Goal: Task Accomplishment & Management: Use online tool/utility

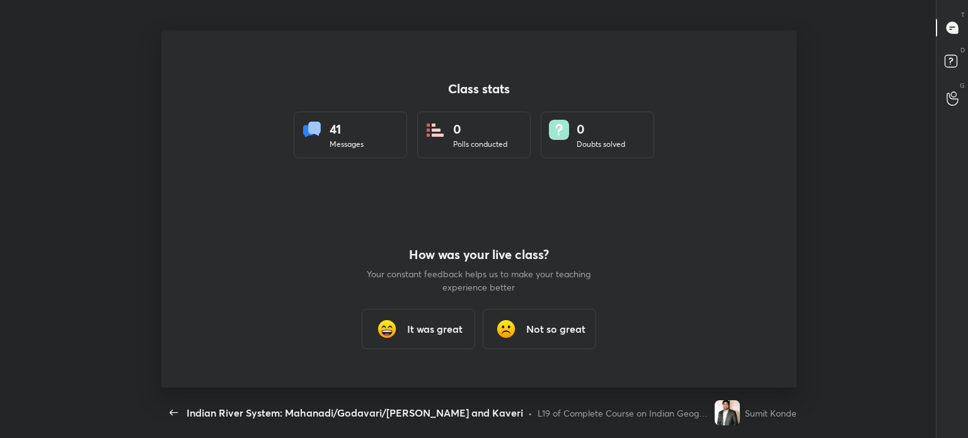
scroll to position [4, 0]
click at [390, 315] on div "It was great" at bounding box center [418, 329] width 113 height 40
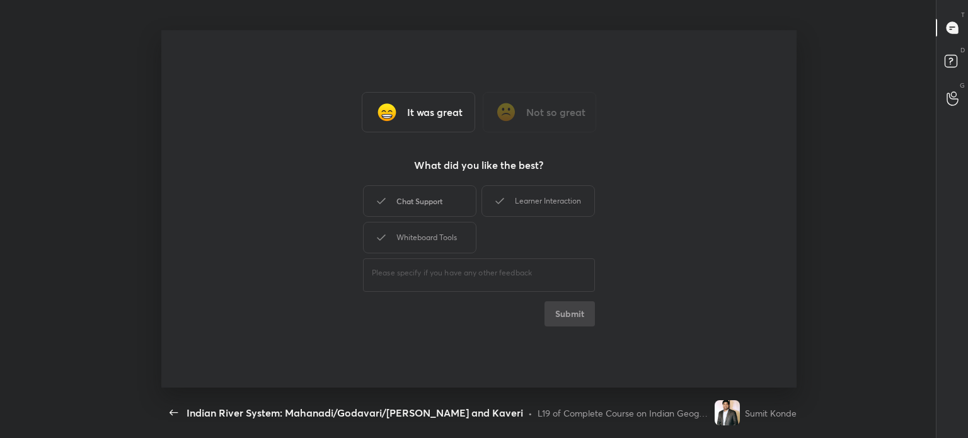
click at [441, 206] on div "Chat Support" at bounding box center [419, 201] width 113 height 32
click at [566, 311] on button "Submit" at bounding box center [569, 313] width 50 height 25
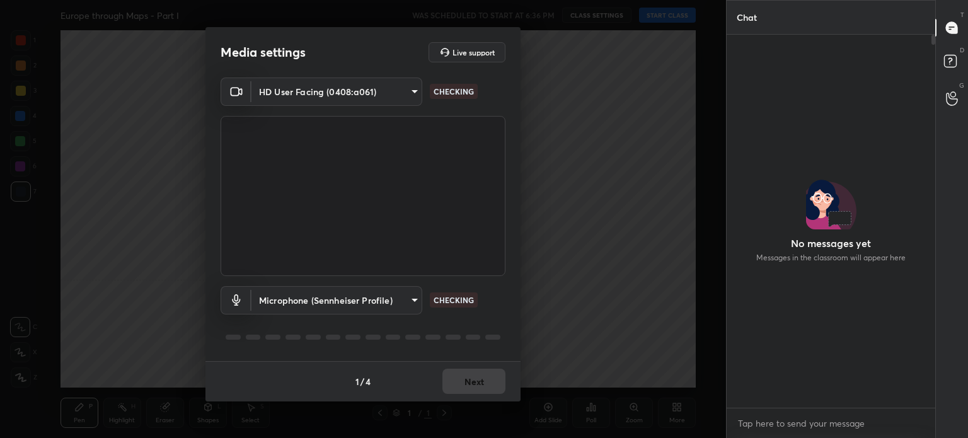
scroll to position [3, 4]
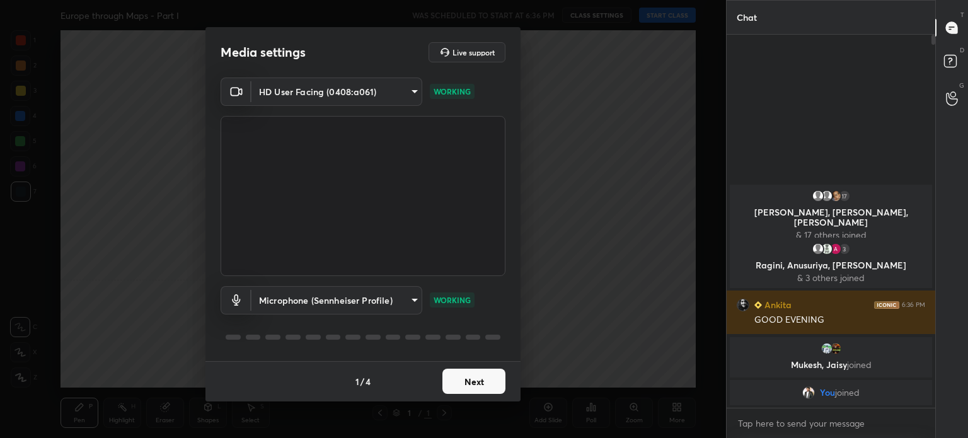
click at [348, 97] on body "1 2 3 4 5 6 7 C X Z C X Z E E Erase all H H Europe through Maps - Part I WAS SC…" at bounding box center [484, 219] width 968 height 438
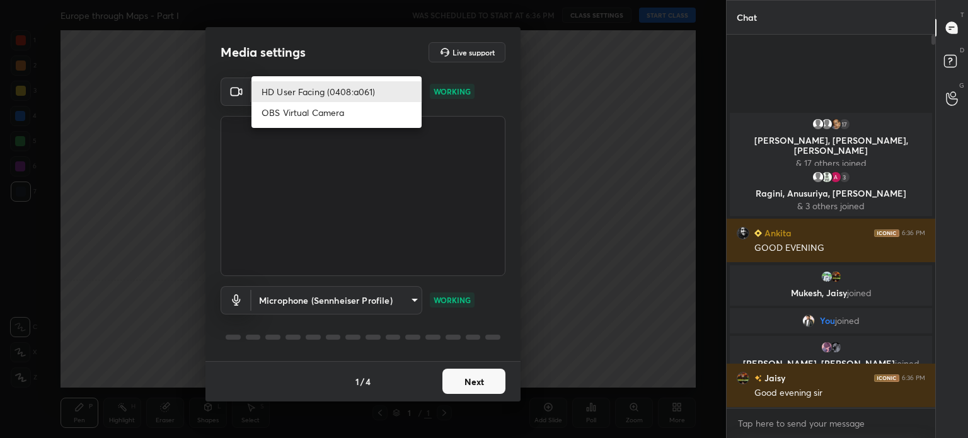
click at [372, 158] on div at bounding box center [484, 219] width 968 height 438
click at [348, 83] on body "1 2 3 4 5 6 7 C X Z C X Z E E Erase all H H Europe through Maps - Part I WAS SC…" at bounding box center [484, 219] width 968 height 438
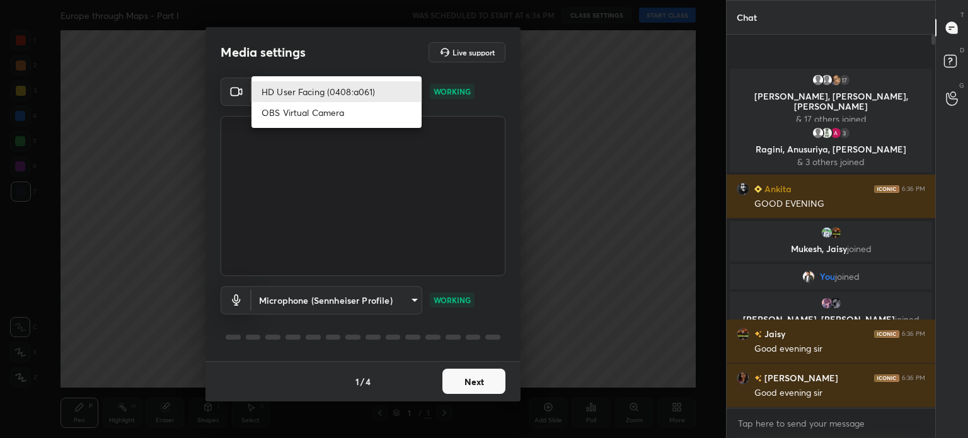
click at [343, 43] on div at bounding box center [484, 219] width 968 height 438
click at [345, 86] on body "1 2 3 4 5 6 7 C X Z C X Z E E Erase all H H Europe through Maps - Part I WAS SC…" at bounding box center [484, 219] width 968 height 438
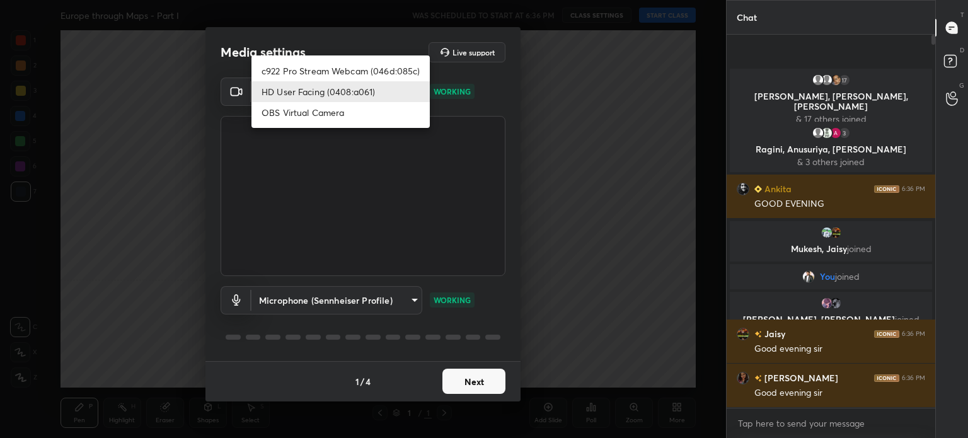
click at [384, 73] on li "c922 Pro Stream Webcam (046d:085c)" at bounding box center [340, 70] width 178 height 21
type input "8f0ed570028ff23fc31763cdb4aae10eafa5c66e329f9578c311597a076a2bc3"
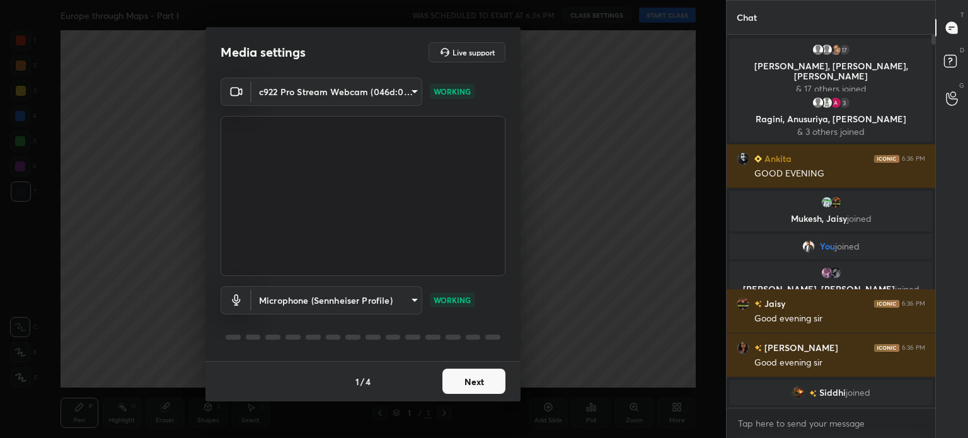
click at [461, 373] on button "Next" at bounding box center [473, 381] width 63 height 25
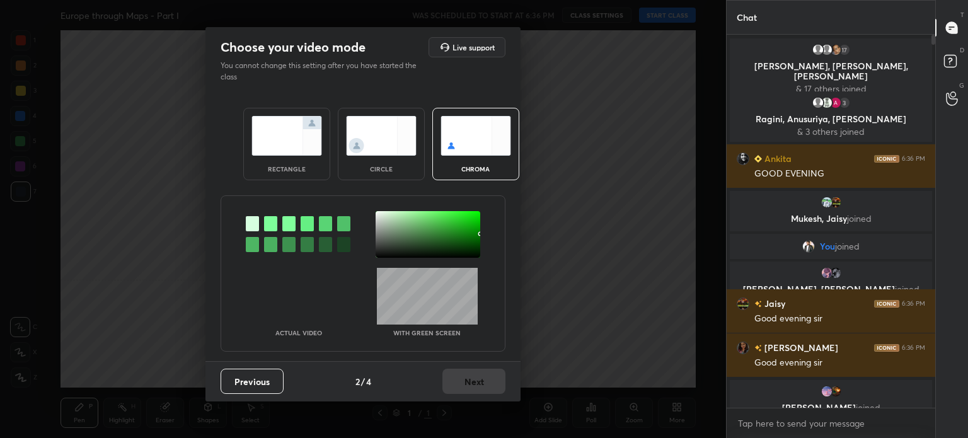
click at [270, 223] on div at bounding box center [270, 223] width 13 height 15
click at [386, 214] on div at bounding box center [428, 234] width 105 height 47
click at [480, 386] on button "Next" at bounding box center [473, 381] width 63 height 25
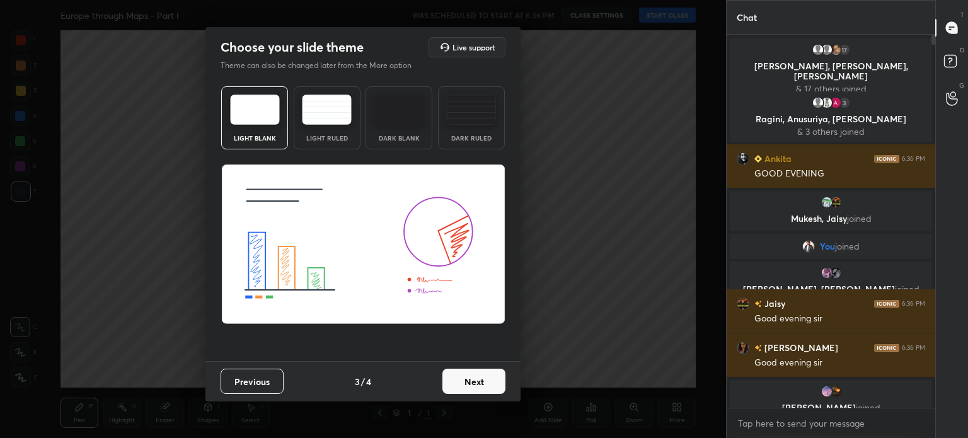
click at [457, 367] on div "Previous 3 / 4 Next" at bounding box center [362, 381] width 315 height 40
click at [469, 386] on button "Next" at bounding box center [473, 381] width 63 height 25
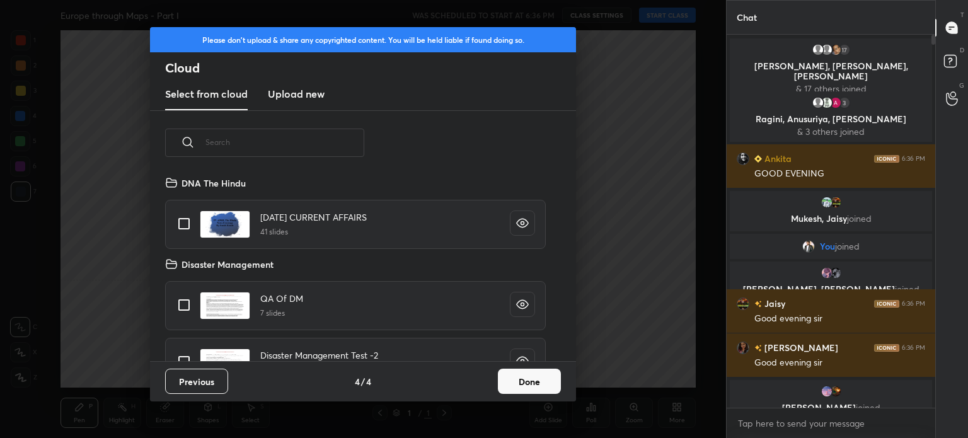
click at [308, 99] on h3 "Upload new" at bounding box center [296, 93] width 57 height 15
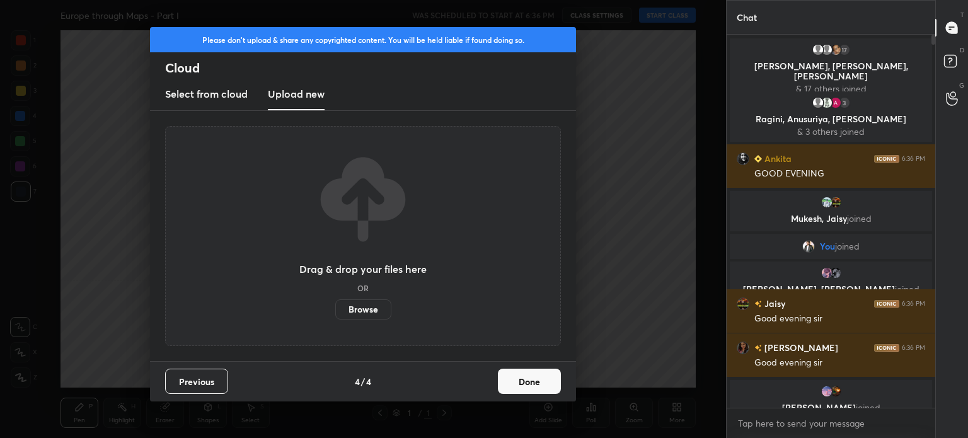
click at [345, 309] on label "Browse" at bounding box center [363, 309] width 56 height 20
click at [335, 309] on input "Browse" at bounding box center [335, 309] width 0 height 20
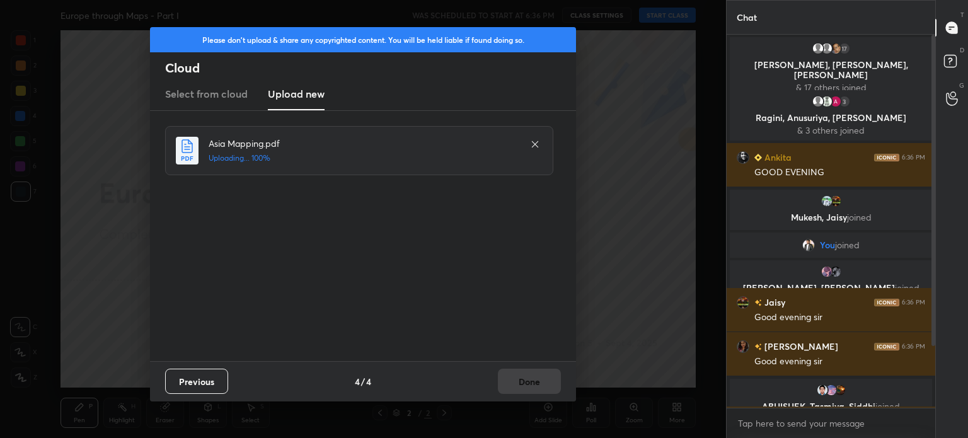
click at [523, 384] on div "Previous 4 / 4 Done" at bounding box center [363, 381] width 426 height 40
click at [523, 384] on button "Done" at bounding box center [529, 381] width 63 height 25
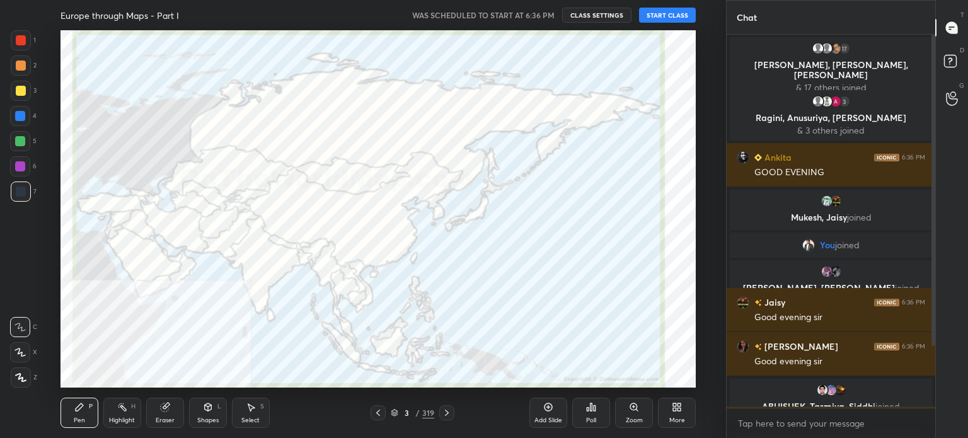
click at [392, 410] on icon at bounding box center [395, 413] width 8 height 8
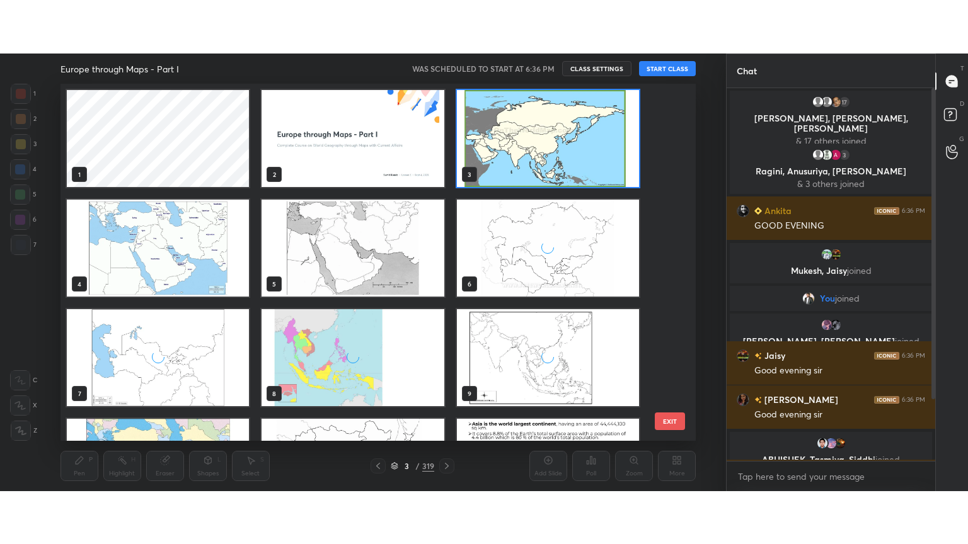
scroll to position [354, 630]
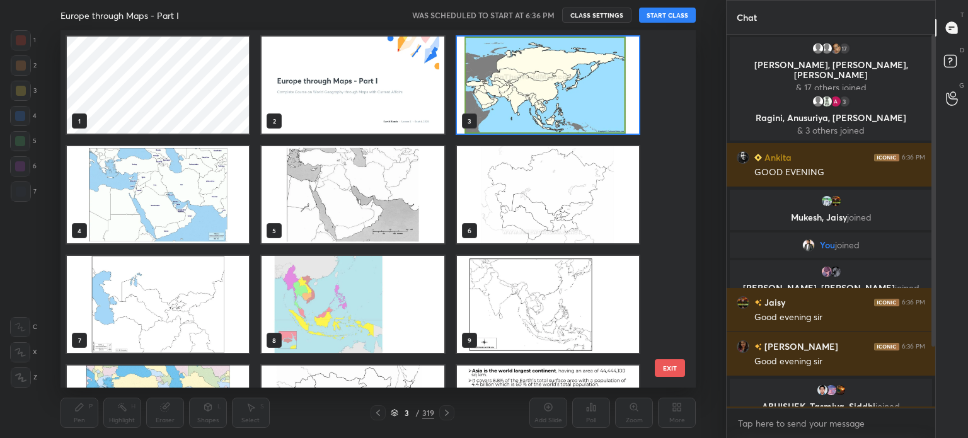
click at [312, 318] on img "grid" at bounding box center [353, 304] width 182 height 97
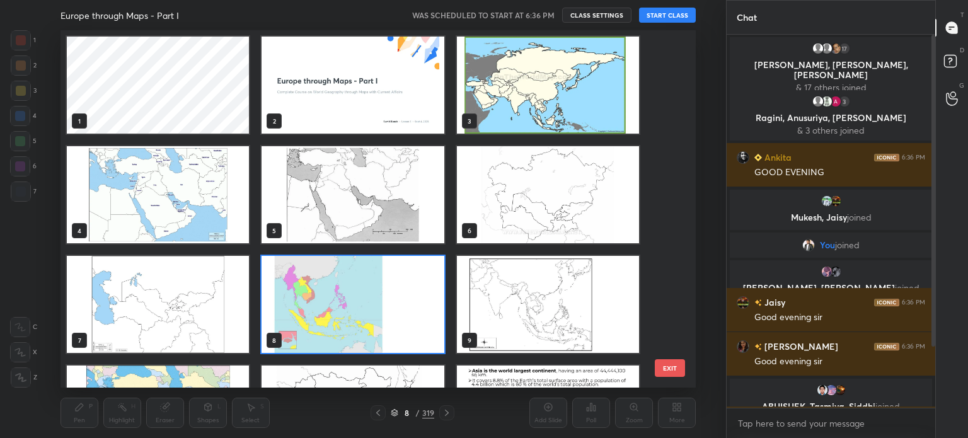
click at [312, 318] on img "grid" at bounding box center [353, 304] width 182 height 97
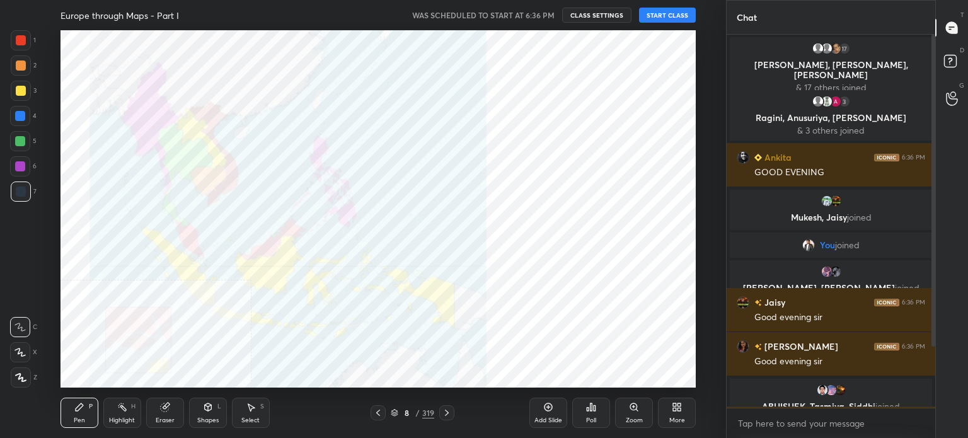
click at [668, 13] on button "START CLASS" at bounding box center [667, 15] width 57 height 15
click at [682, 415] on div "More" at bounding box center [677, 413] width 38 height 30
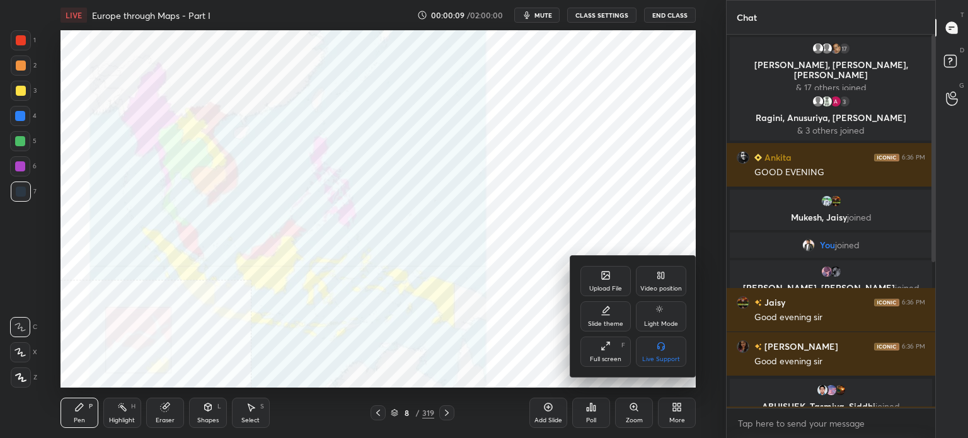
click at [675, 287] on div "Video position" at bounding box center [661, 288] width 42 height 6
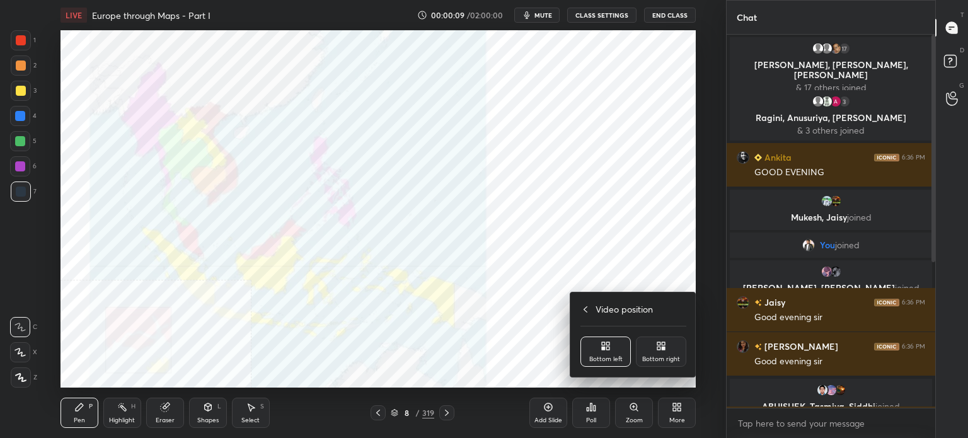
click at [660, 359] on div "Bottom right" at bounding box center [661, 359] width 38 height 6
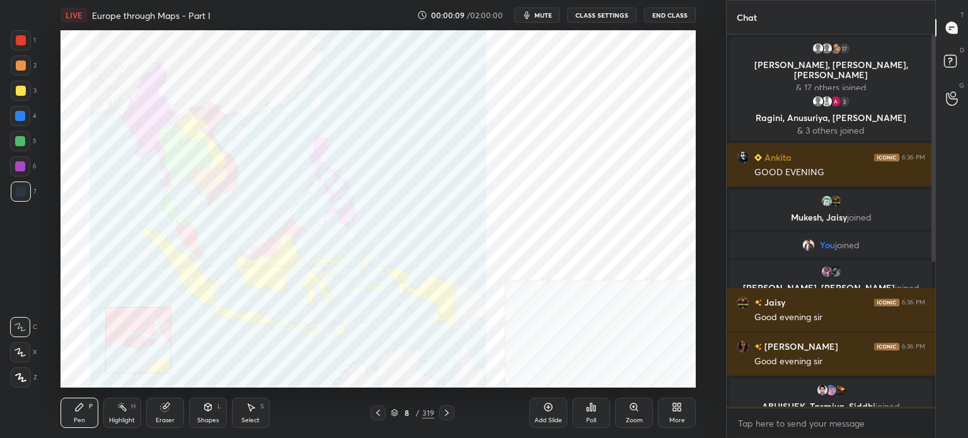
click at [640, 273] on div "Upload File Video position Slide theme Light Mode Full screen F Live Support" at bounding box center [484, 219] width 968 height 438
click at [672, 410] on icon at bounding box center [677, 407] width 10 height 10
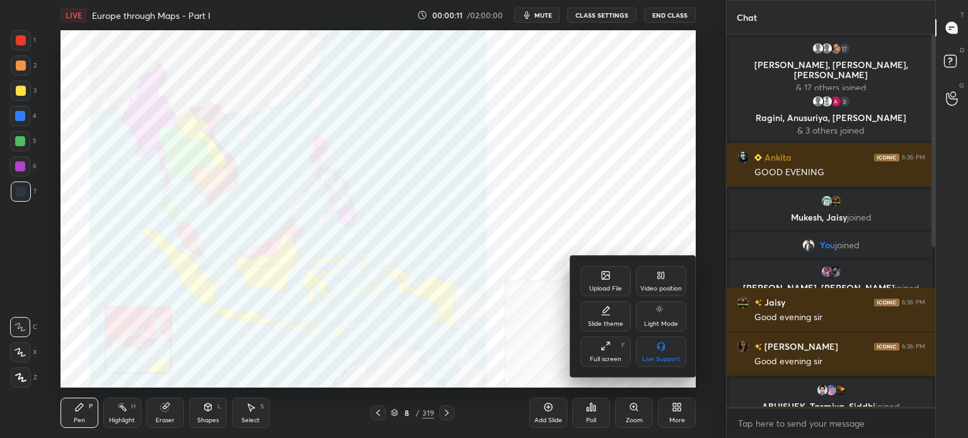
click at [607, 350] on icon at bounding box center [606, 346] width 10 height 10
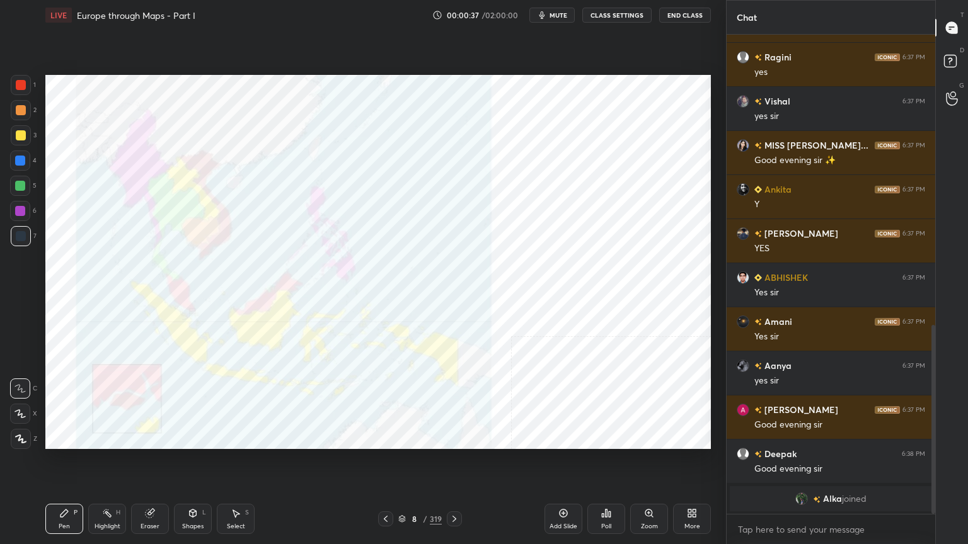
scroll to position [749, 0]
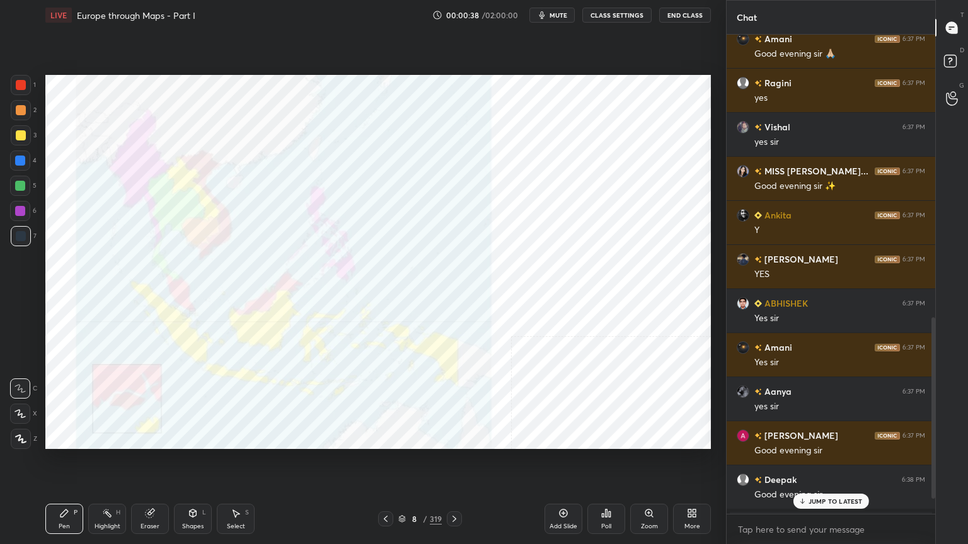
click at [401, 437] on icon at bounding box center [402, 519] width 8 height 8
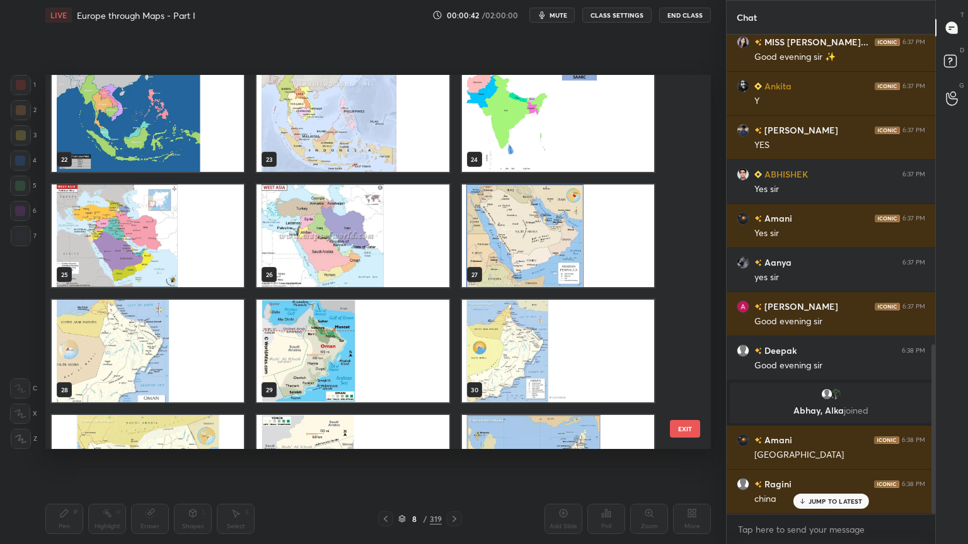
scroll to position [0, 0]
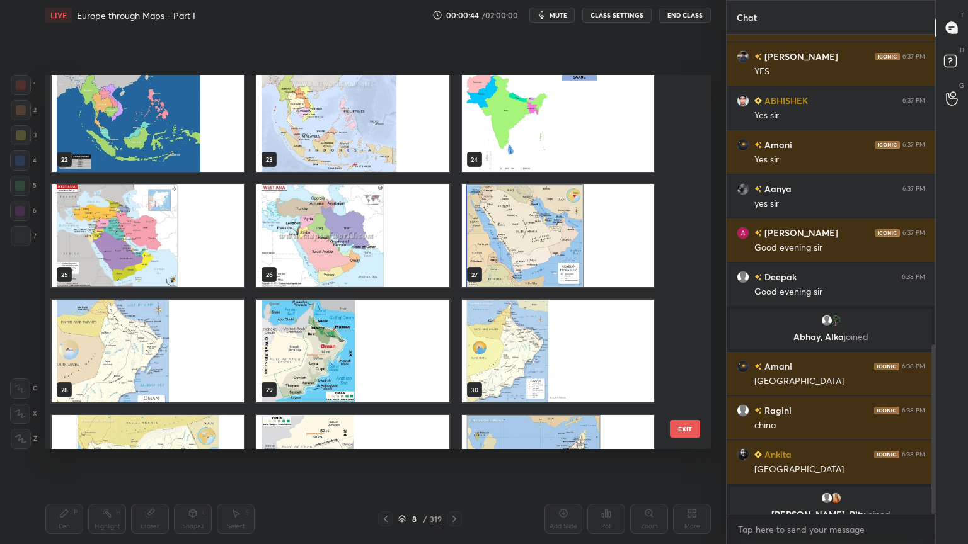
click at [363, 239] on img "grid" at bounding box center [352, 236] width 192 height 103
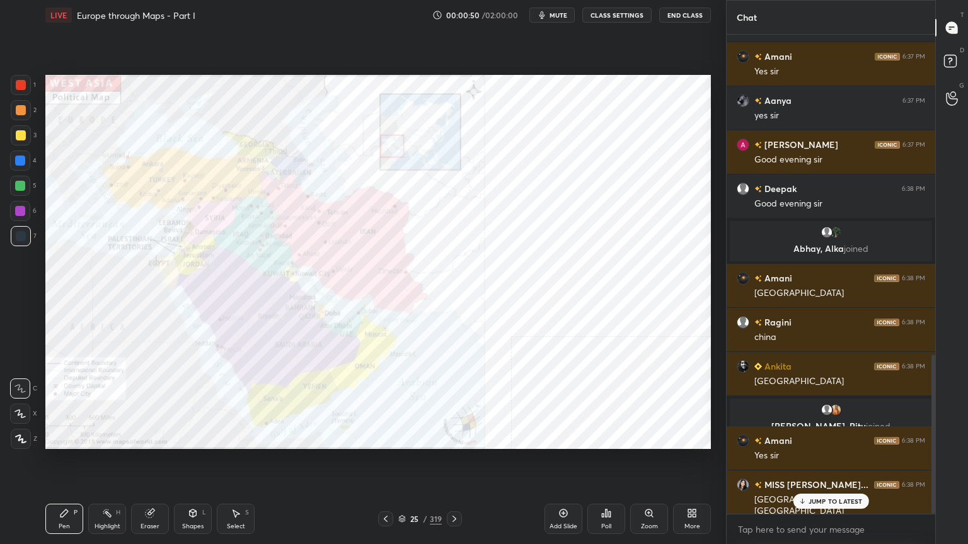
click at [405, 437] on icon at bounding box center [402, 519] width 8 height 8
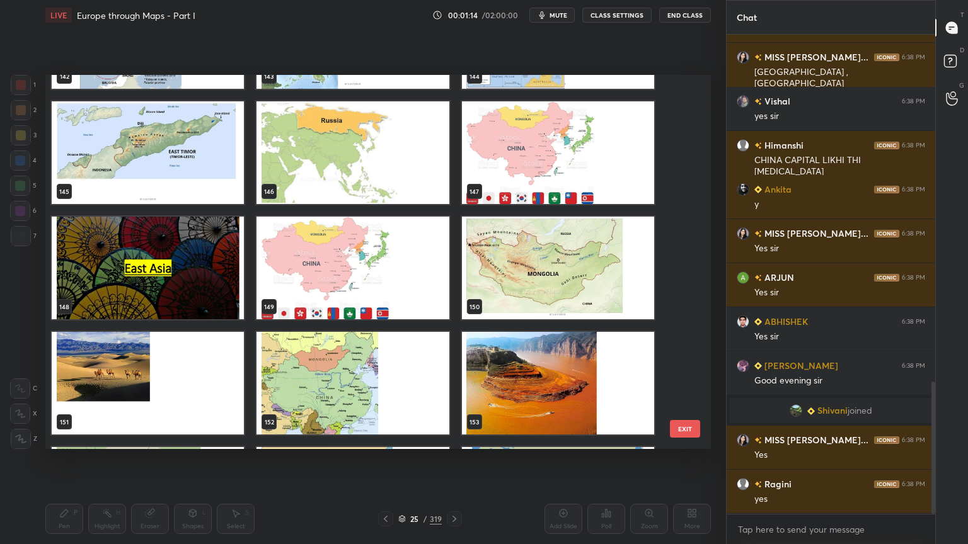
click at [333, 229] on img "grid" at bounding box center [352, 268] width 192 height 103
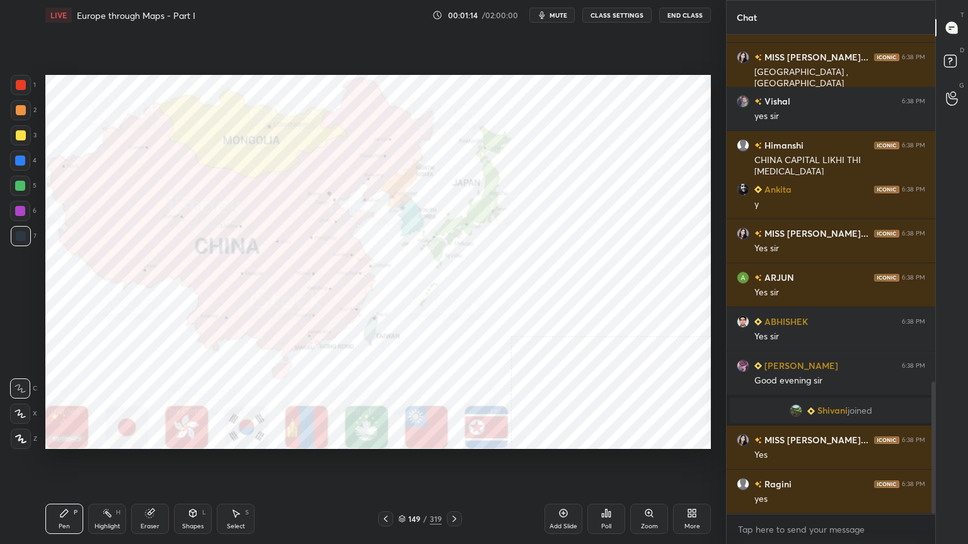
click at [333, 229] on img "grid" at bounding box center [352, 268] width 192 height 103
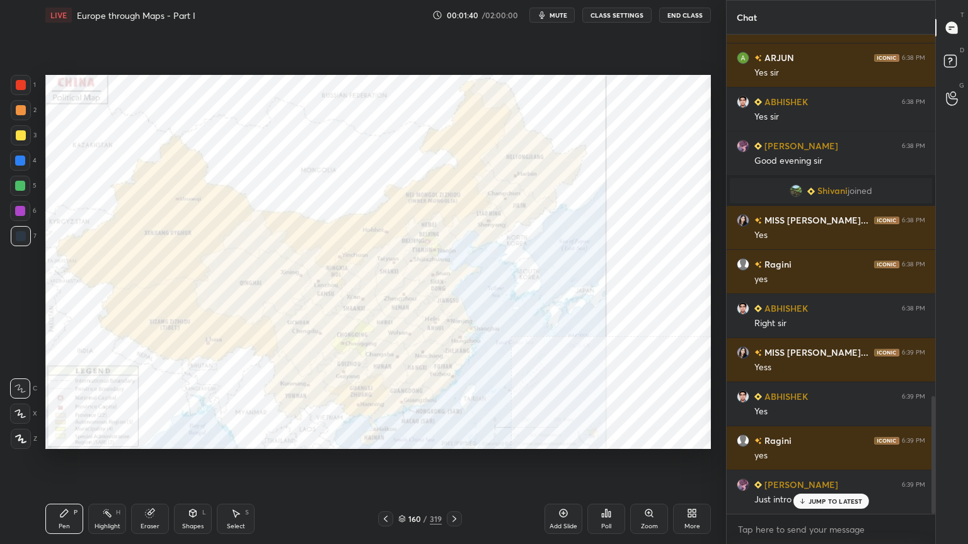
click at [22, 83] on div at bounding box center [21, 85] width 10 height 10
click at [829, 437] on div "JUMP TO LATEST" at bounding box center [831, 501] width 76 height 15
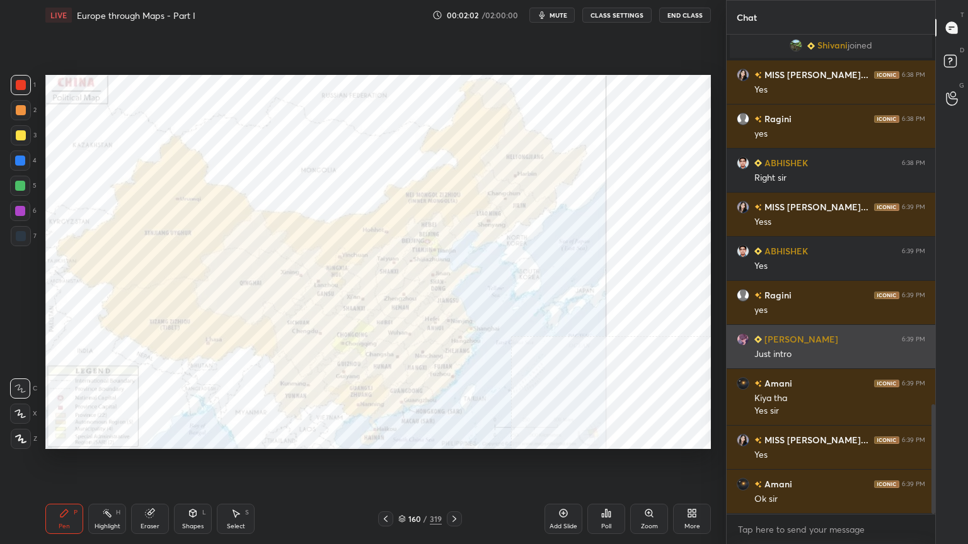
scroll to position [1664, 0]
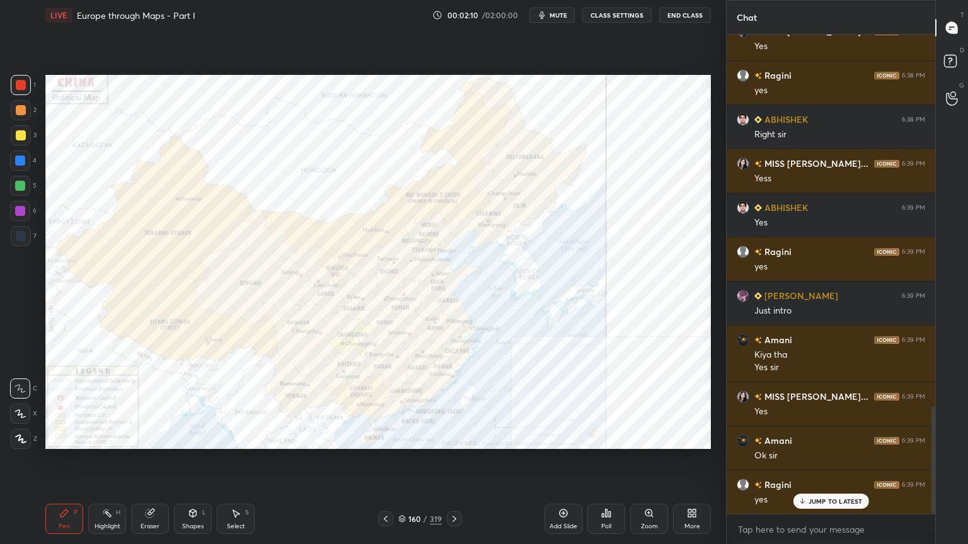
click at [21, 414] on icon at bounding box center [20, 414] width 10 height 8
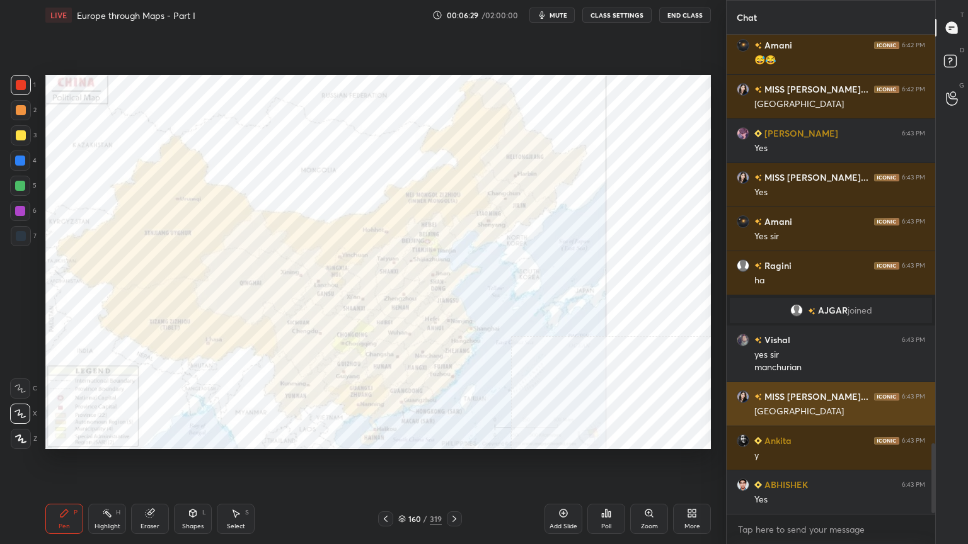
scroll to position [2803, 0]
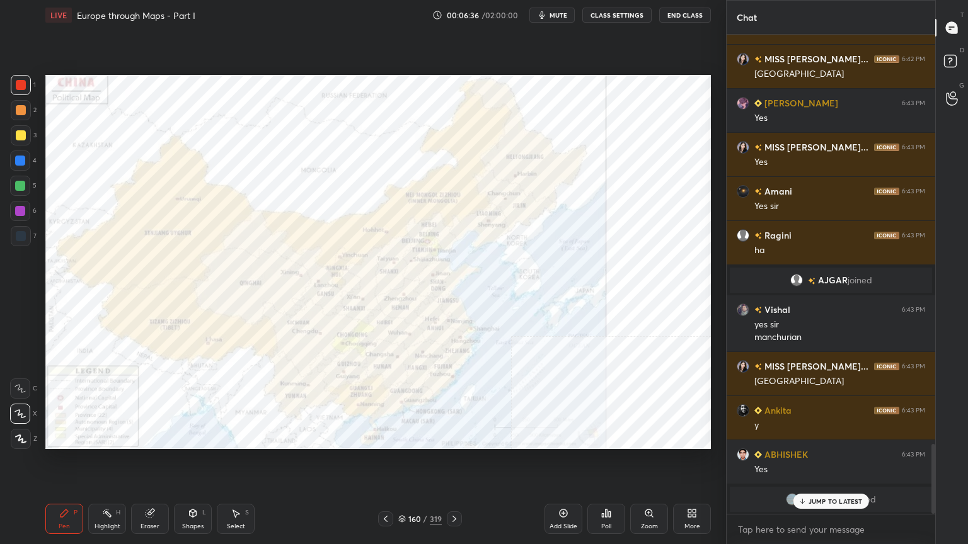
click at [829, 437] on p "JUMP TO LATEST" at bounding box center [835, 502] width 54 height 8
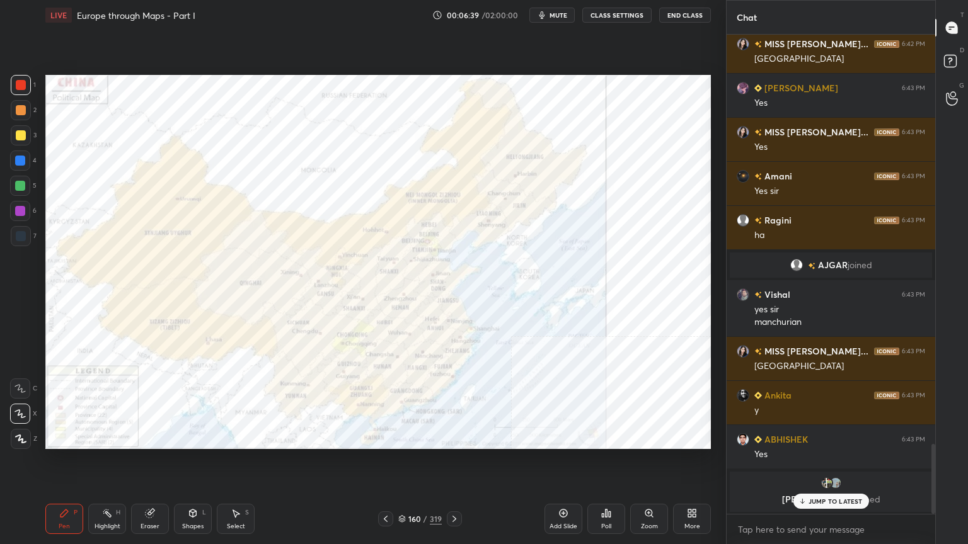
click at [813, 437] on p "JUMP TO LATEST" at bounding box center [835, 502] width 54 height 8
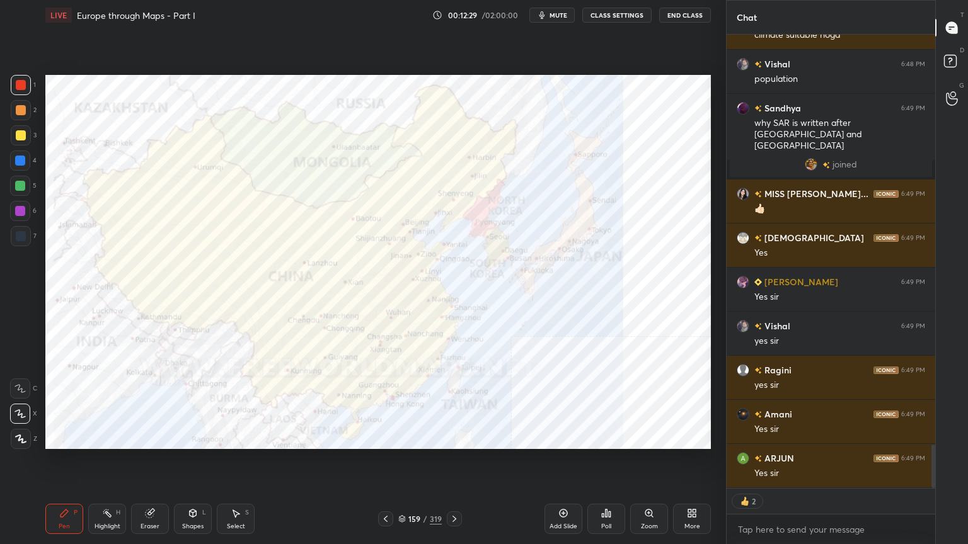
scroll to position [4304, 0]
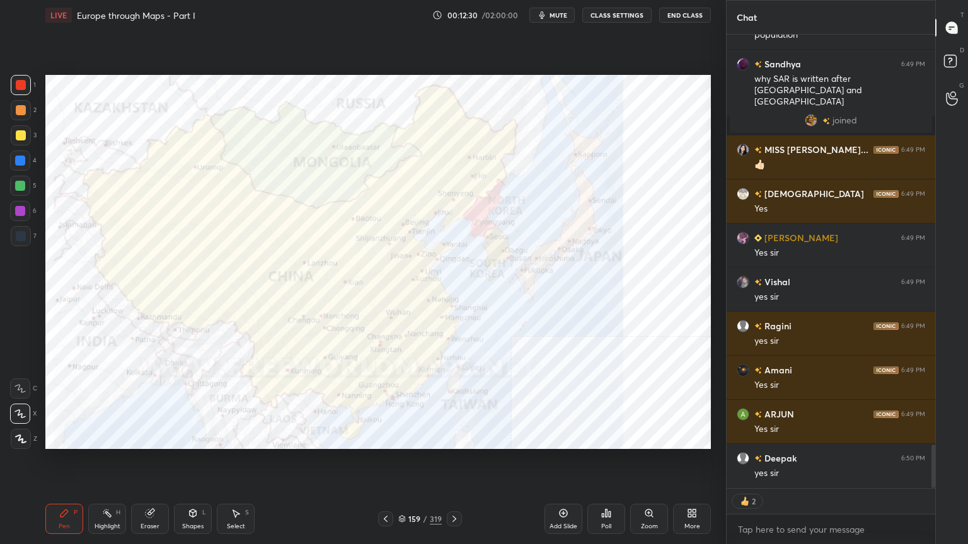
click at [402, 437] on icon at bounding box center [402, 520] width 6 height 2
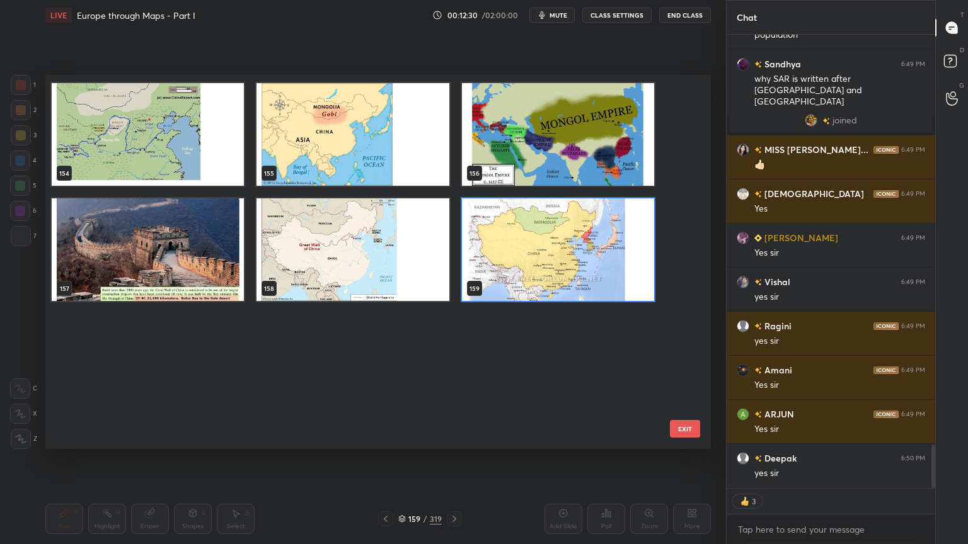
scroll to position [5926, 0]
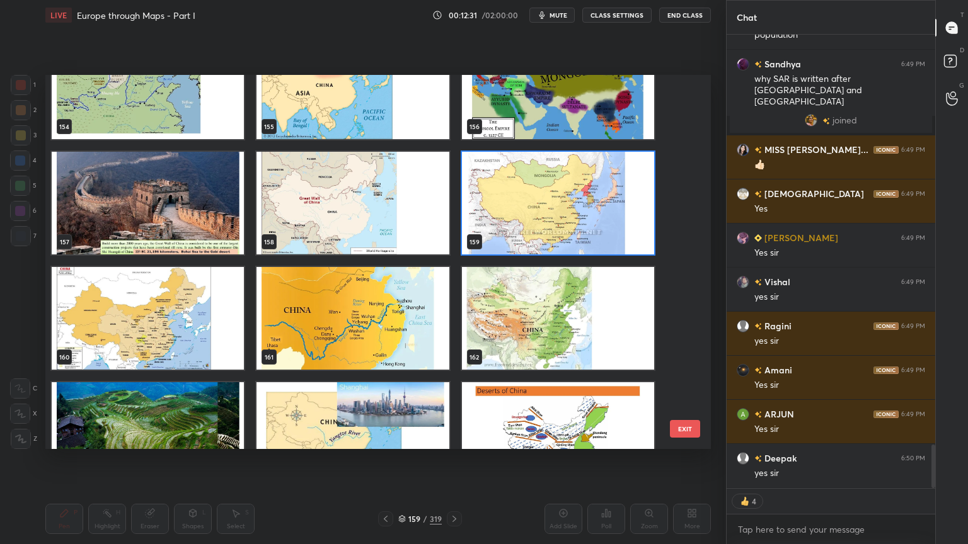
click at [523, 302] on img "grid" at bounding box center [558, 318] width 192 height 103
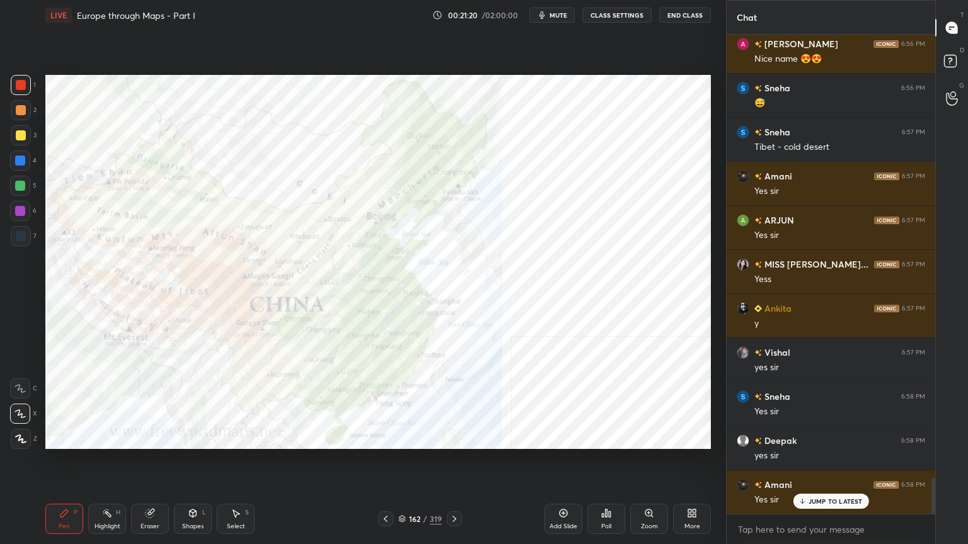
scroll to position [5971, 0]
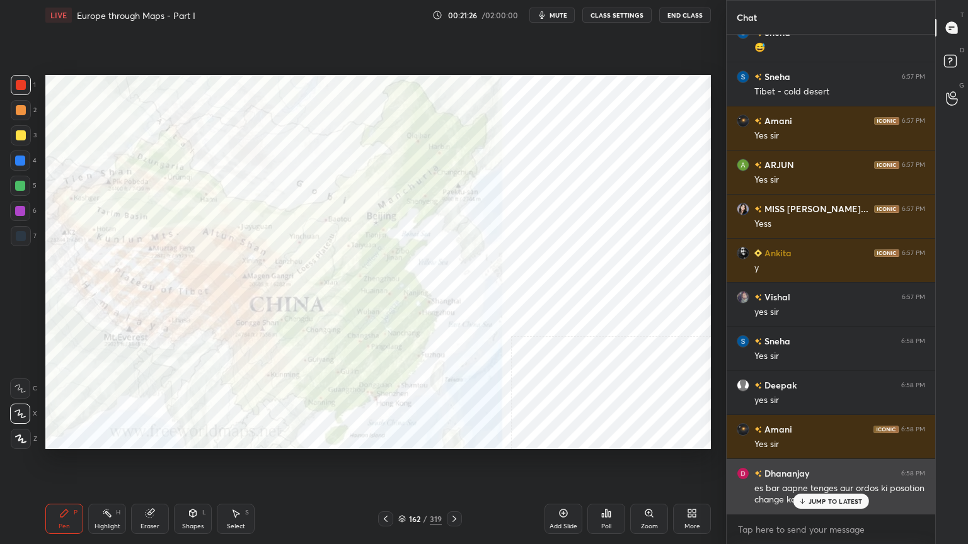
click at [827, 437] on div "JUMP TO LATEST" at bounding box center [831, 501] width 76 height 15
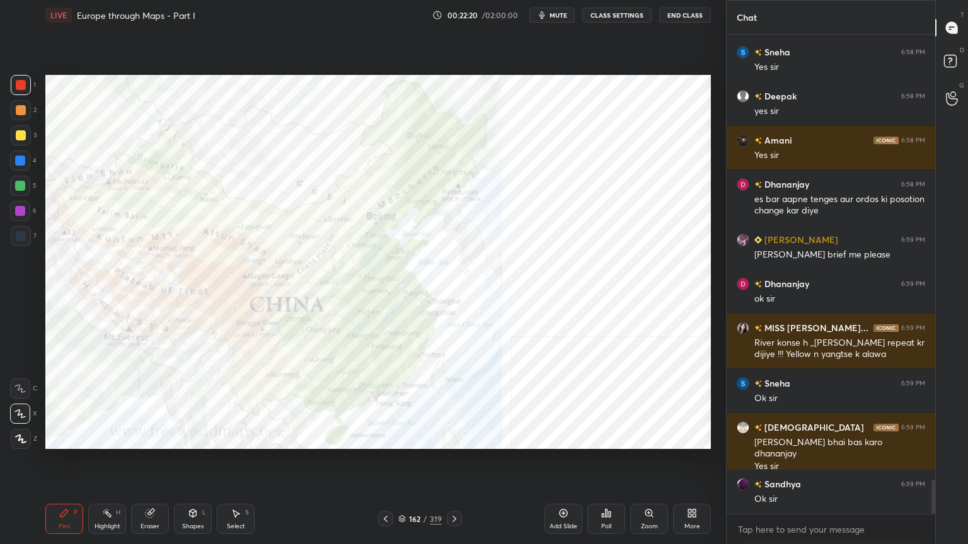
scroll to position [6304, 0]
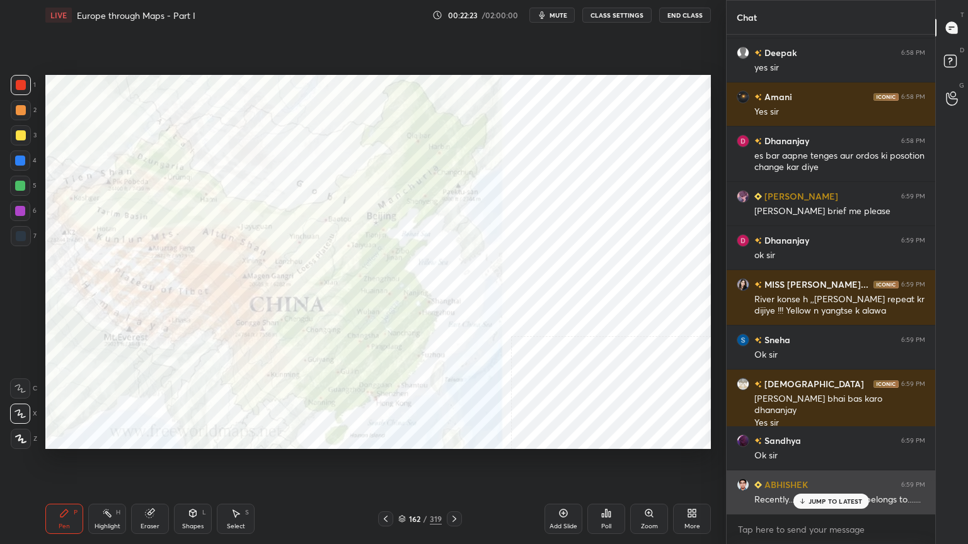
click at [827, 437] on p "JUMP TO LATEST" at bounding box center [835, 502] width 54 height 8
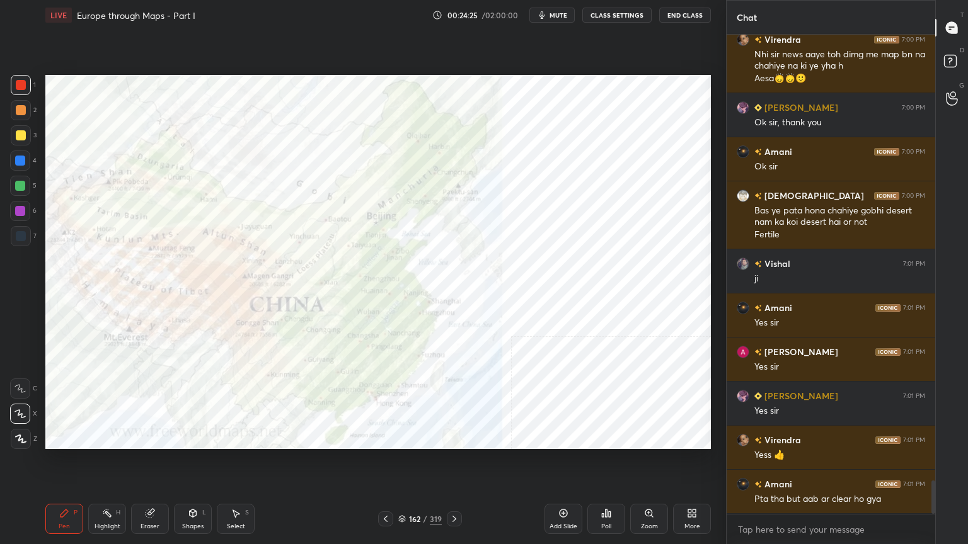
scroll to position [6445, 0]
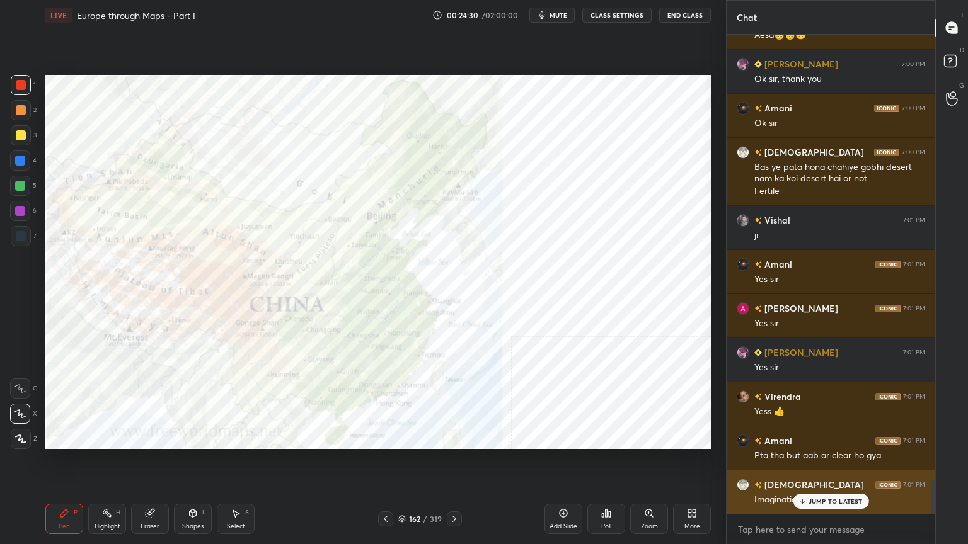
click at [822, 437] on p "JUMP TO LATEST" at bounding box center [835, 502] width 54 height 8
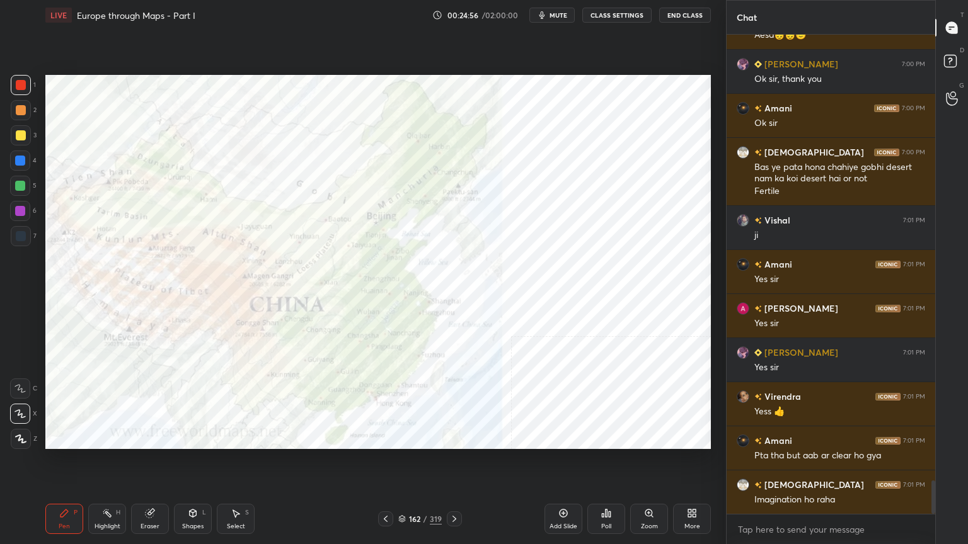
click at [402, 437] on icon at bounding box center [402, 520] width 6 height 2
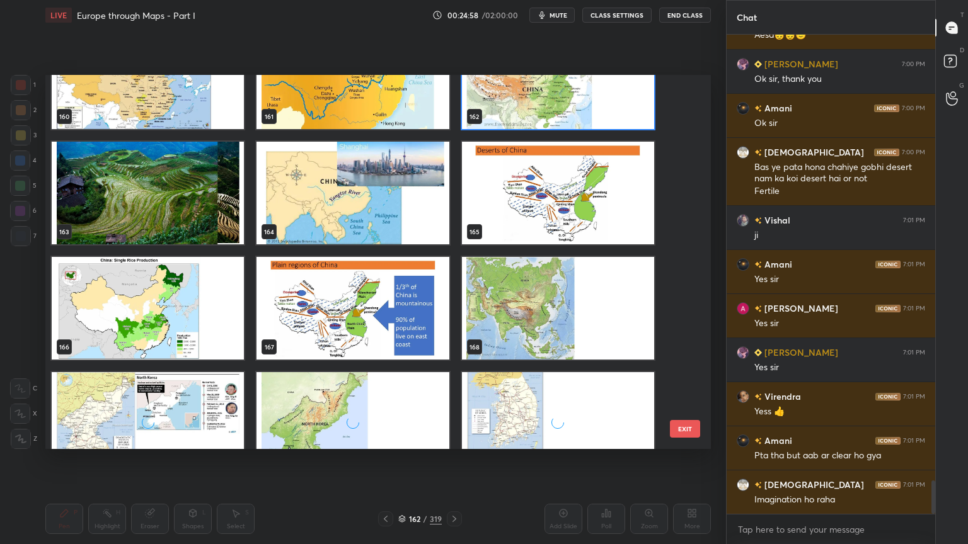
scroll to position [6168, 0]
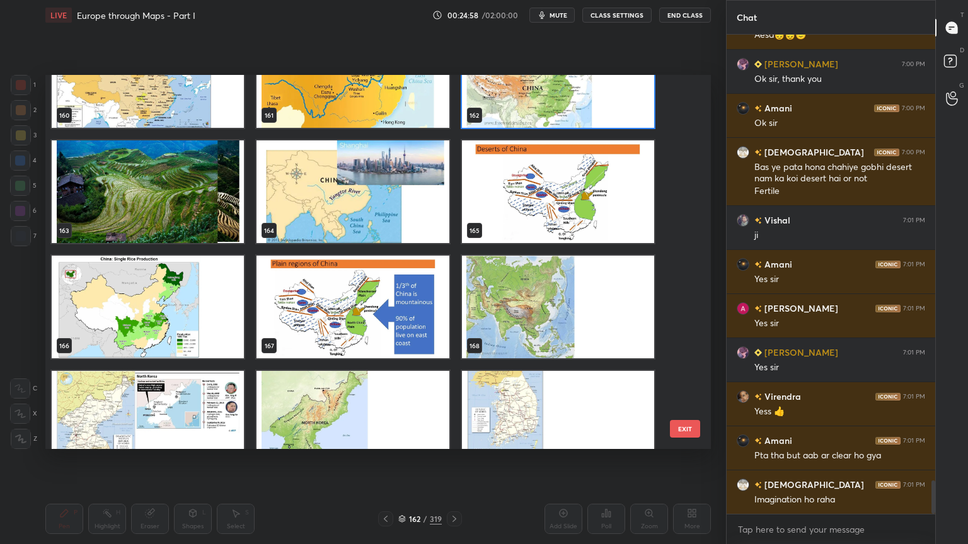
click at [224, 157] on img "grid" at bounding box center [148, 192] width 192 height 103
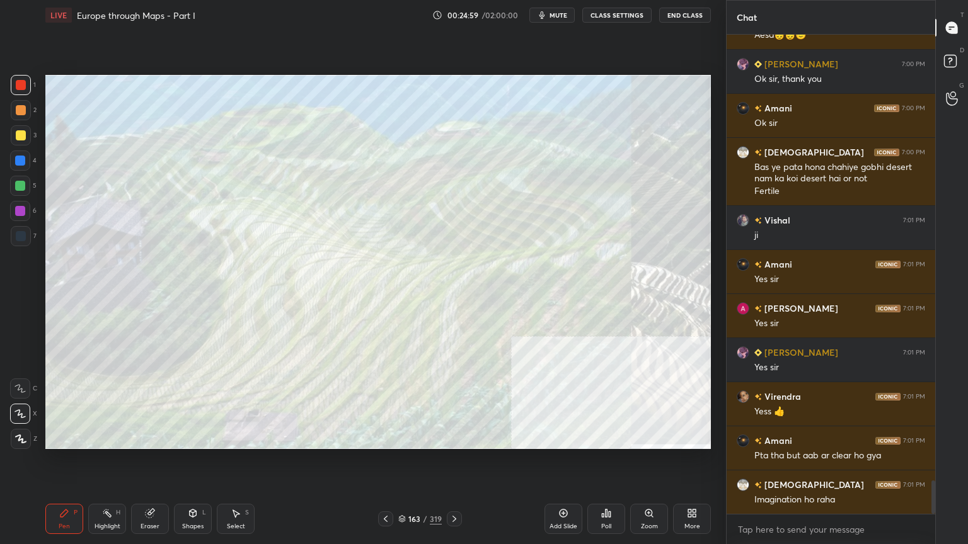
click at [224, 157] on img "grid" at bounding box center [148, 192] width 192 height 103
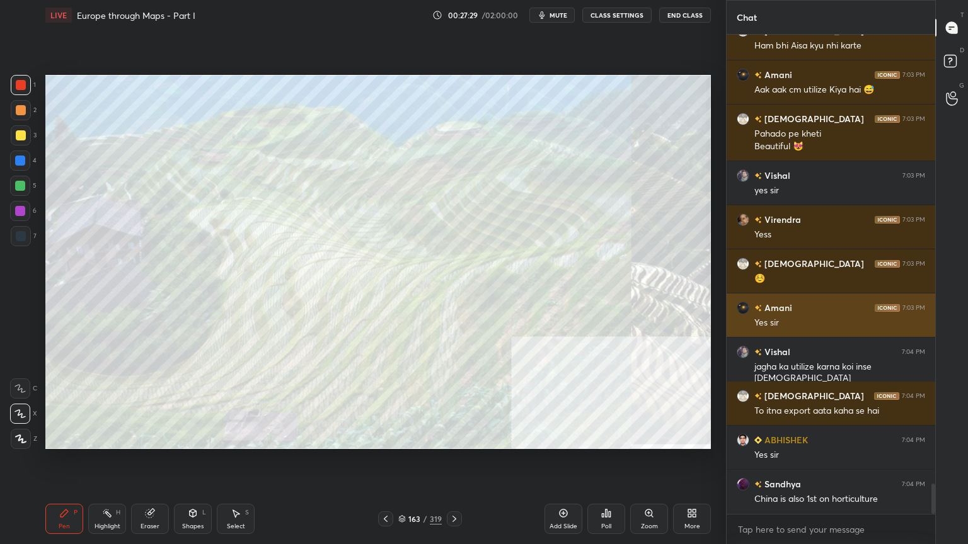
scroll to position [7163, 0]
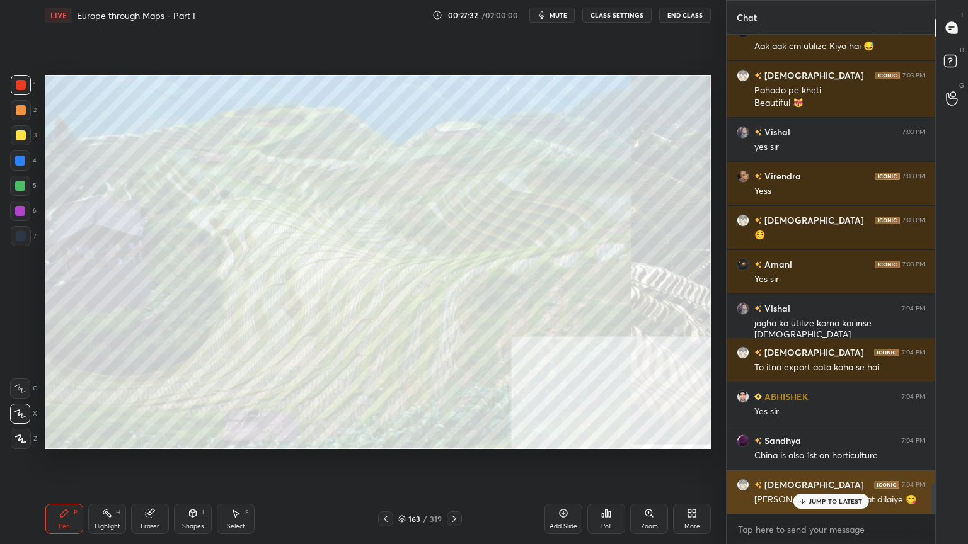
click at [827, 437] on p "JUMP TO LATEST" at bounding box center [835, 502] width 54 height 8
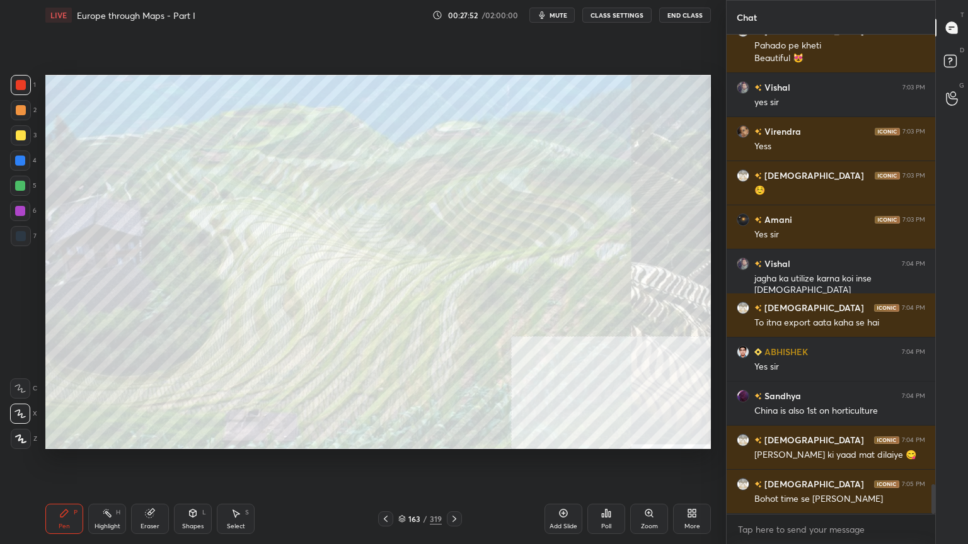
click at [404, 437] on icon at bounding box center [402, 521] width 6 height 2
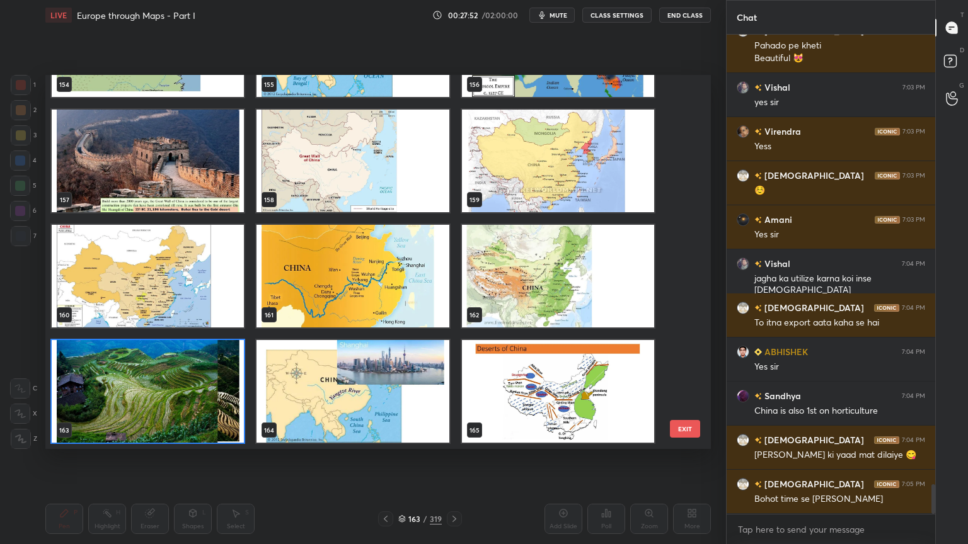
scroll to position [7252, 0]
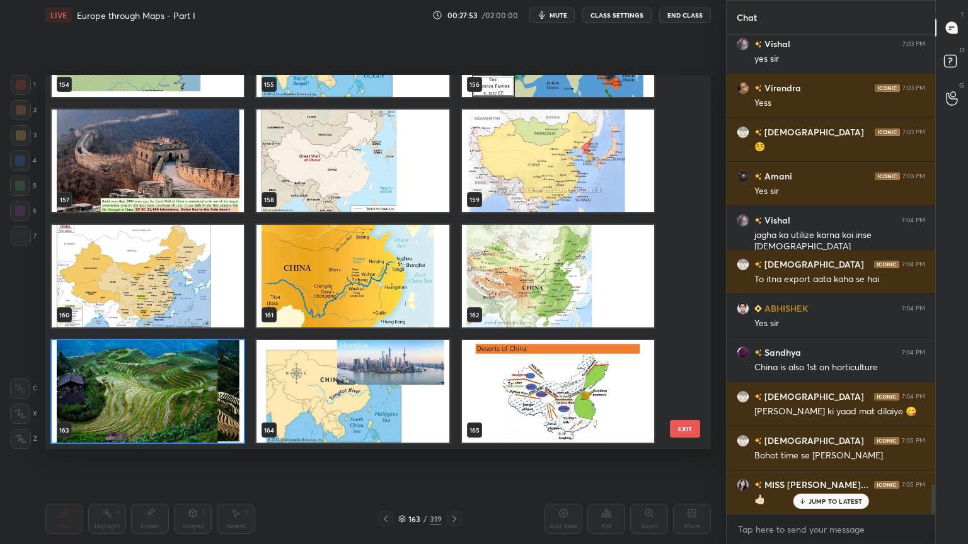
click at [526, 237] on img "grid" at bounding box center [558, 276] width 192 height 103
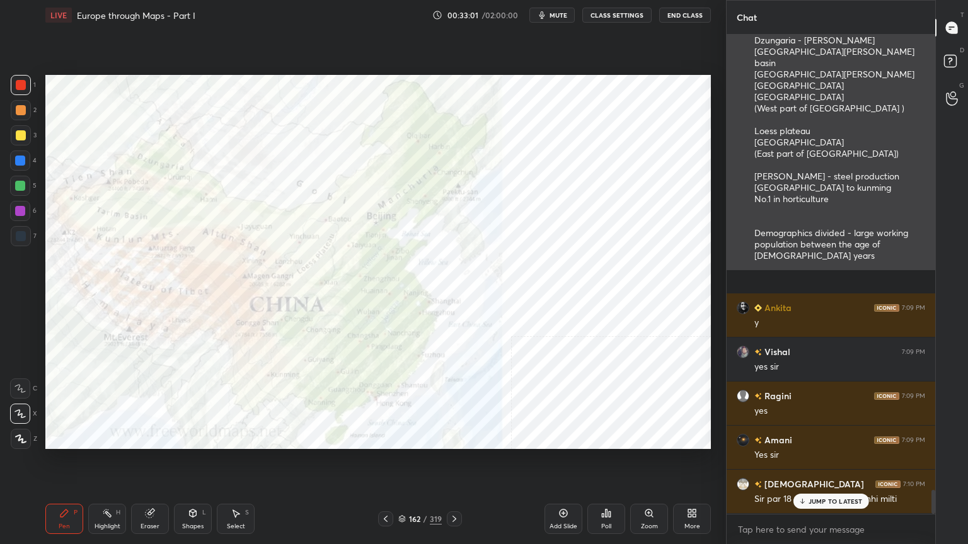
scroll to position [9245, 0]
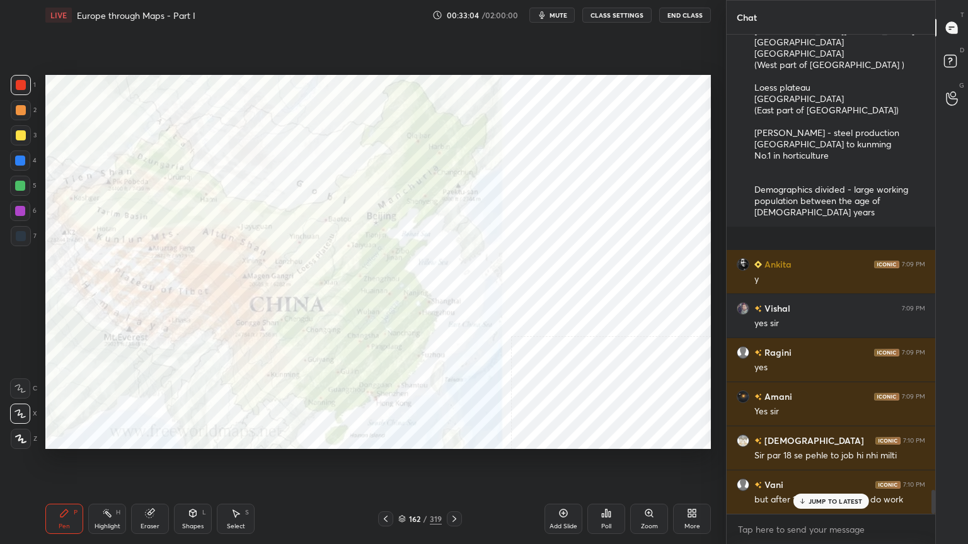
click at [847, 437] on p "JUMP TO LATEST" at bounding box center [835, 502] width 54 height 8
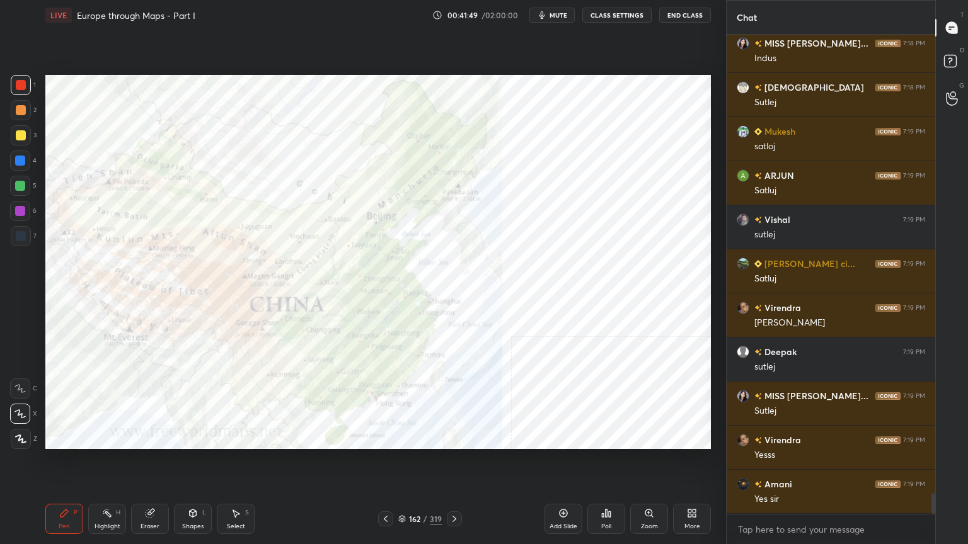
scroll to position [10743, 0]
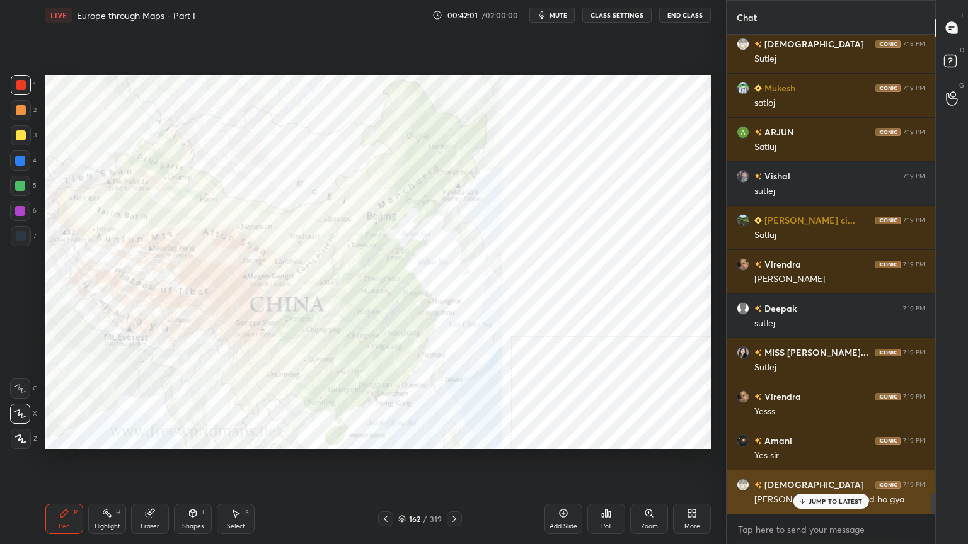
click at [818, 437] on div "JUMP TO LATEST" at bounding box center [831, 501] width 76 height 15
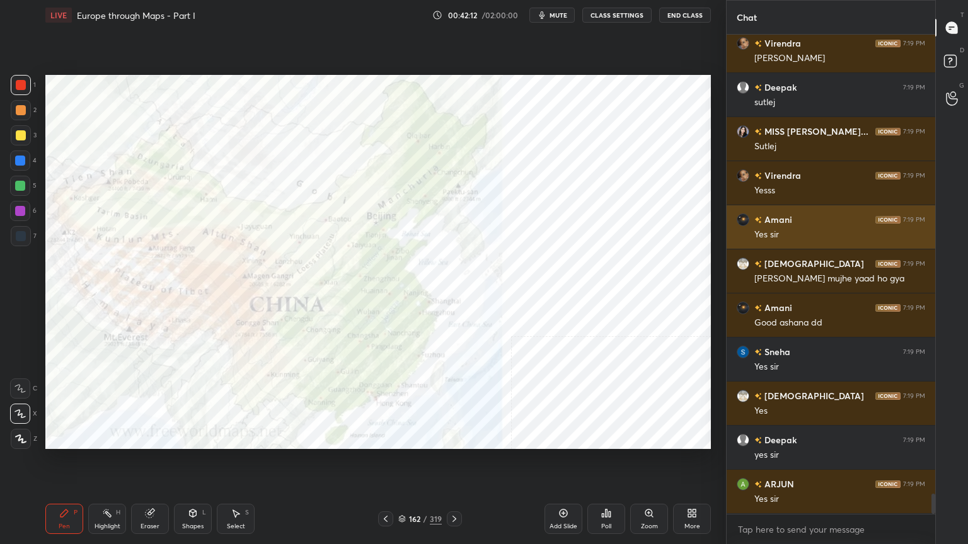
scroll to position [11007, 0]
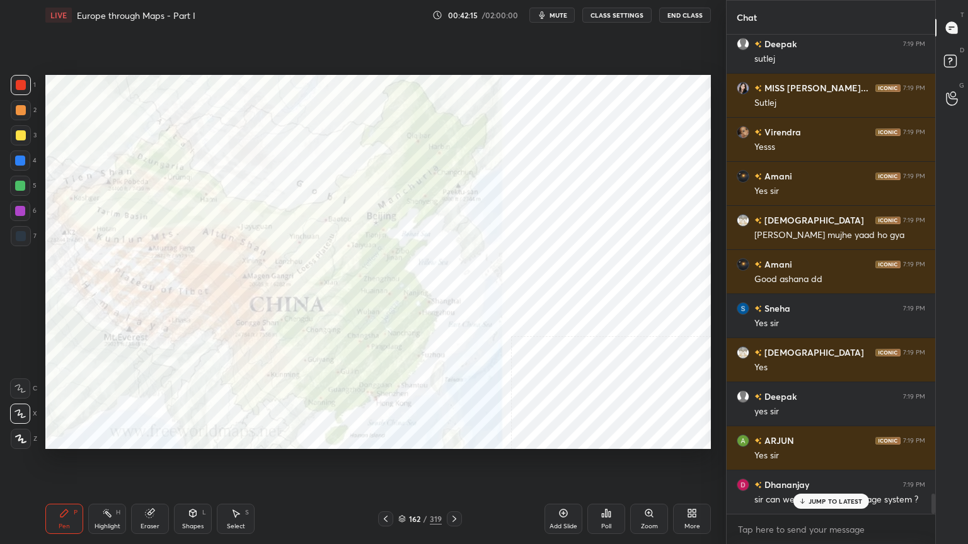
click at [825, 437] on p "JUMP TO LATEST" at bounding box center [835, 502] width 54 height 8
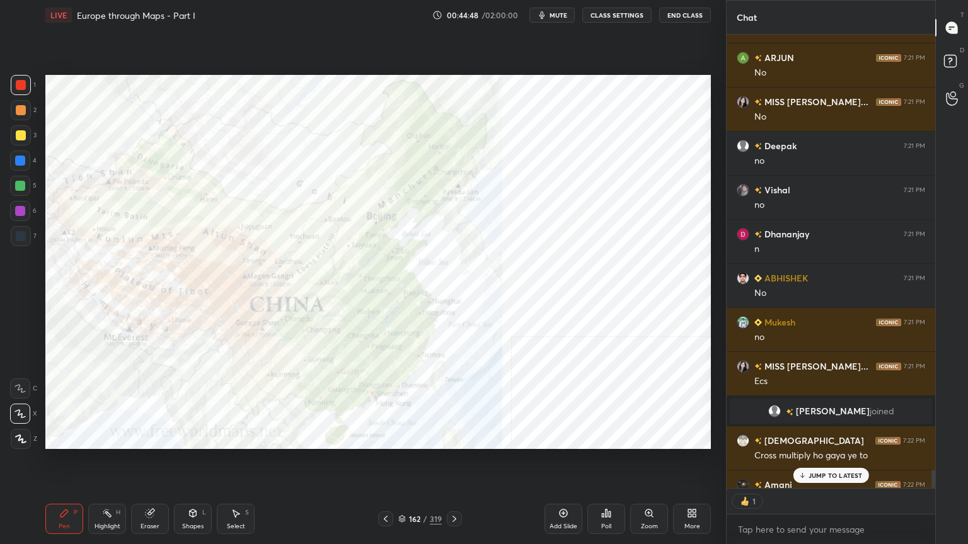
scroll to position [4, 4]
click at [814, 437] on p "JUMP TO LATEST" at bounding box center [835, 476] width 54 height 8
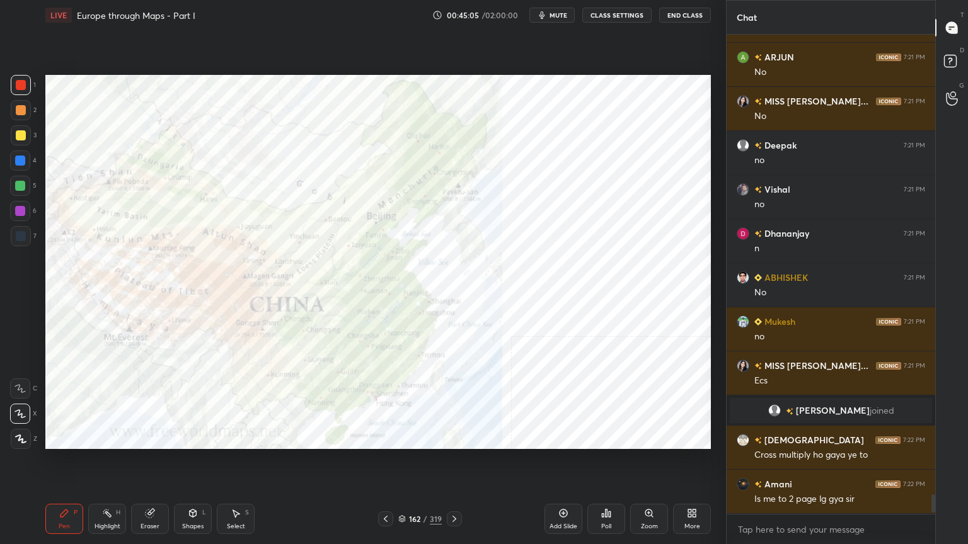
scroll to position [11239, 0]
click at [403, 437] on icon at bounding box center [402, 519] width 8 height 8
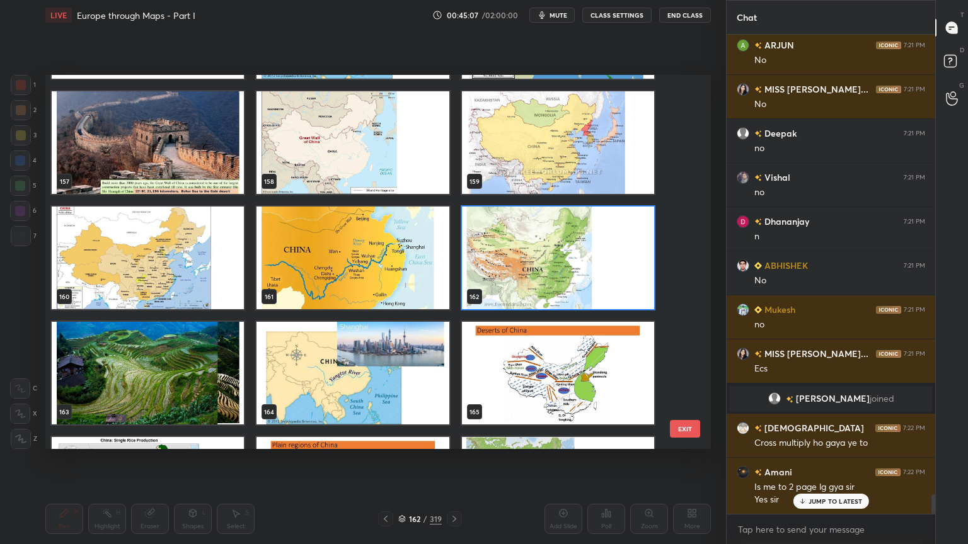
scroll to position [6105, 0]
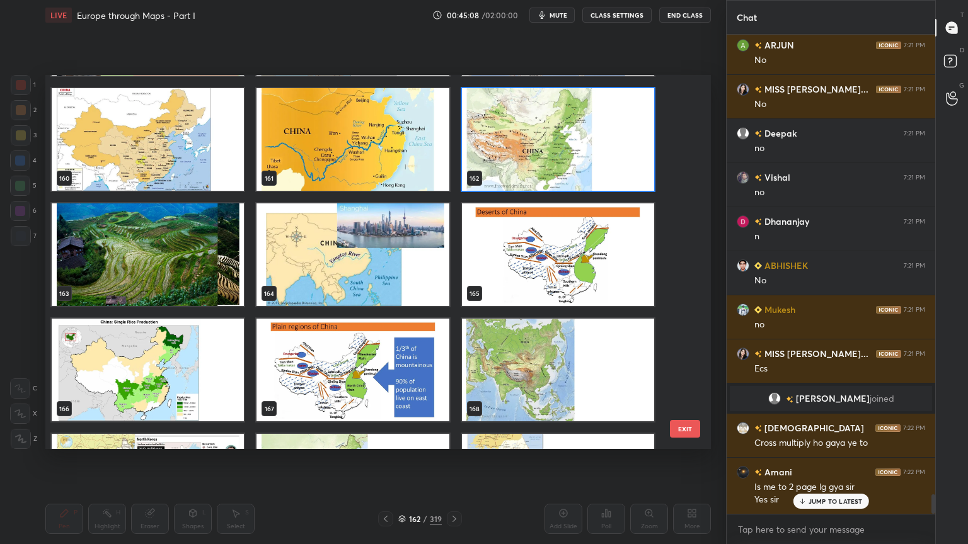
click at [177, 365] on img "grid" at bounding box center [148, 370] width 192 height 103
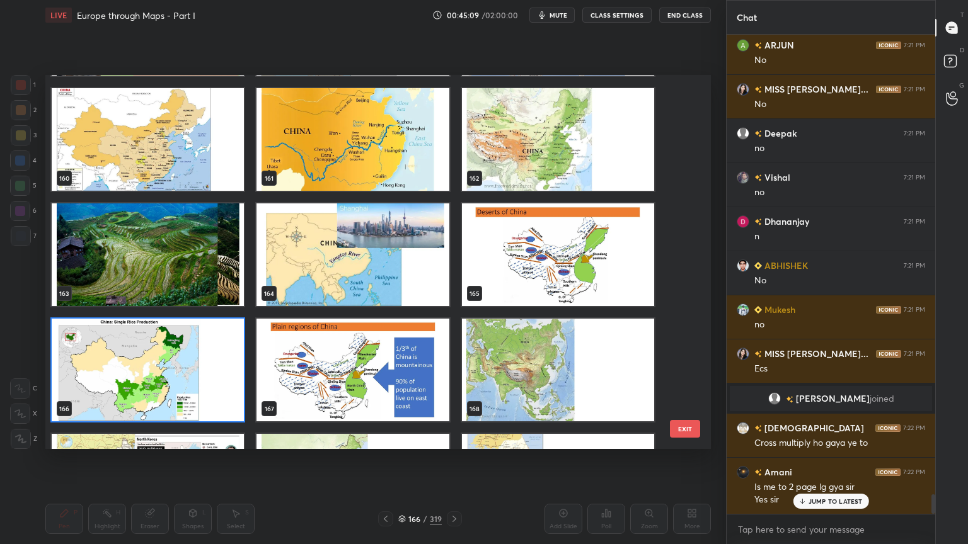
click at [177, 365] on img "grid" at bounding box center [148, 370] width 192 height 103
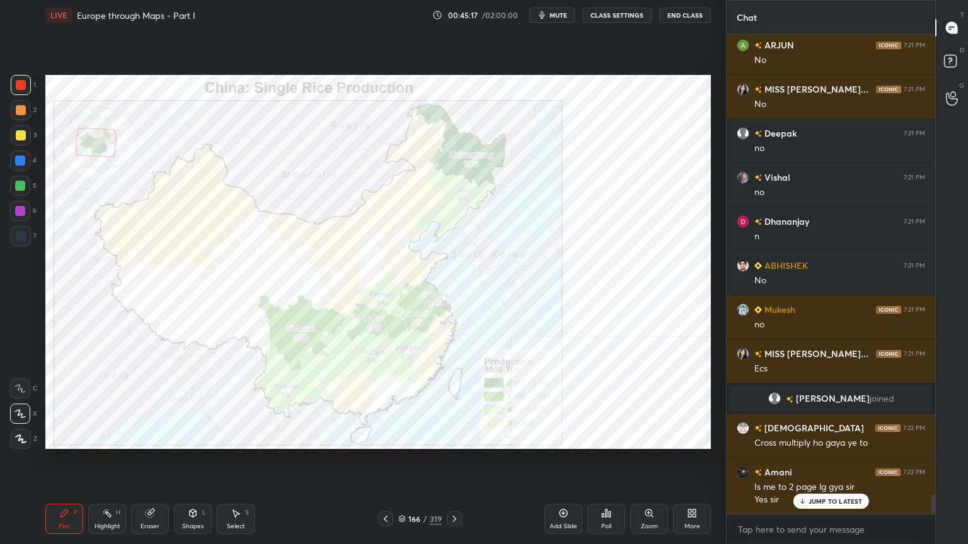
click at [408, 437] on div "166" at bounding box center [414, 519] width 13 height 8
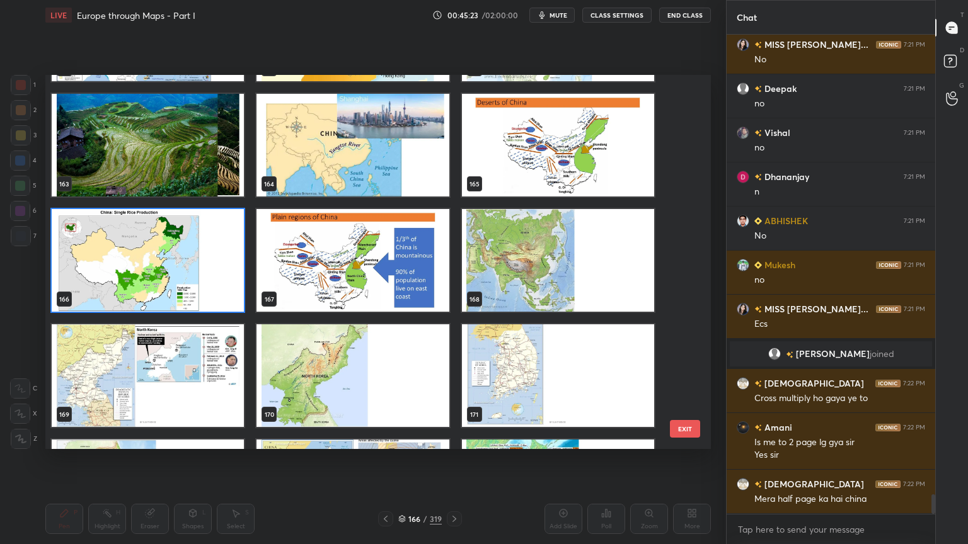
scroll to position [6209, 0]
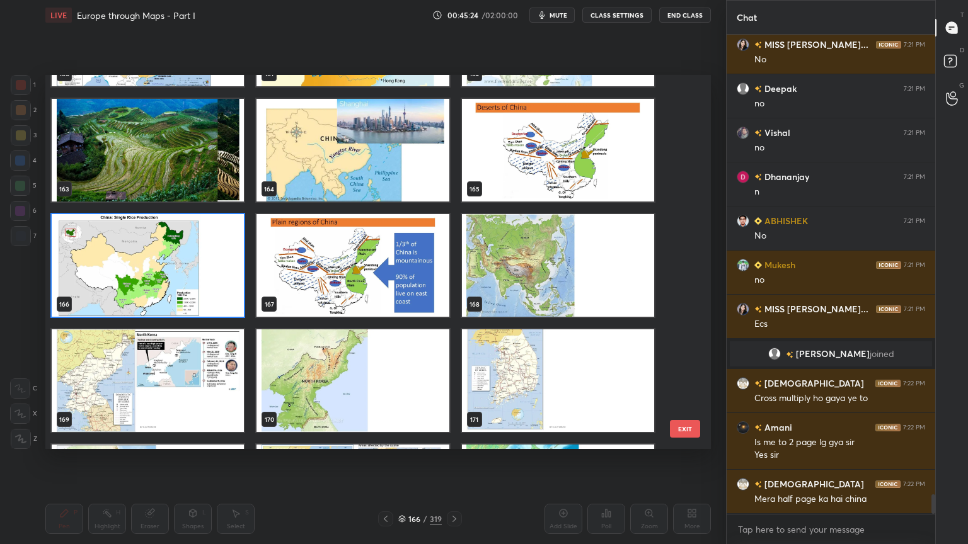
click at [341, 188] on img "grid" at bounding box center [352, 150] width 192 height 103
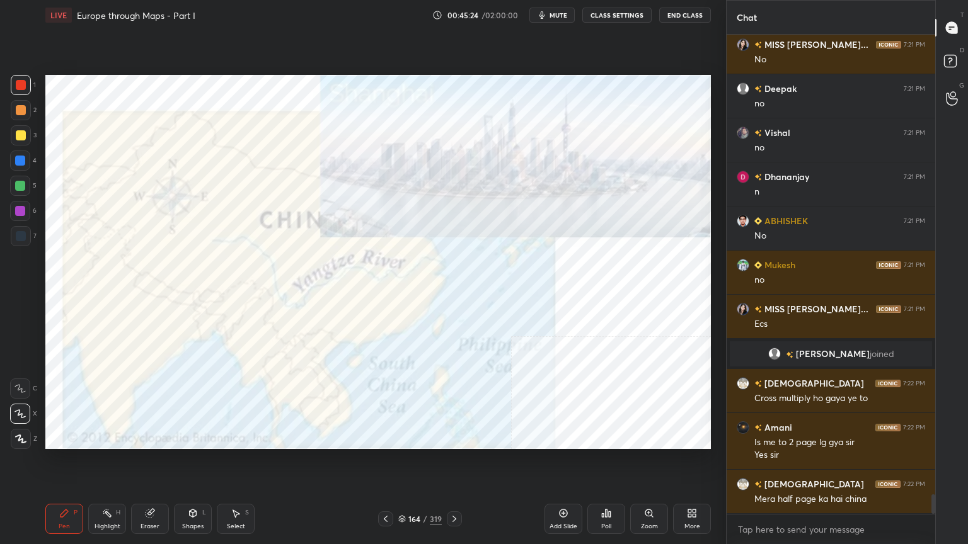
click at [341, 188] on img "grid" at bounding box center [352, 150] width 192 height 103
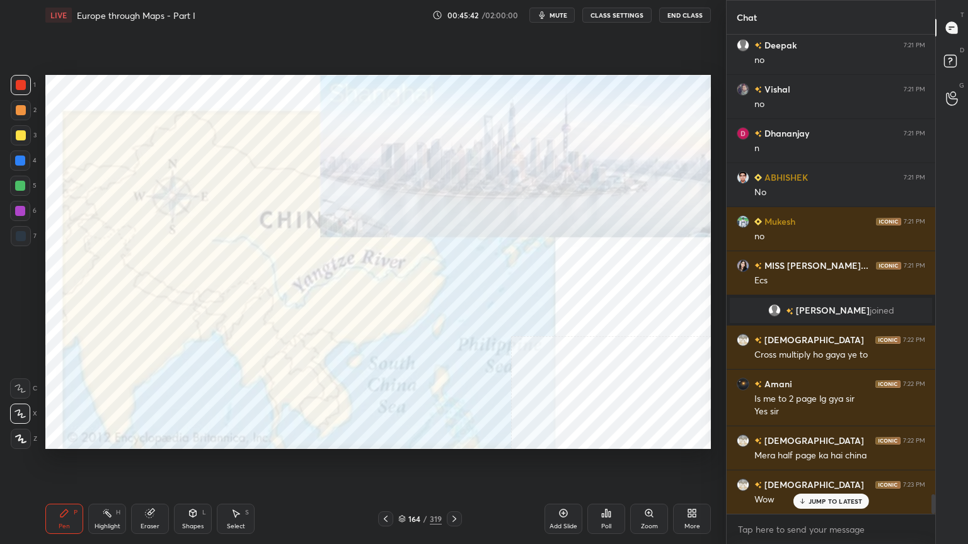
click at [404, 437] on icon at bounding box center [402, 517] width 6 height 3
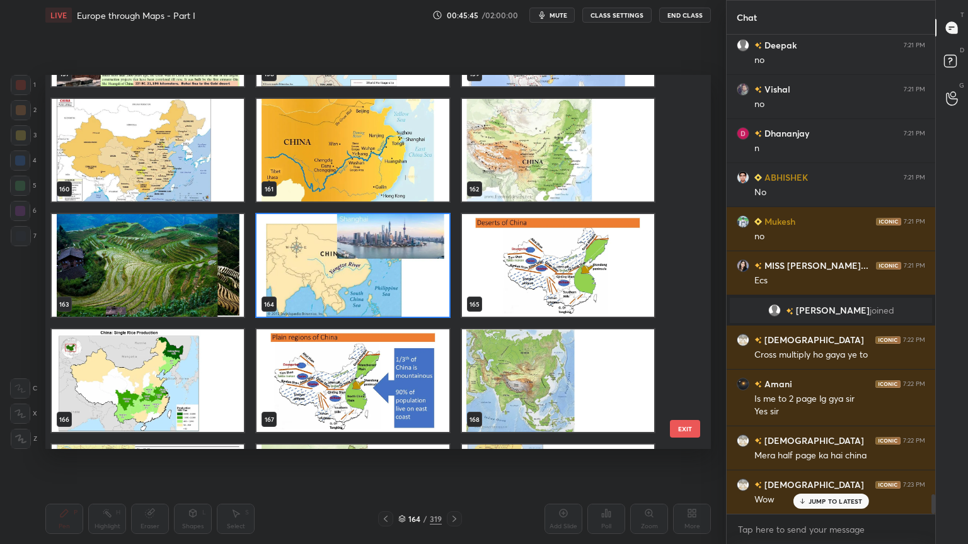
scroll to position [11352, 0]
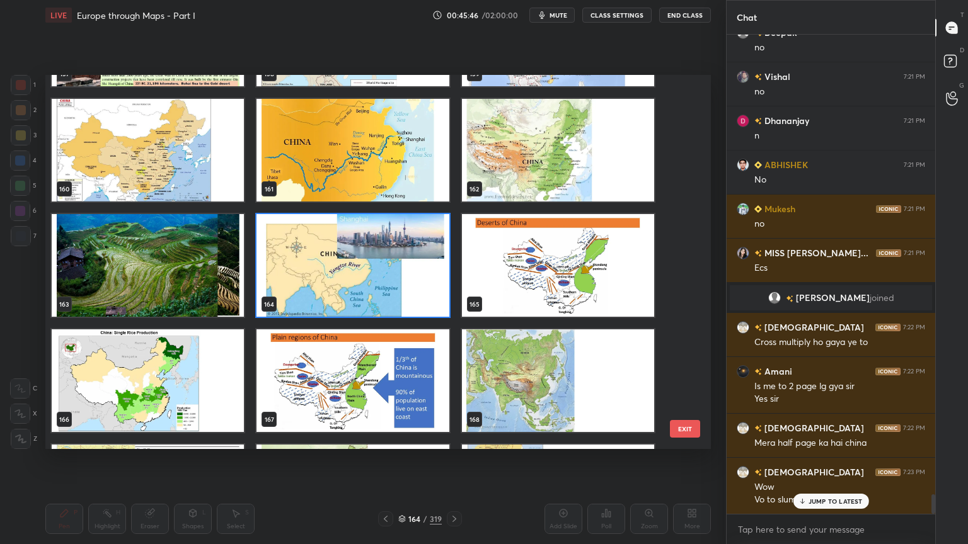
click at [317, 151] on img "grid" at bounding box center [352, 150] width 192 height 103
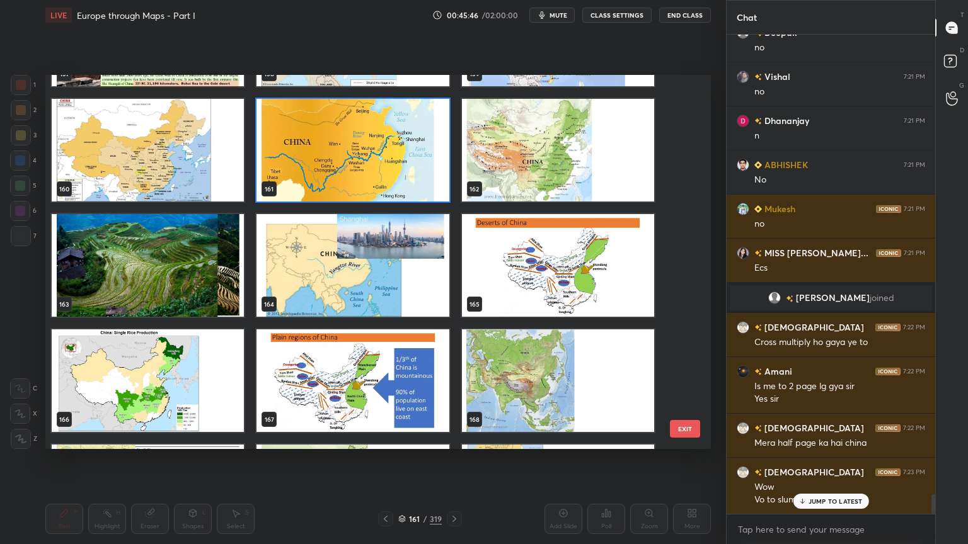
click at [317, 151] on img "grid" at bounding box center [352, 150] width 192 height 103
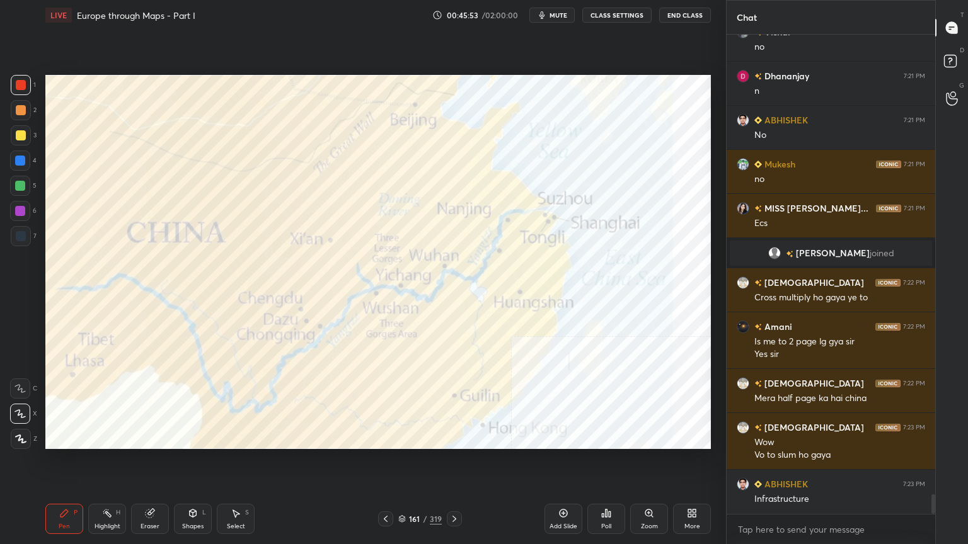
scroll to position [11441, 0]
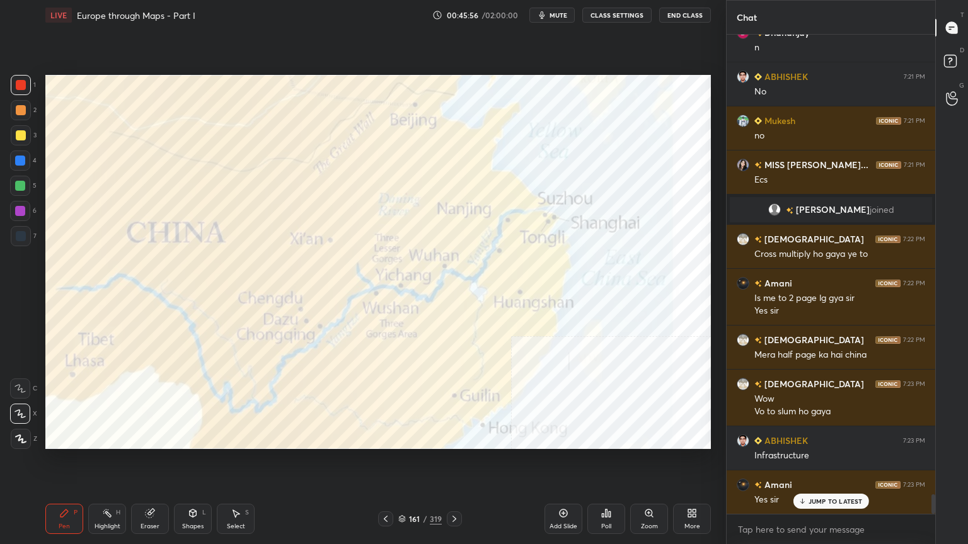
click at [408, 437] on div "161" at bounding box center [414, 519] width 13 height 8
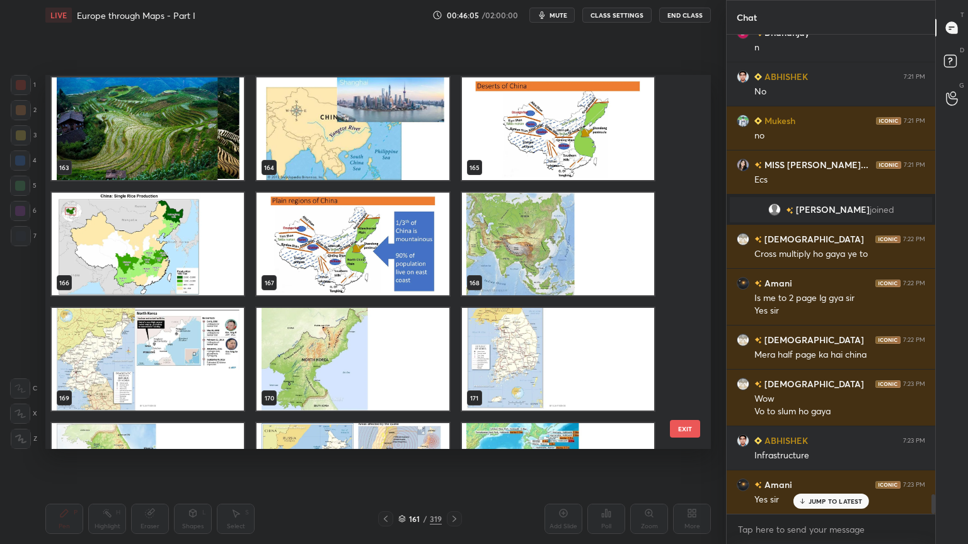
scroll to position [11485, 0]
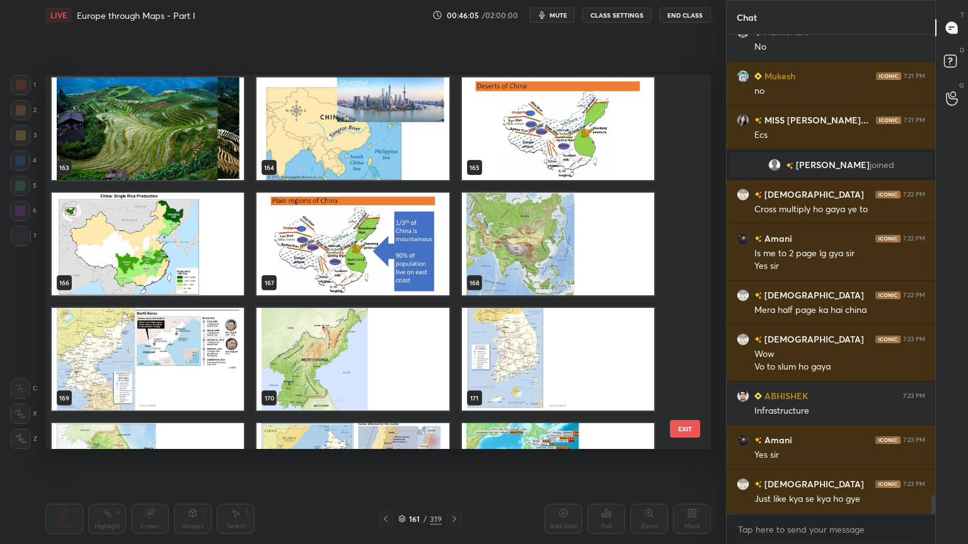
click at [127, 356] on img "grid" at bounding box center [148, 359] width 192 height 103
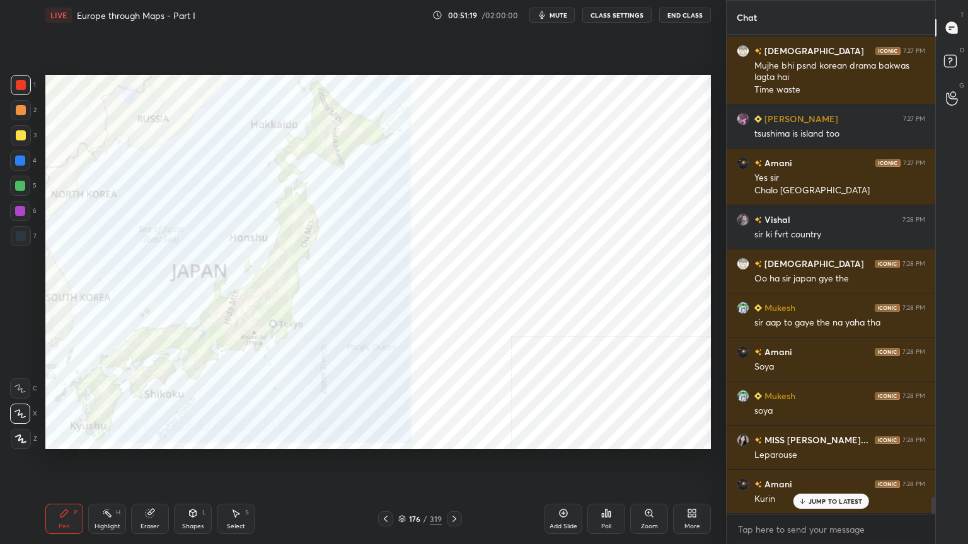
scroll to position [13014, 0]
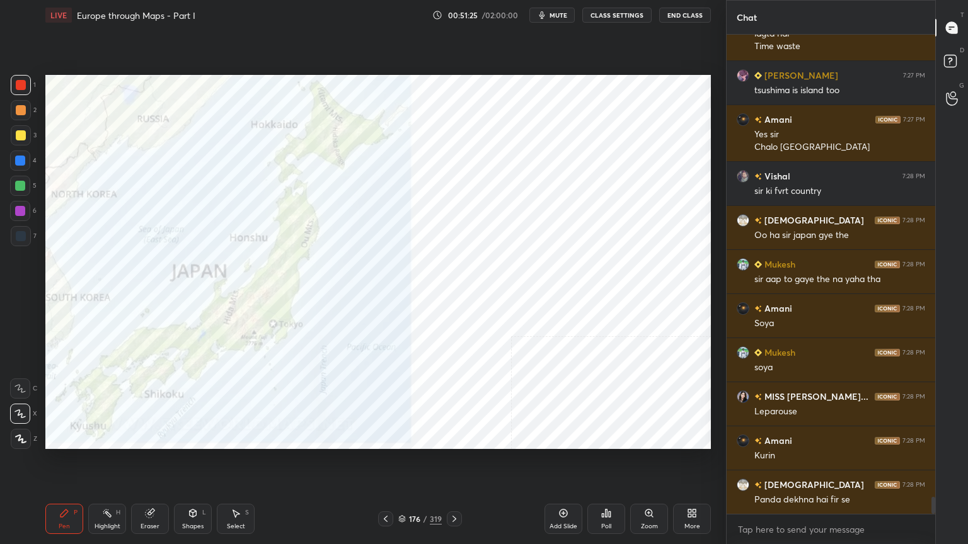
click at [113, 437] on div "Setting up your live class Poll for secs No correct answer Start poll" at bounding box center [378, 262] width 676 height 464
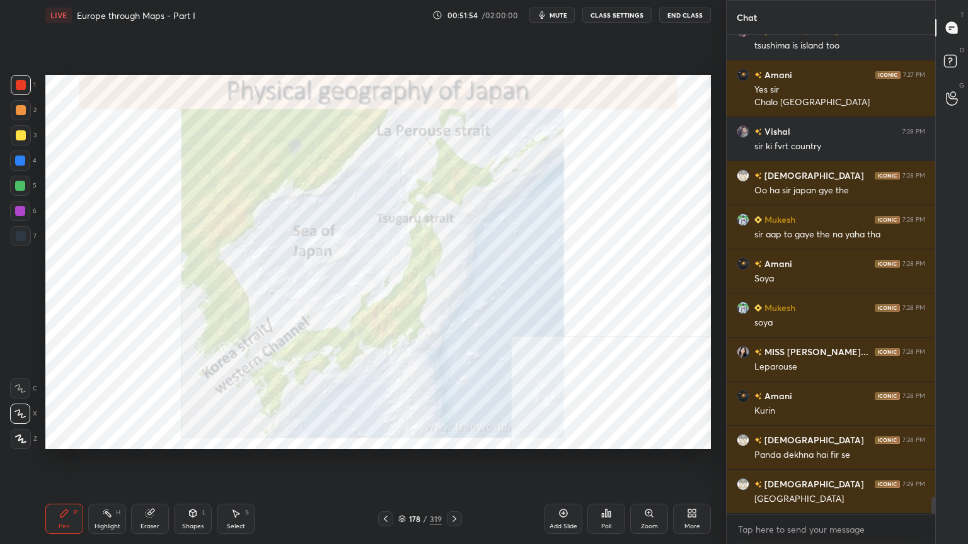
scroll to position [13071, 0]
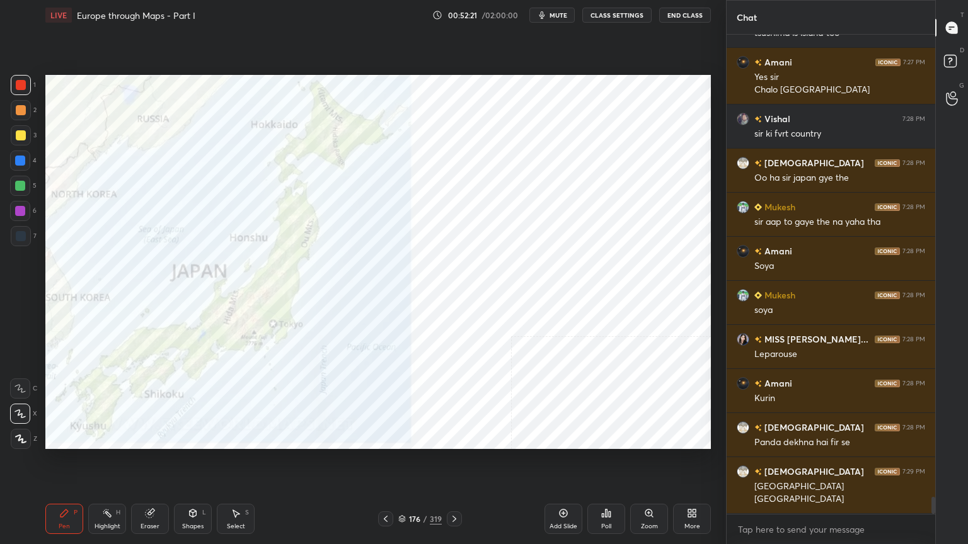
click at [118, 437] on div "Setting up your live class Poll for secs No correct answer Start poll" at bounding box center [378, 262] width 676 height 464
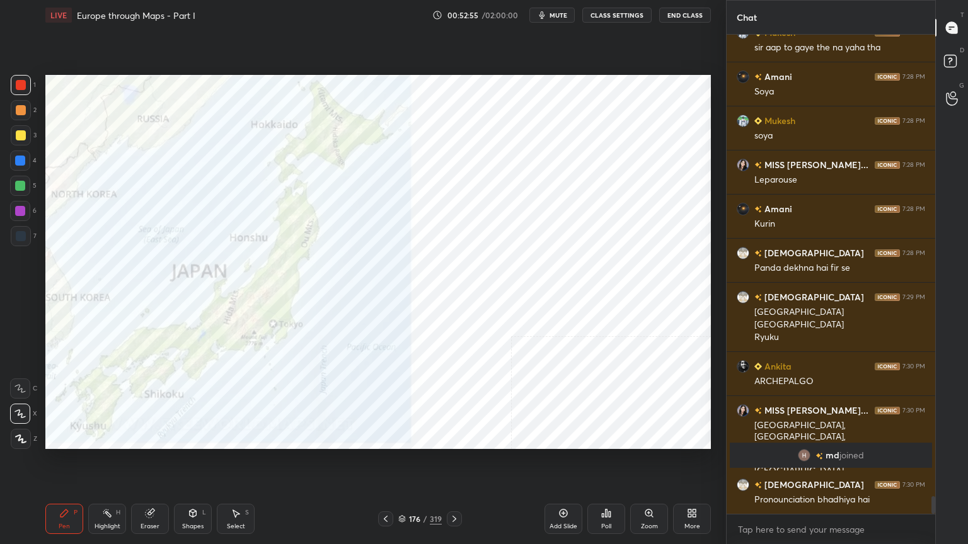
scroll to position [12650, 0]
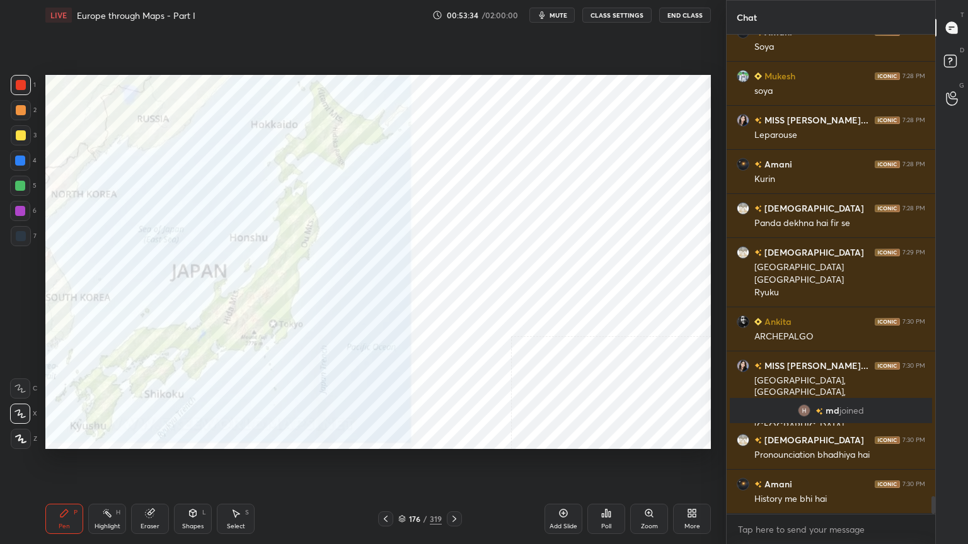
click at [404, 437] on div "176 / 319" at bounding box center [419, 519] width 43 height 11
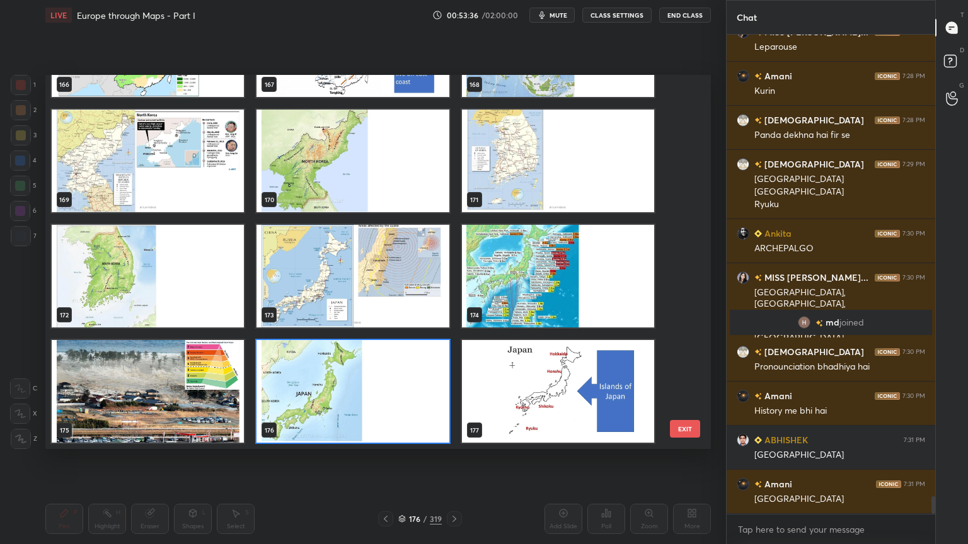
scroll to position [12782, 0]
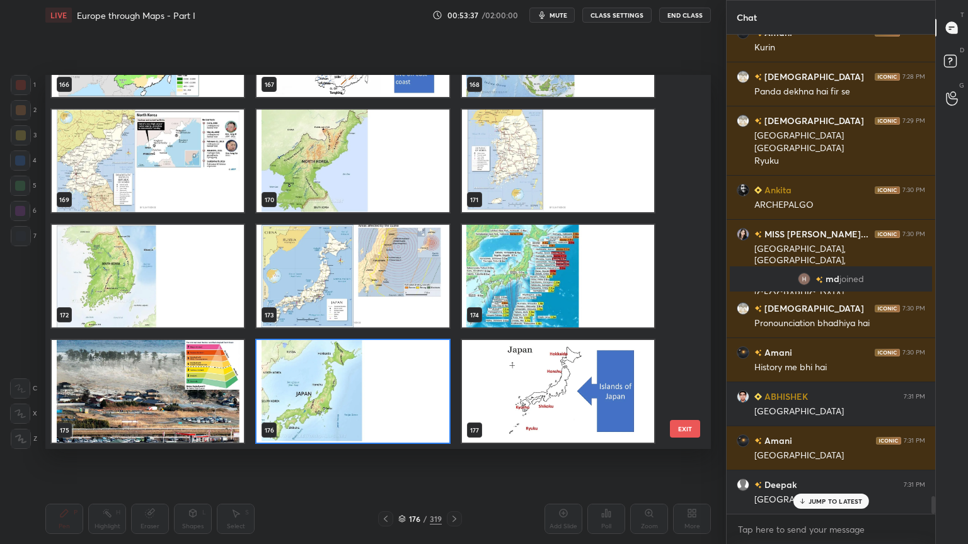
click at [326, 285] on img "grid" at bounding box center [352, 276] width 192 height 103
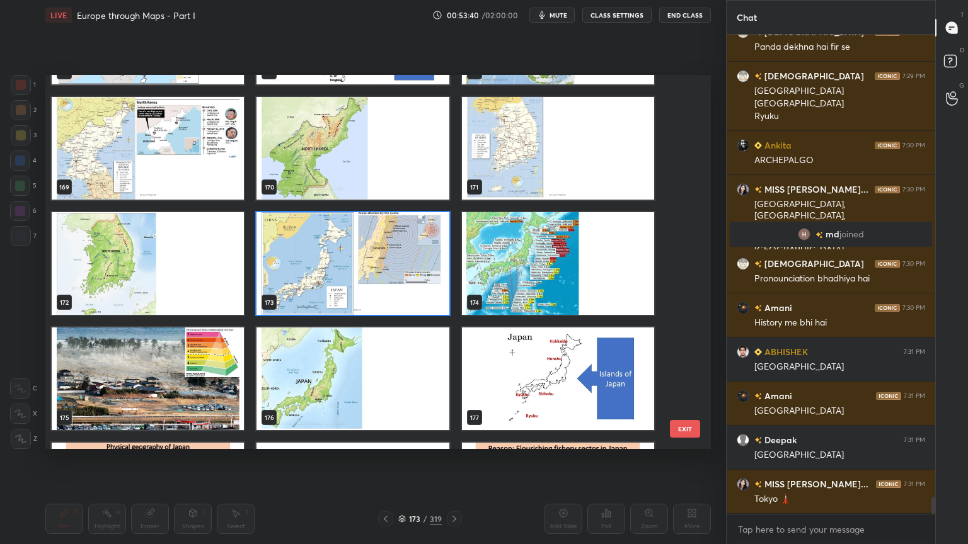
scroll to position [6429, 0]
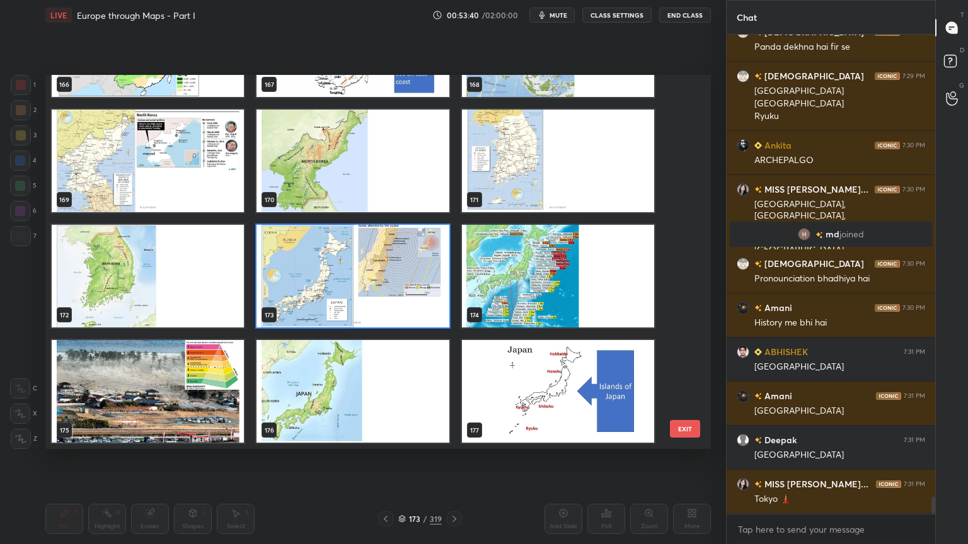
click at [327, 275] on img "grid" at bounding box center [352, 276] width 192 height 103
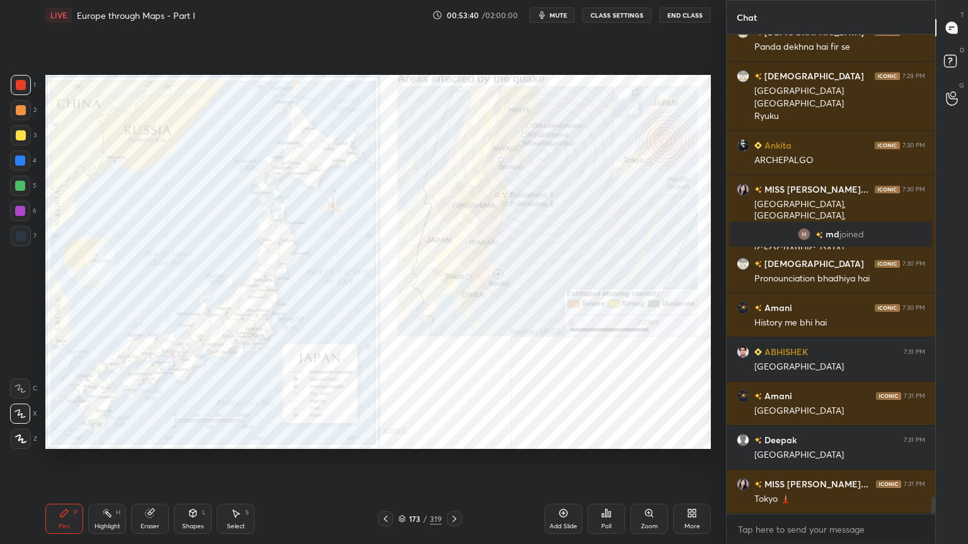
click at [327, 275] on img "grid" at bounding box center [352, 276] width 192 height 103
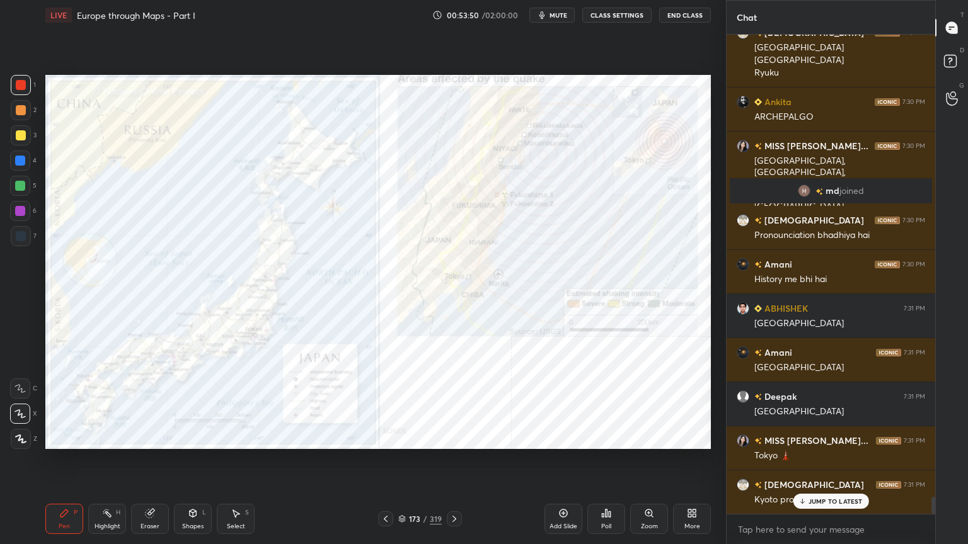
click at [652, 437] on div "Zoom" at bounding box center [649, 519] width 38 height 30
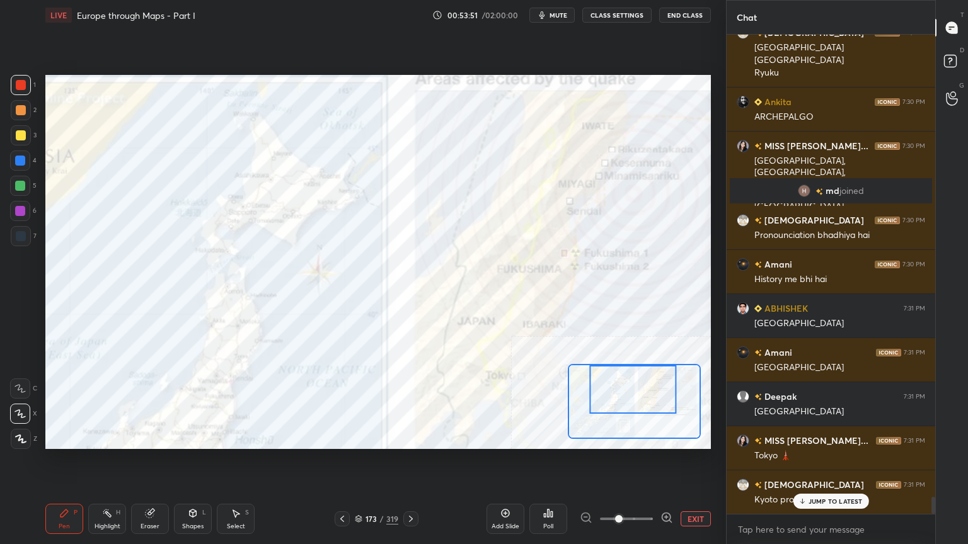
click at [648, 393] on div at bounding box center [633, 389] width 87 height 49
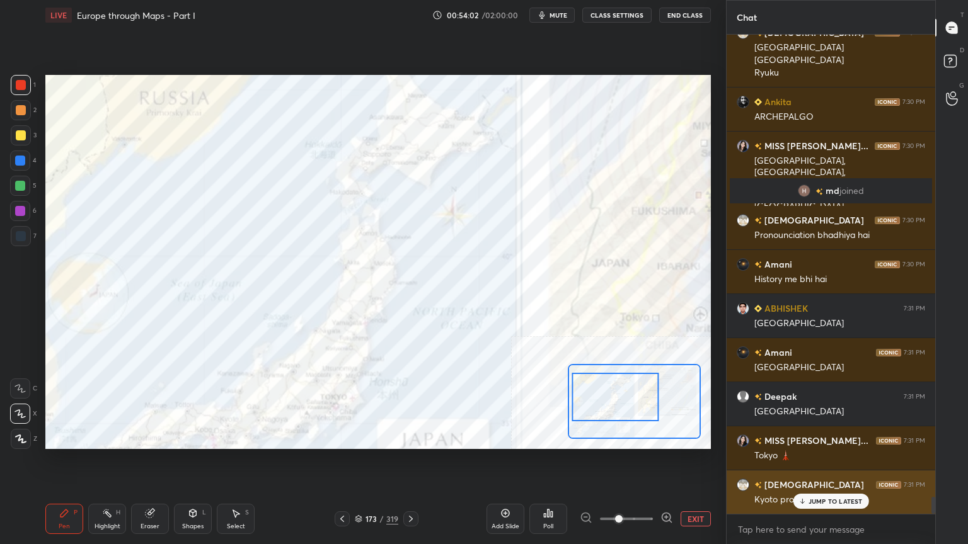
click at [815, 437] on p "JUMP TO LATEST" at bounding box center [835, 502] width 54 height 8
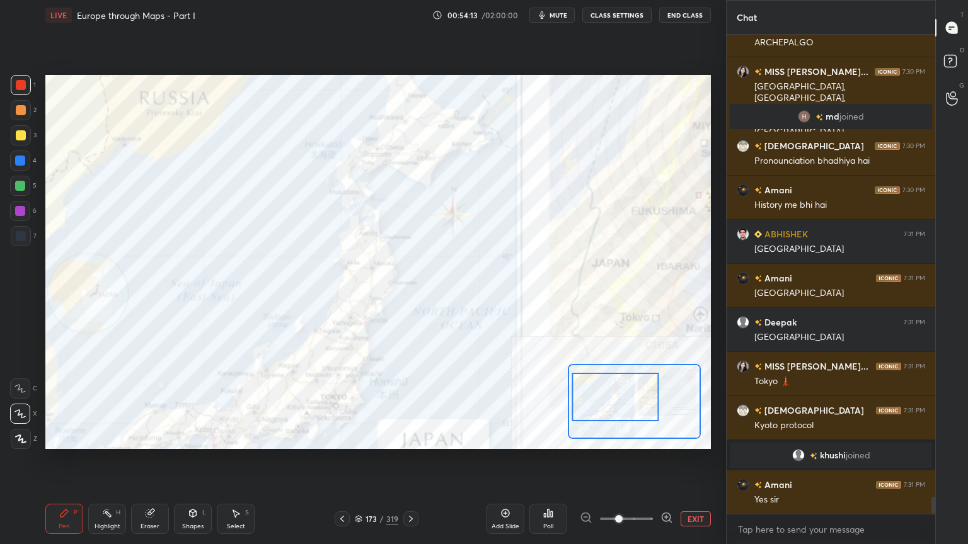
scroll to position [12877, 0]
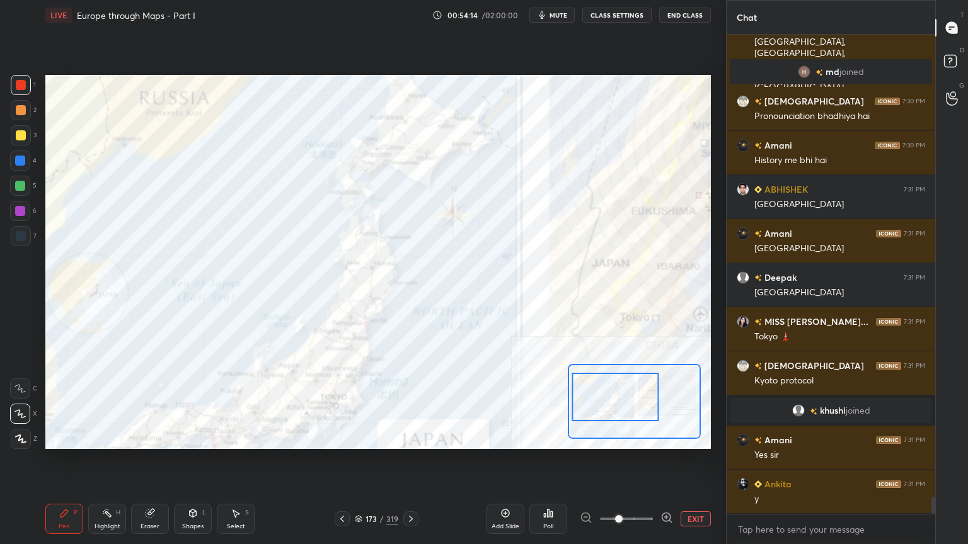
click at [582, 437] on div at bounding box center [626, 519] width 93 height 15
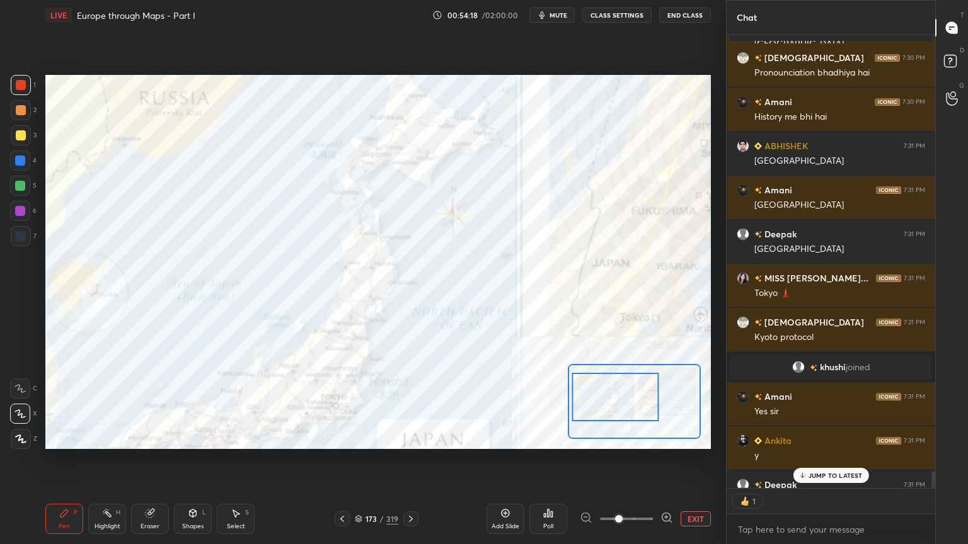
click at [697, 437] on button "EXIT" at bounding box center [696, 519] width 30 height 15
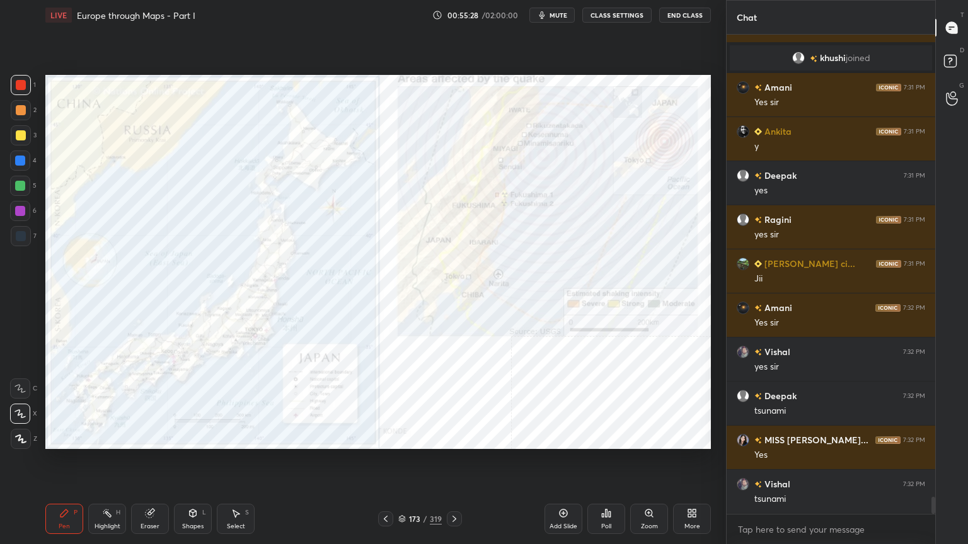
scroll to position [13273, 0]
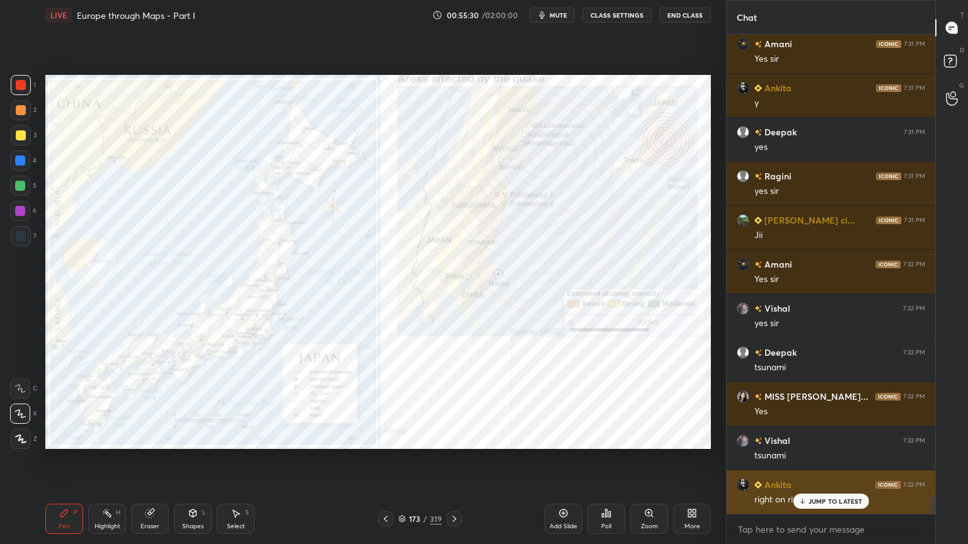
click at [833, 437] on p "JUMP TO LATEST" at bounding box center [835, 502] width 54 height 8
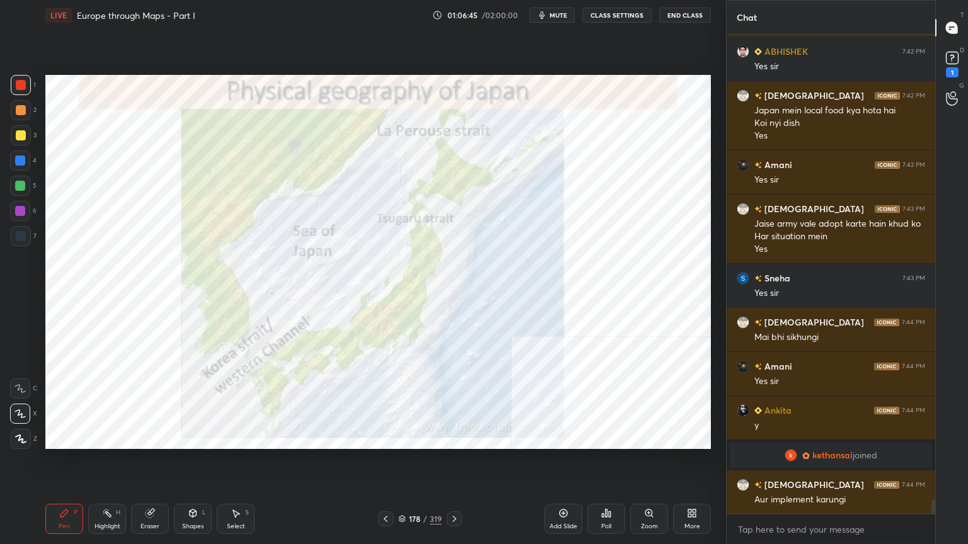
scroll to position [15218, 0]
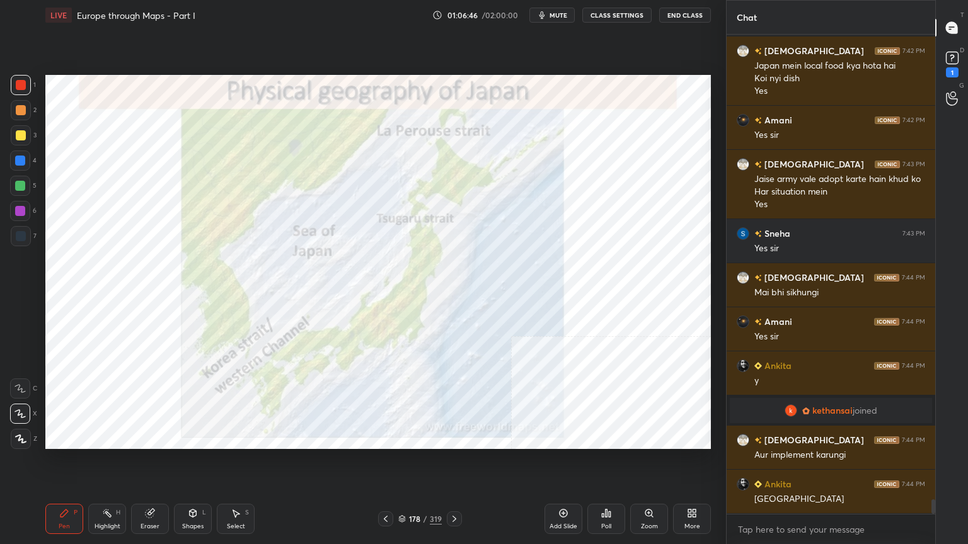
click at [402, 437] on icon at bounding box center [402, 519] width 8 height 8
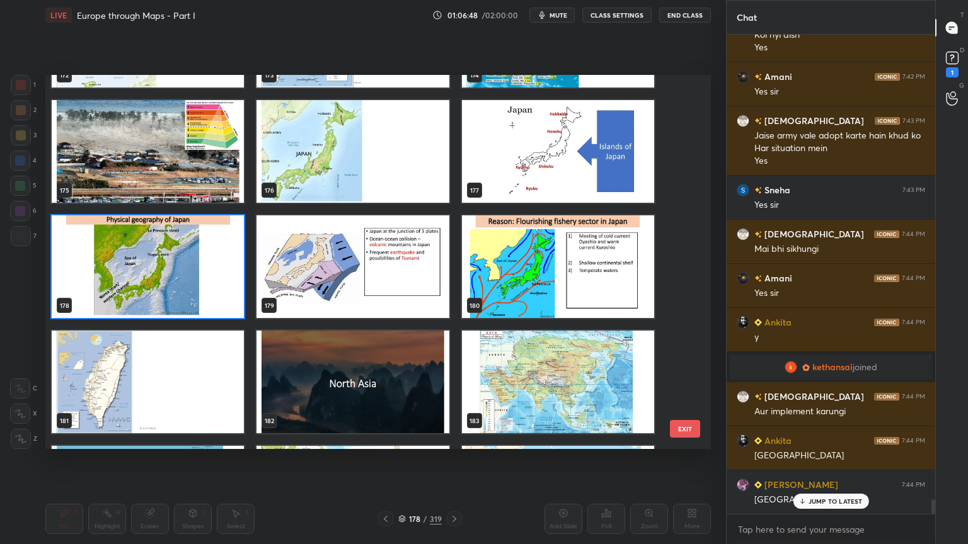
scroll to position [6671, 0]
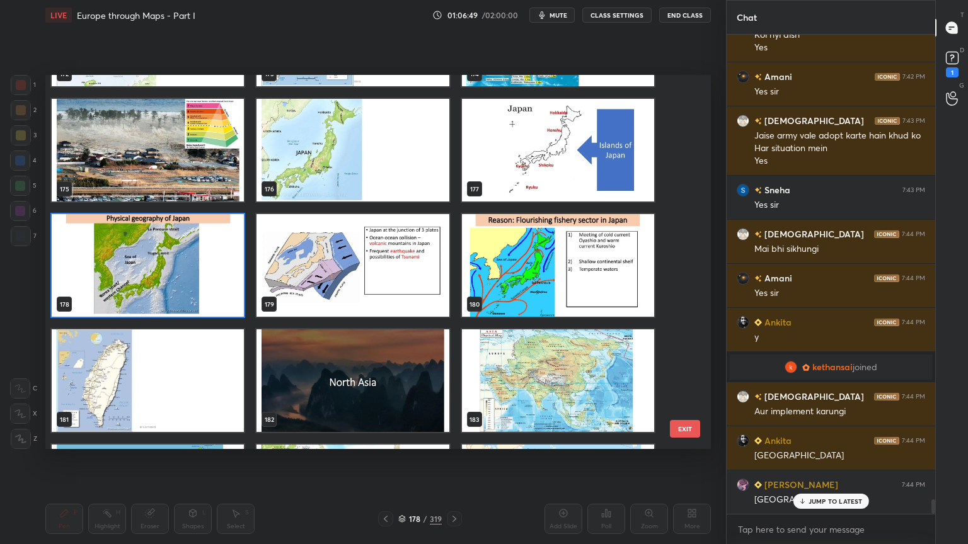
click at [513, 255] on img "grid" at bounding box center [558, 265] width 192 height 103
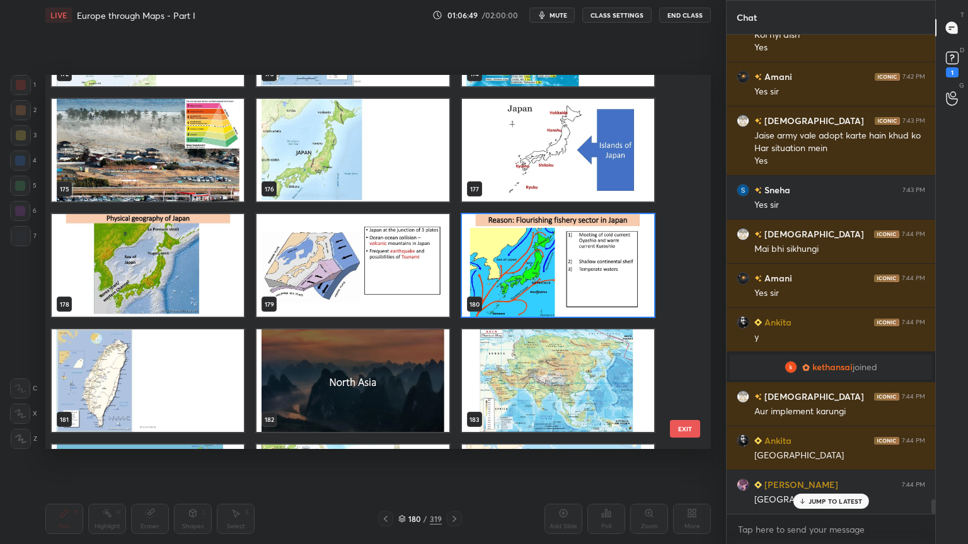
click at [513, 255] on img "grid" at bounding box center [558, 265] width 192 height 103
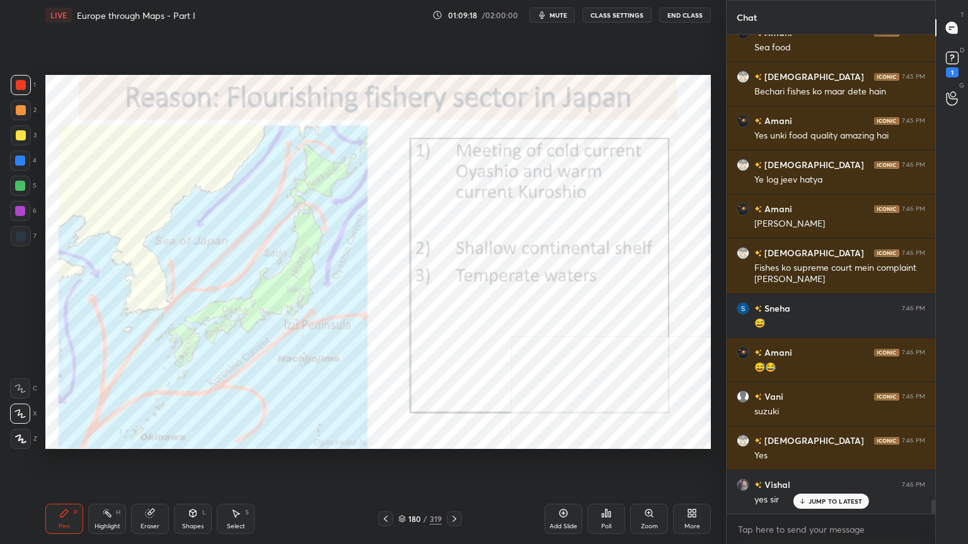
scroll to position [15904, 0]
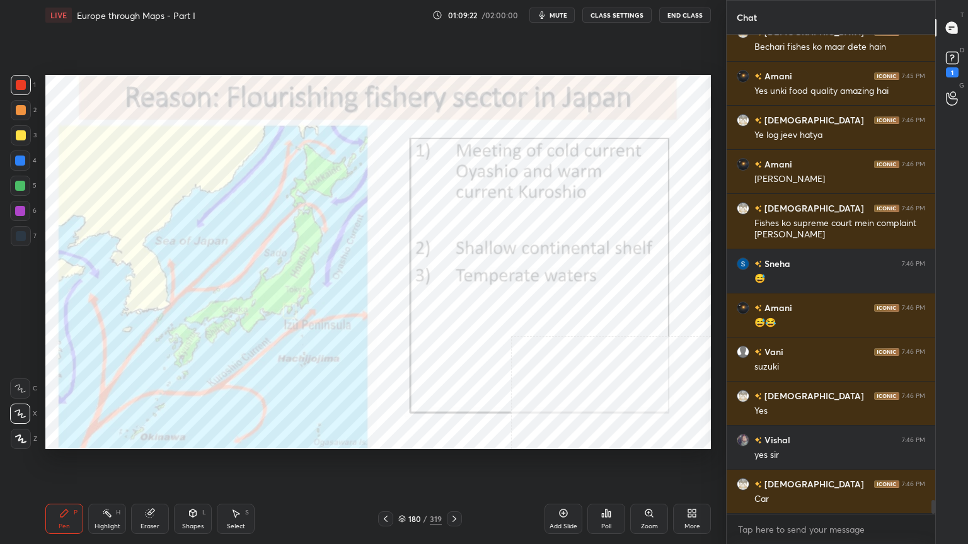
click at [408, 437] on div "180" at bounding box center [414, 519] width 13 height 8
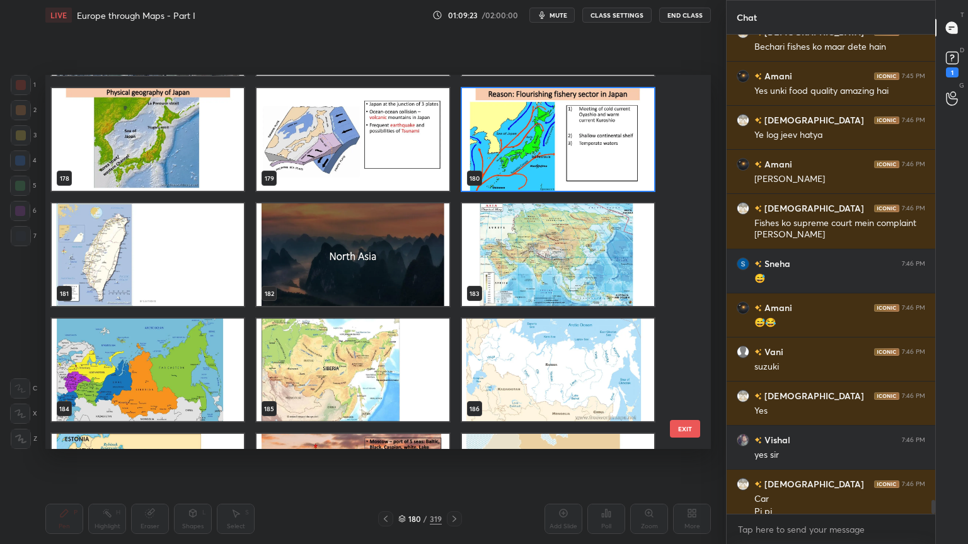
scroll to position [15917, 0]
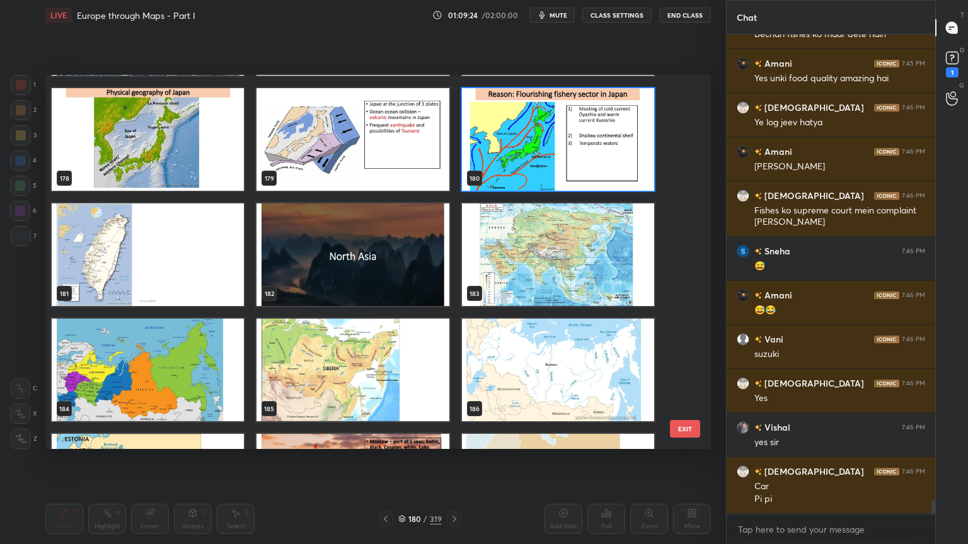
click at [189, 301] on img "grid" at bounding box center [148, 255] width 192 height 103
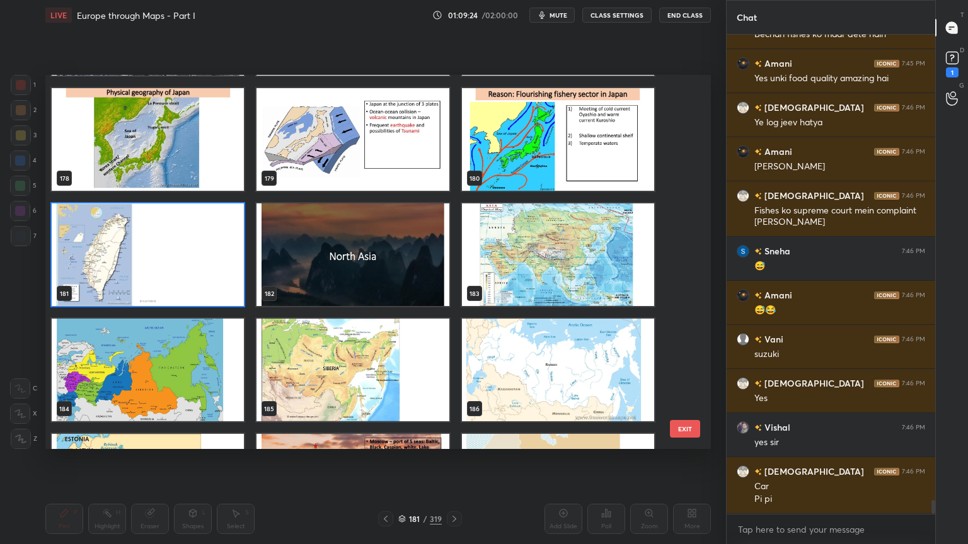
click at [189, 301] on img "grid" at bounding box center [148, 255] width 192 height 103
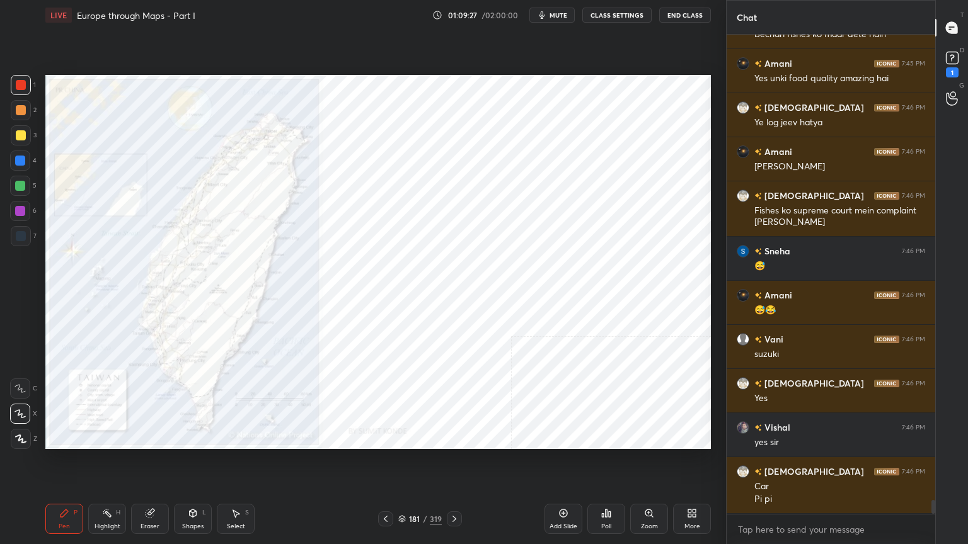
click at [402, 437] on icon at bounding box center [402, 517] width 6 height 3
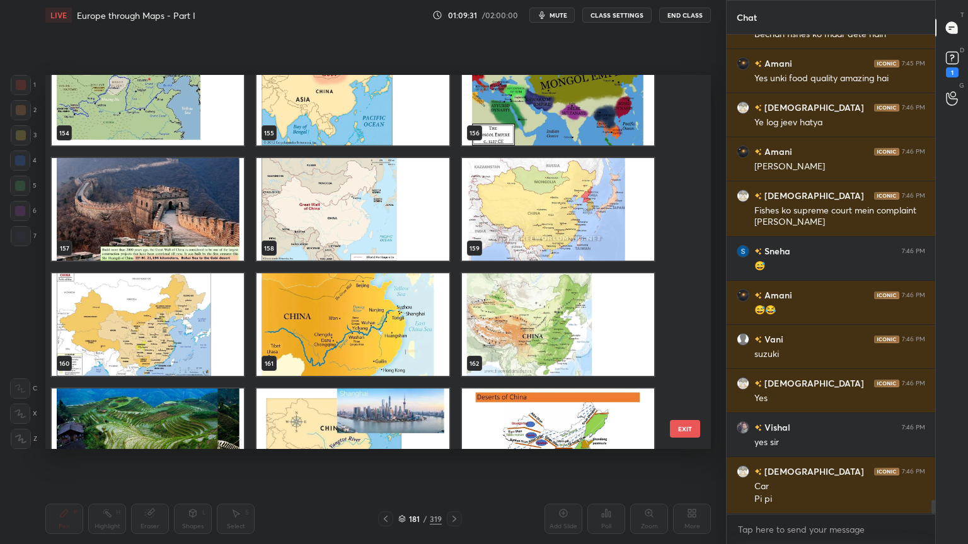
scroll to position [5903, 0]
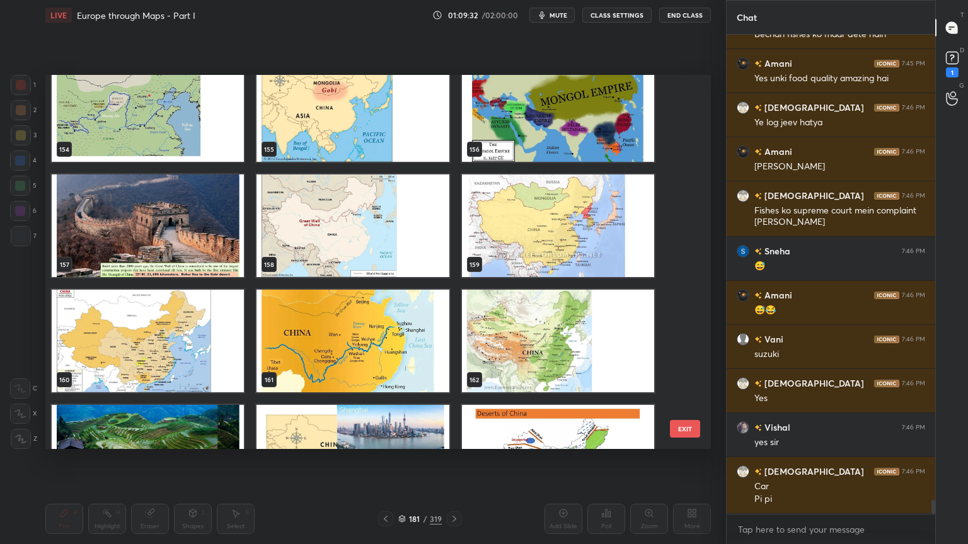
click at [522, 233] on img "grid" at bounding box center [558, 226] width 192 height 103
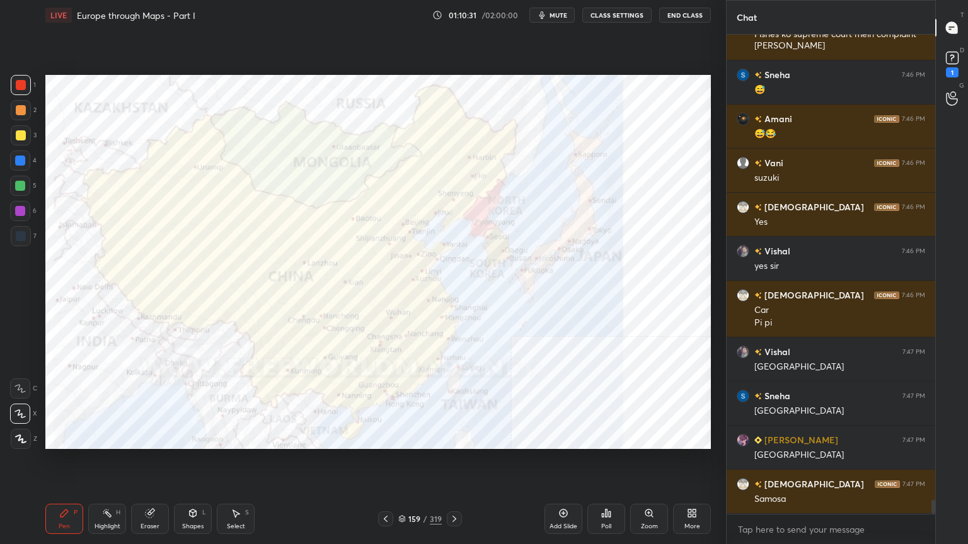
scroll to position [16136, 0]
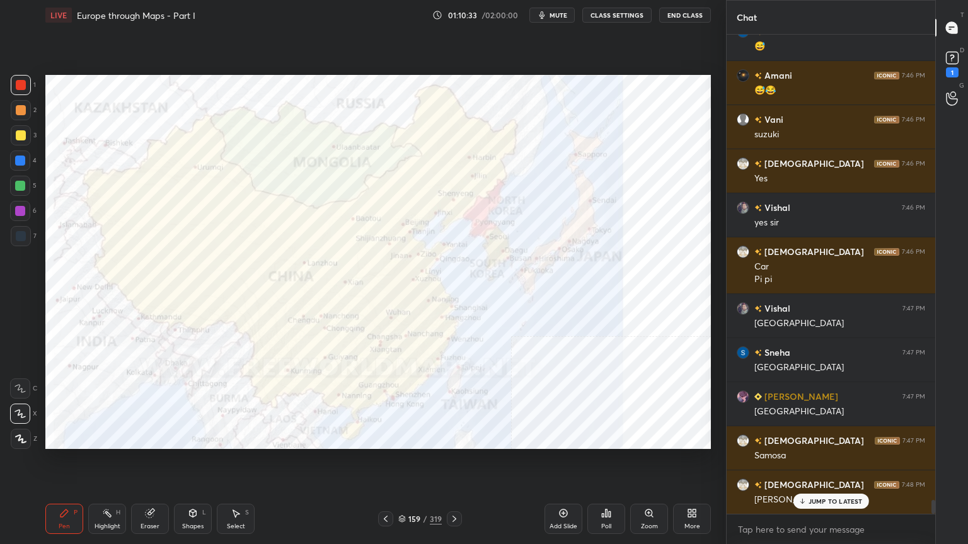
click at [408, 437] on div "159" at bounding box center [414, 519] width 13 height 8
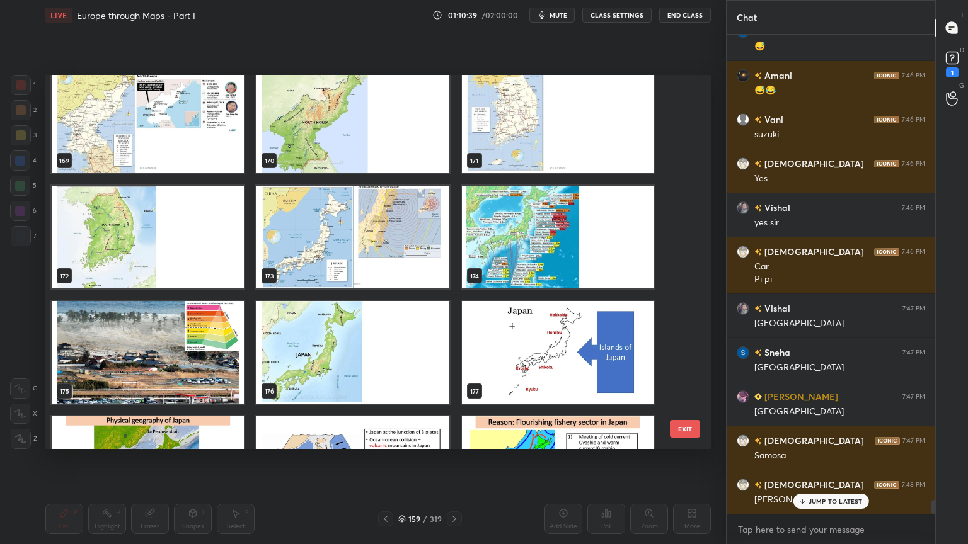
scroll to position [6556, 0]
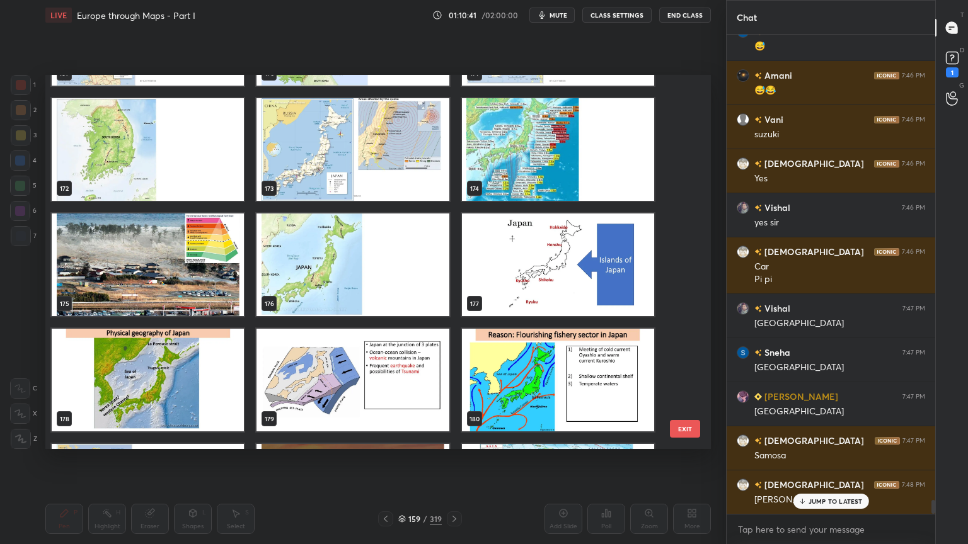
click at [200, 273] on img "grid" at bounding box center [148, 265] width 192 height 103
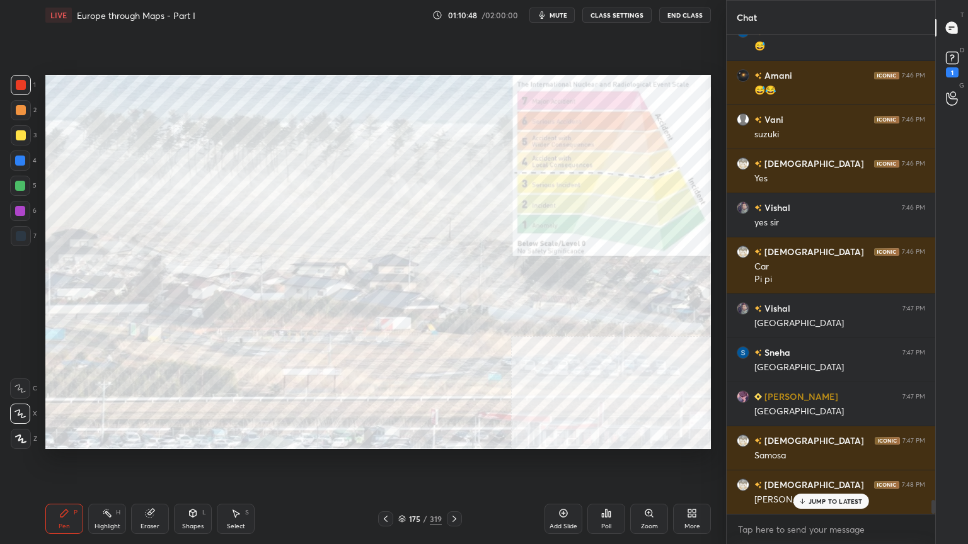
click at [408, 437] on div "175" at bounding box center [414, 519] width 13 height 8
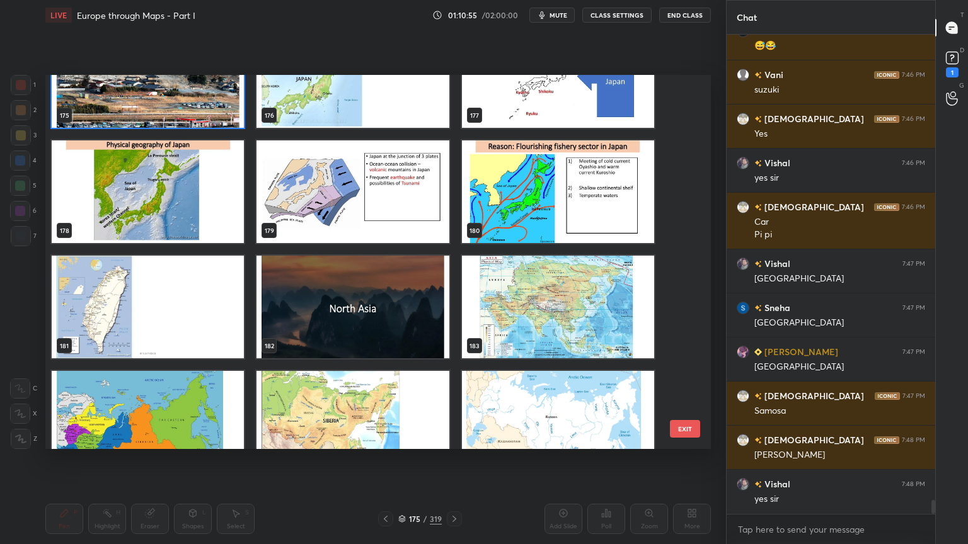
scroll to position [16225, 0]
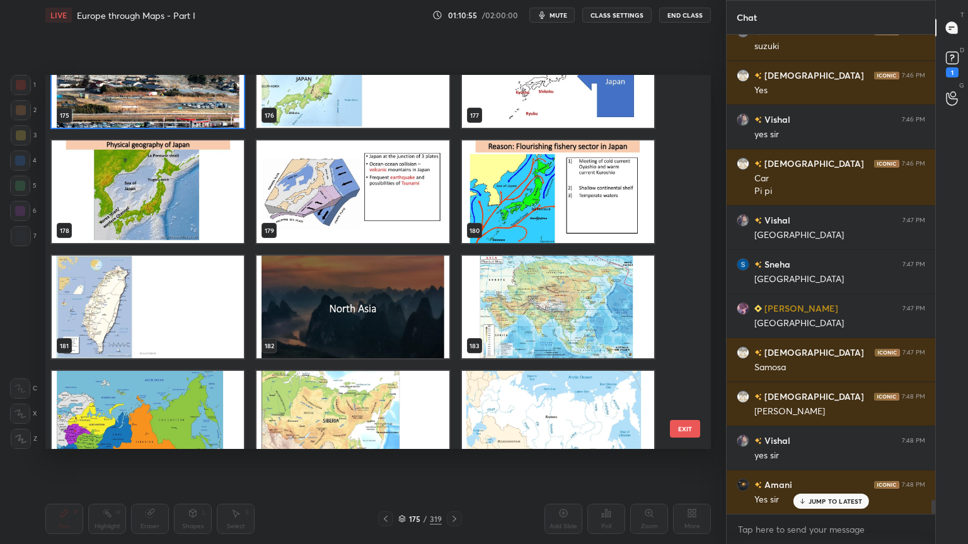
click at [166, 210] on img "grid" at bounding box center [148, 192] width 192 height 103
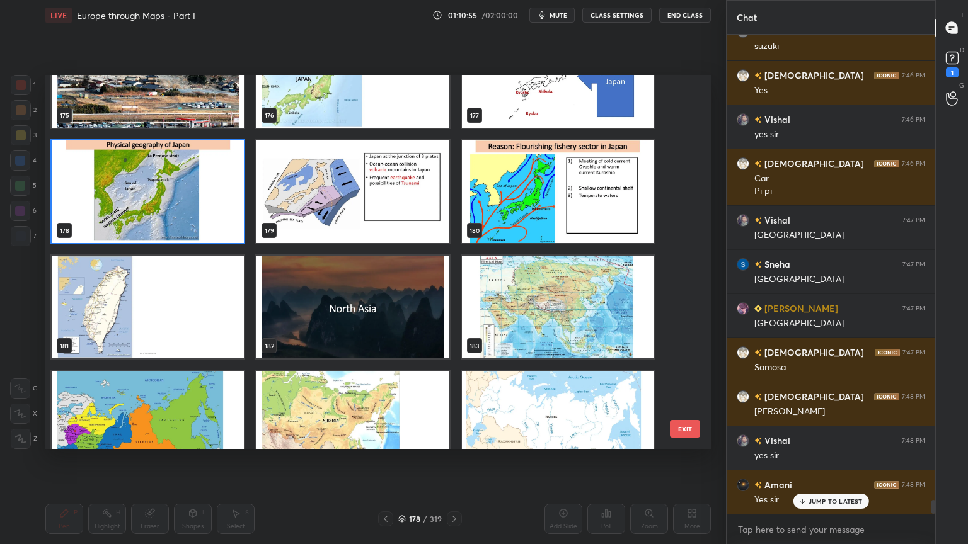
click at [166, 210] on img "grid" at bounding box center [148, 192] width 192 height 103
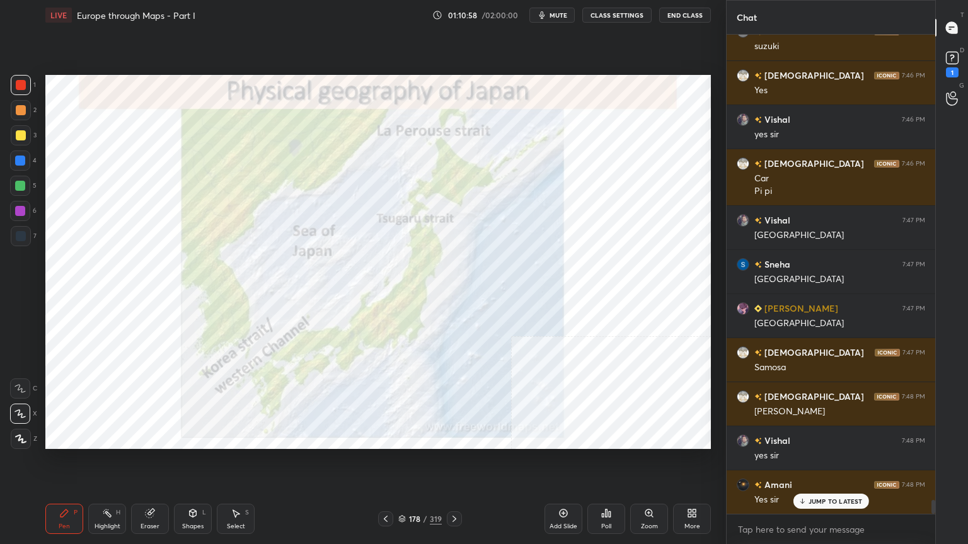
click at [398, 437] on icon at bounding box center [402, 519] width 8 height 8
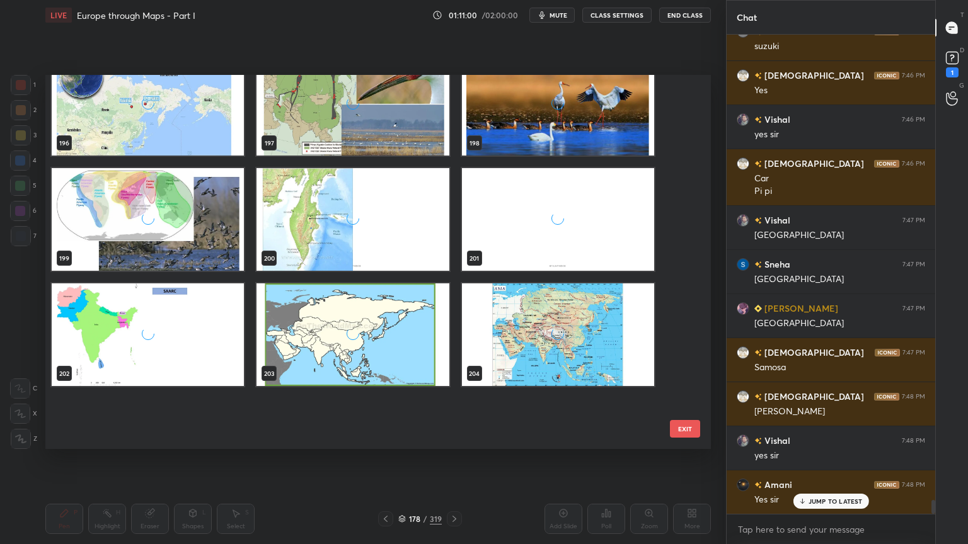
scroll to position [7553, 0]
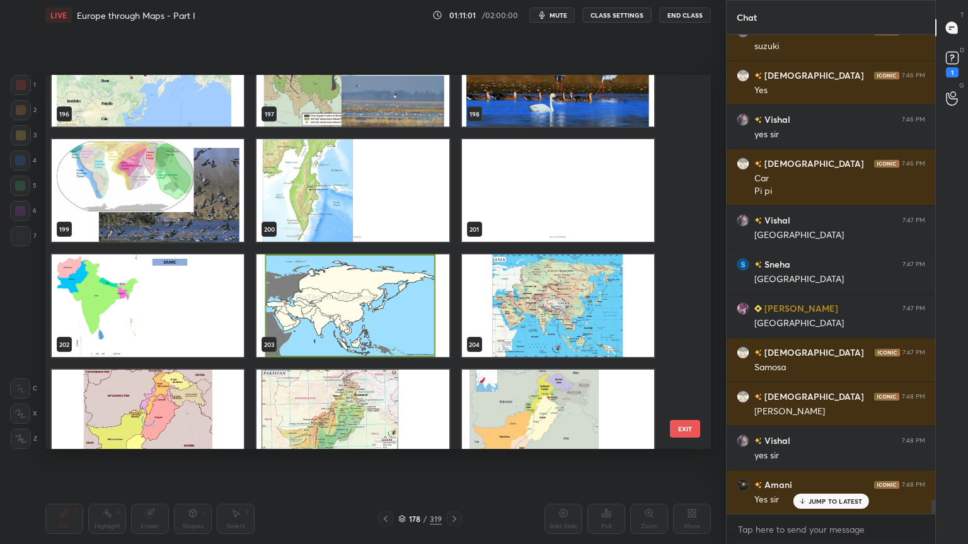
click at [690, 428] on button "EXIT" at bounding box center [685, 429] width 30 height 18
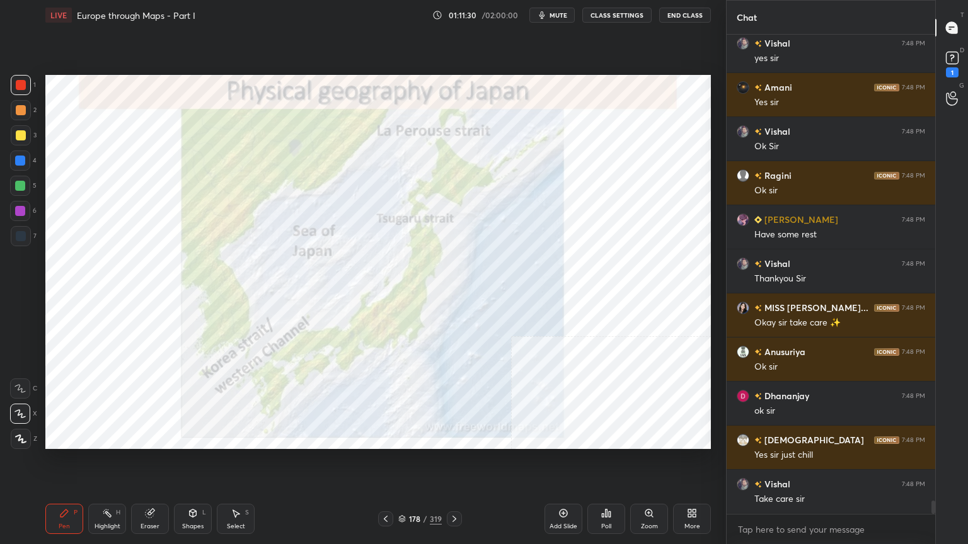
scroll to position [16666, 0]
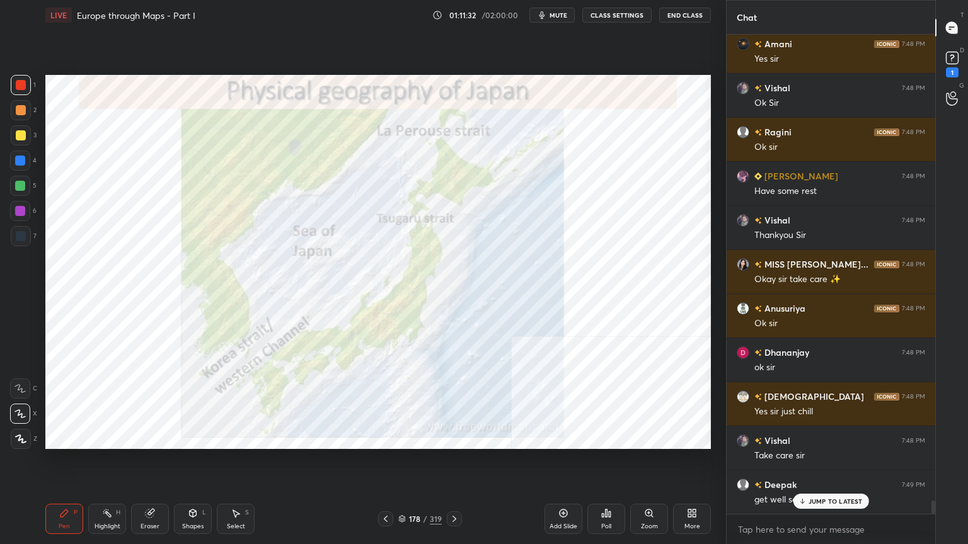
click at [399, 437] on icon at bounding box center [402, 517] width 6 height 3
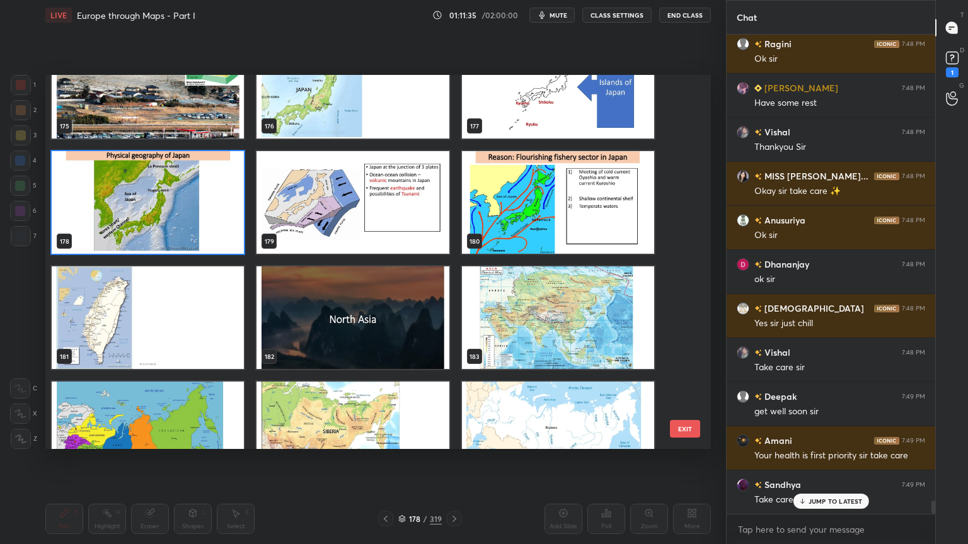
scroll to position [16799, 0]
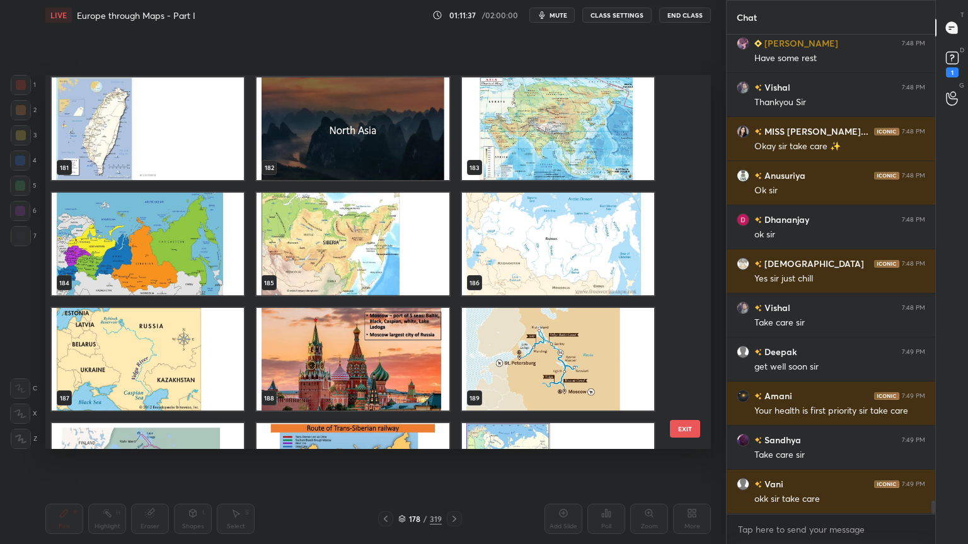
click at [197, 277] on img "grid" at bounding box center [148, 244] width 192 height 103
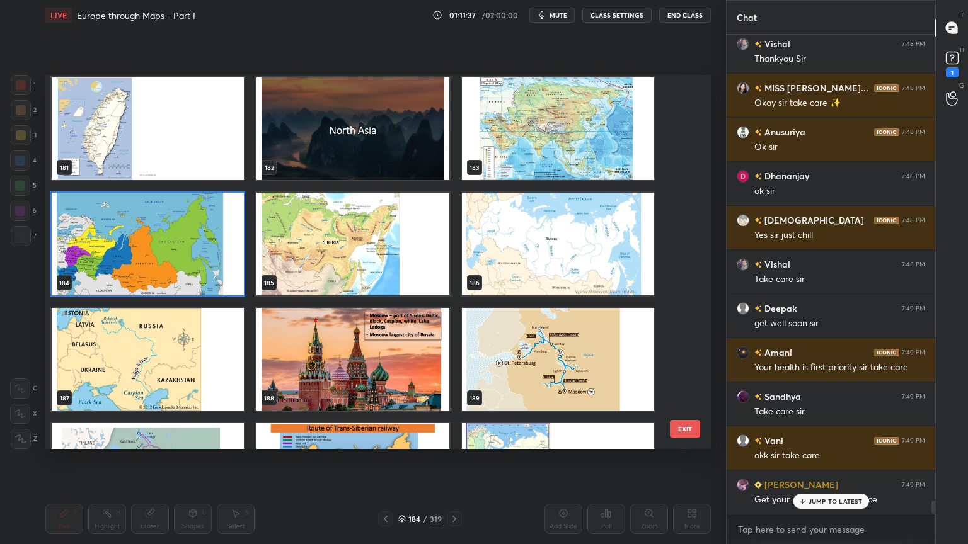
click at [197, 277] on img "grid" at bounding box center [148, 244] width 192 height 103
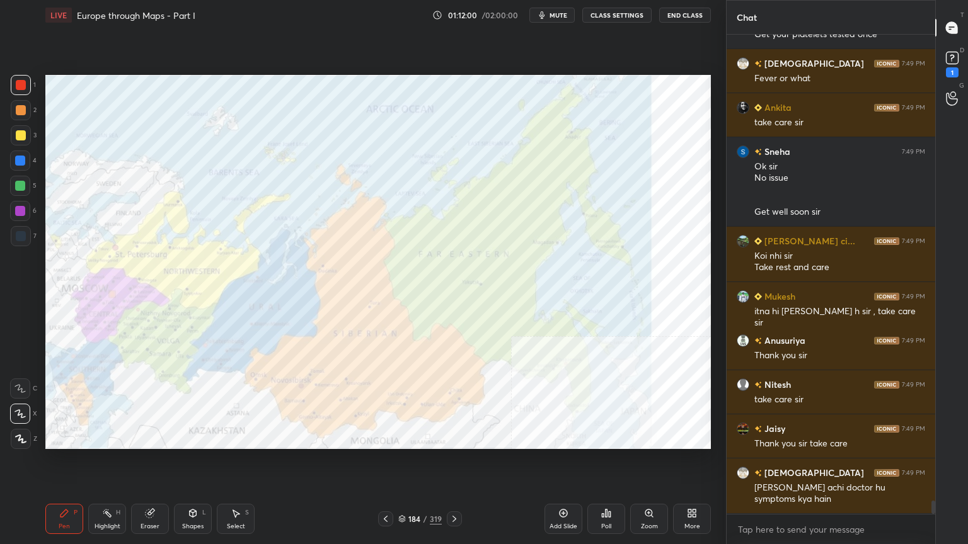
scroll to position [17351, 0]
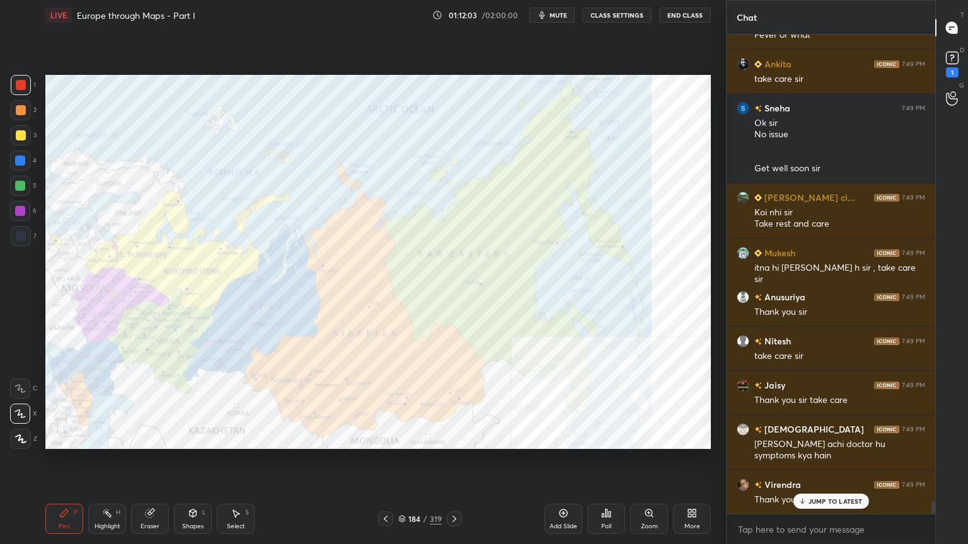
click at [403, 437] on icon at bounding box center [402, 519] width 8 height 8
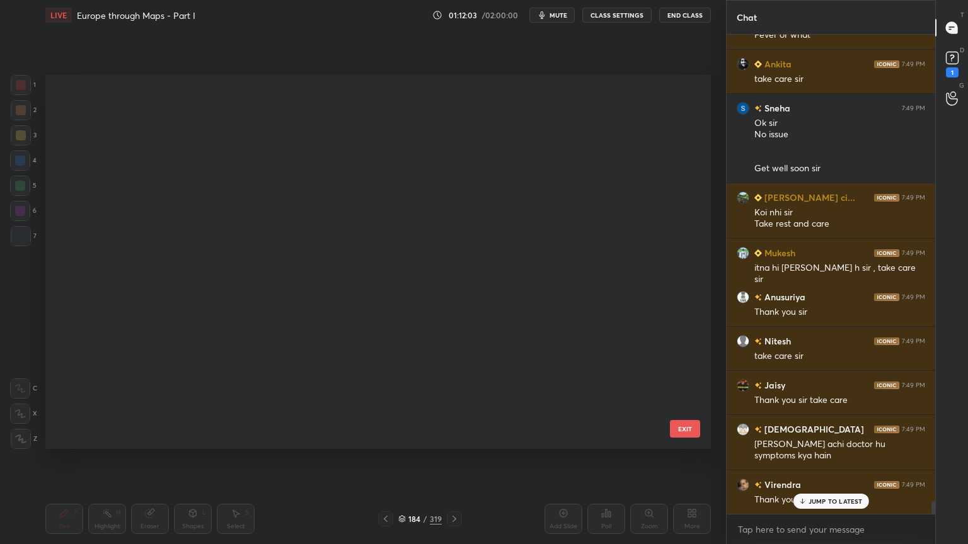
scroll to position [4, 6]
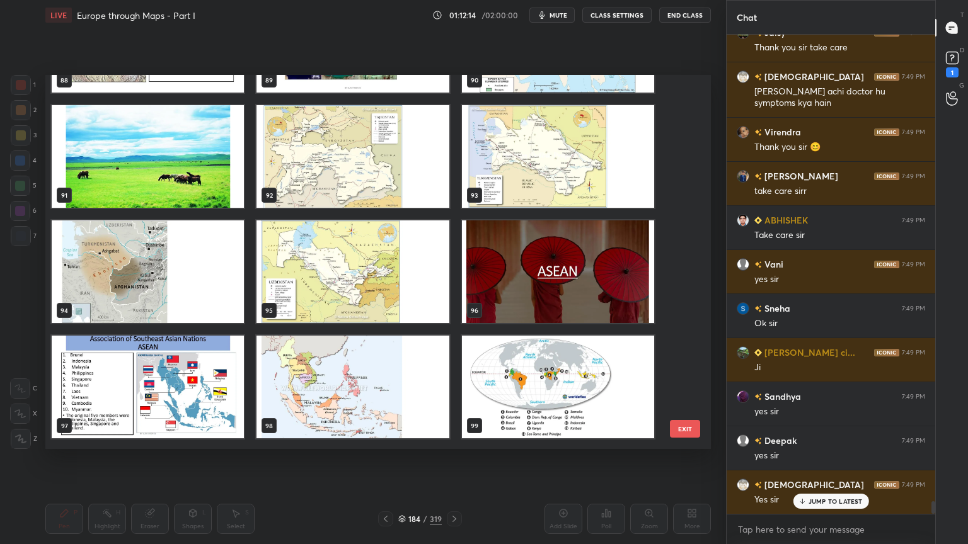
click at [332, 415] on img "grid" at bounding box center [352, 387] width 192 height 103
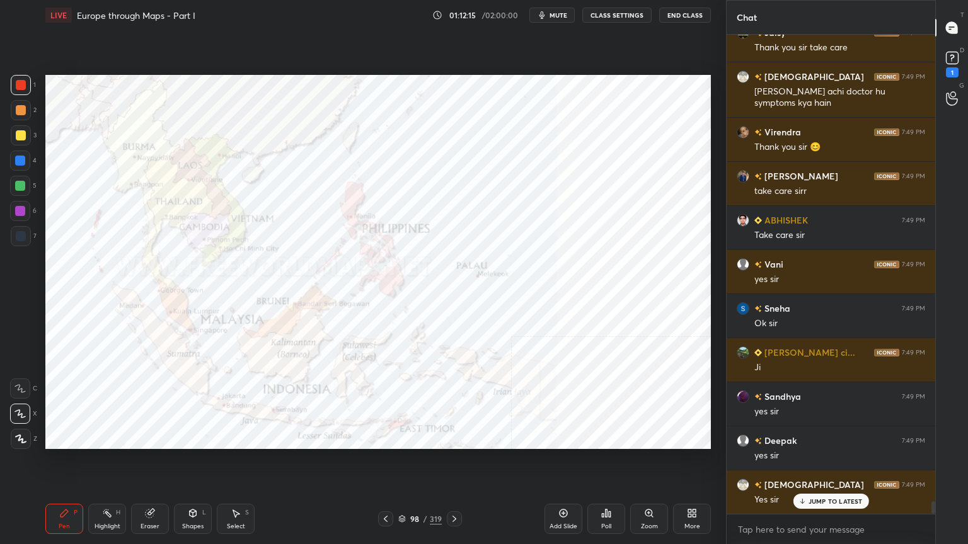
click at [332, 415] on img "grid" at bounding box center [352, 387] width 192 height 103
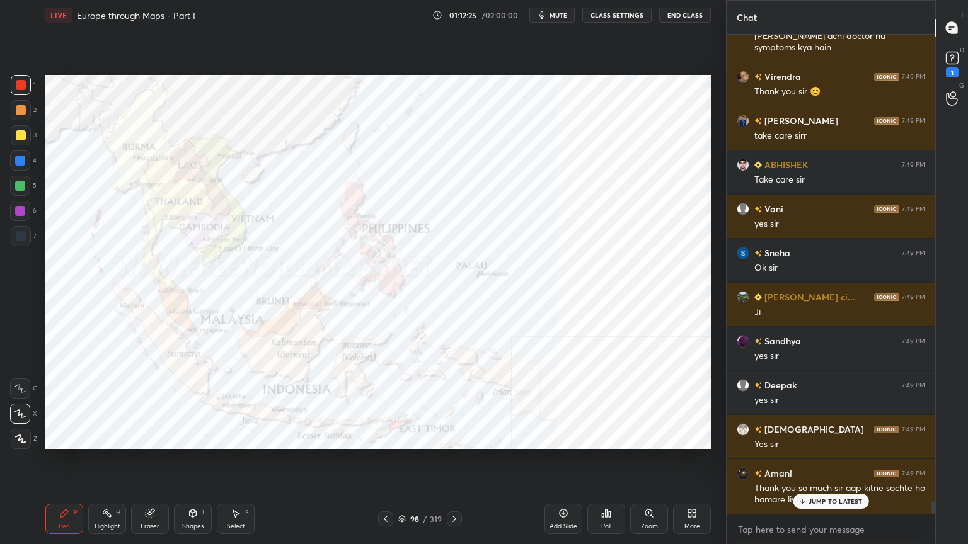
click at [406, 437] on div "98 / 319" at bounding box center [419, 519] width 43 height 11
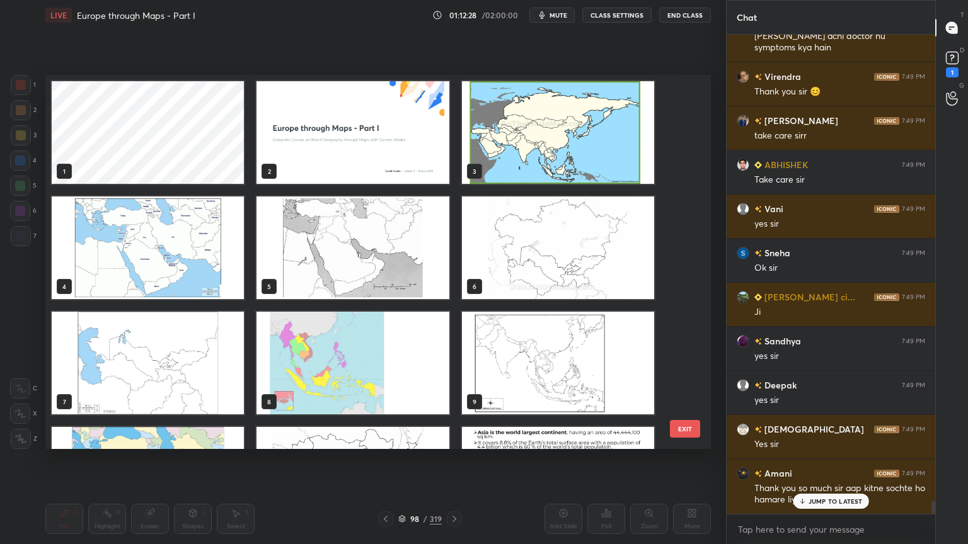
click at [378, 348] on img "grid" at bounding box center [352, 363] width 192 height 103
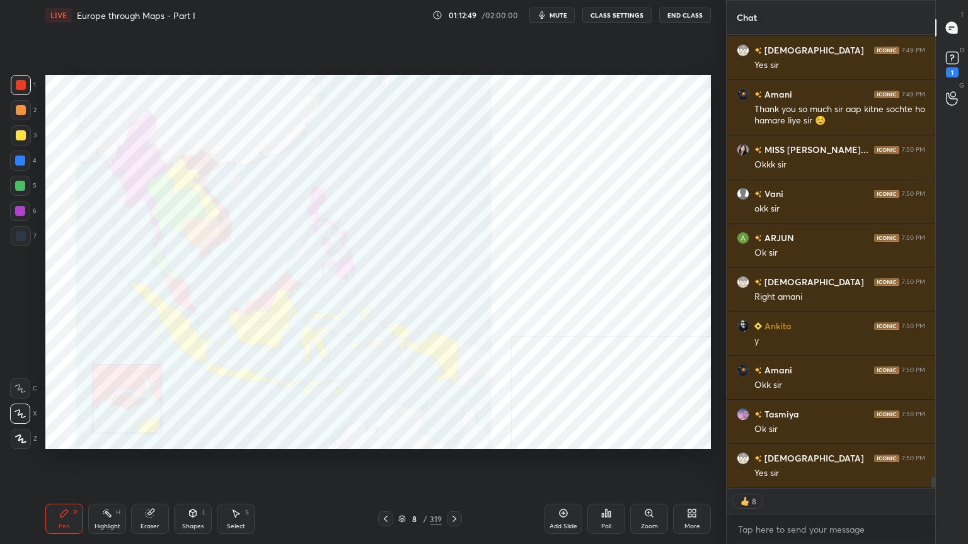
click at [609, 437] on div "Poll" at bounding box center [606, 519] width 38 height 30
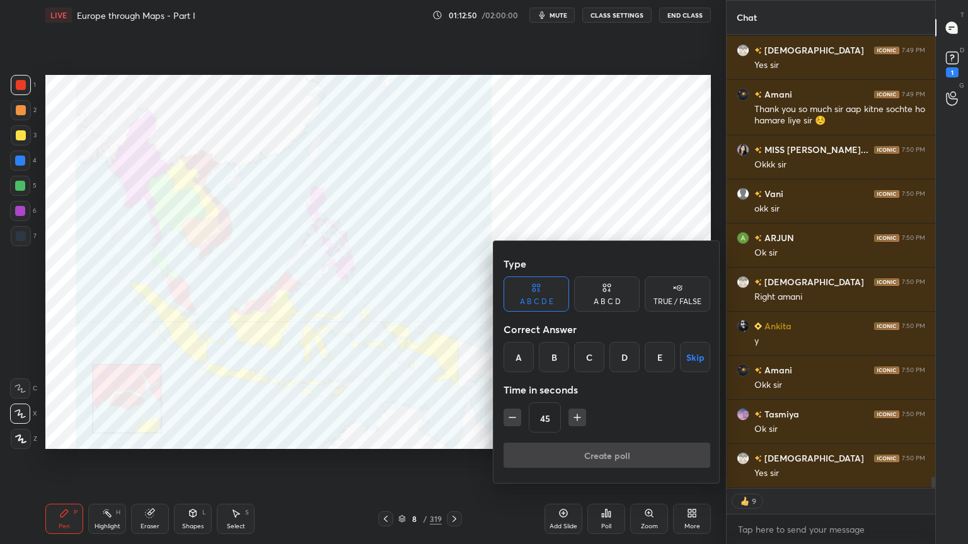
click at [557, 352] on div "B" at bounding box center [554, 357] width 30 height 30
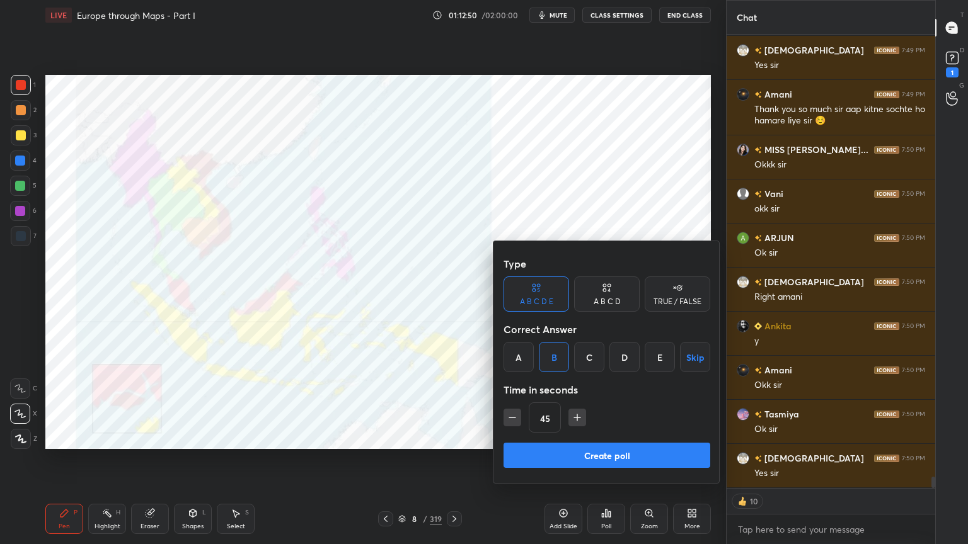
click at [534, 437] on button "Create poll" at bounding box center [606, 455] width 207 height 25
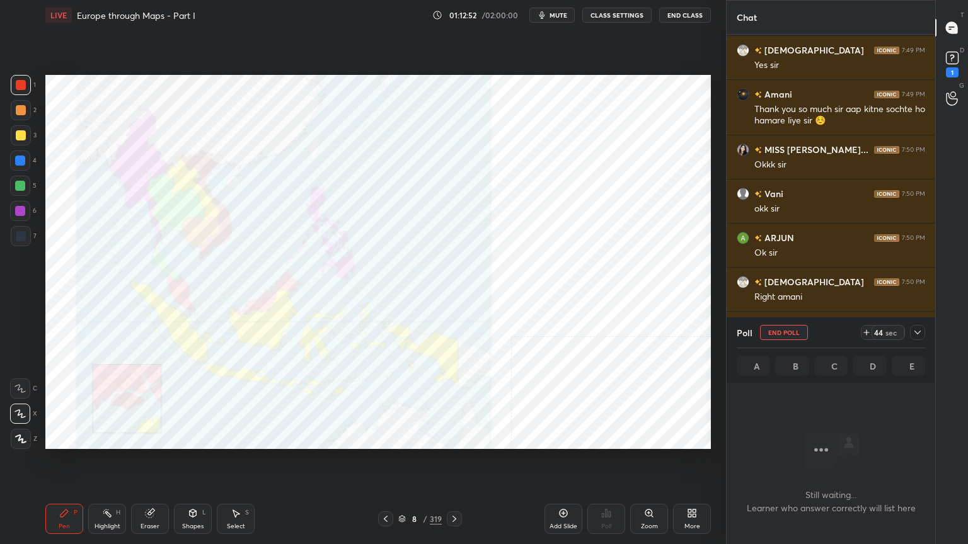
click at [919, 333] on icon at bounding box center [917, 333] width 10 height 10
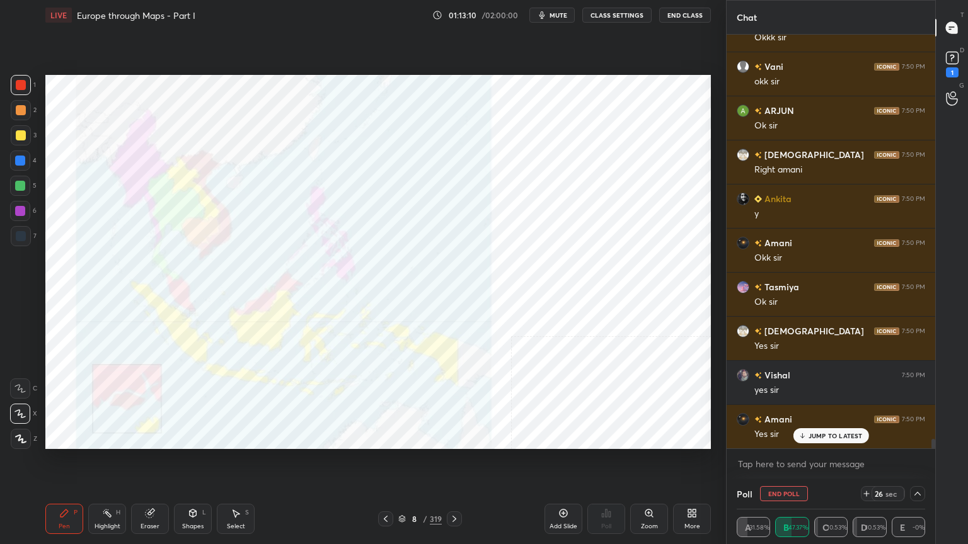
click at [780, 437] on button "End Poll" at bounding box center [784, 493] width 48 height 15
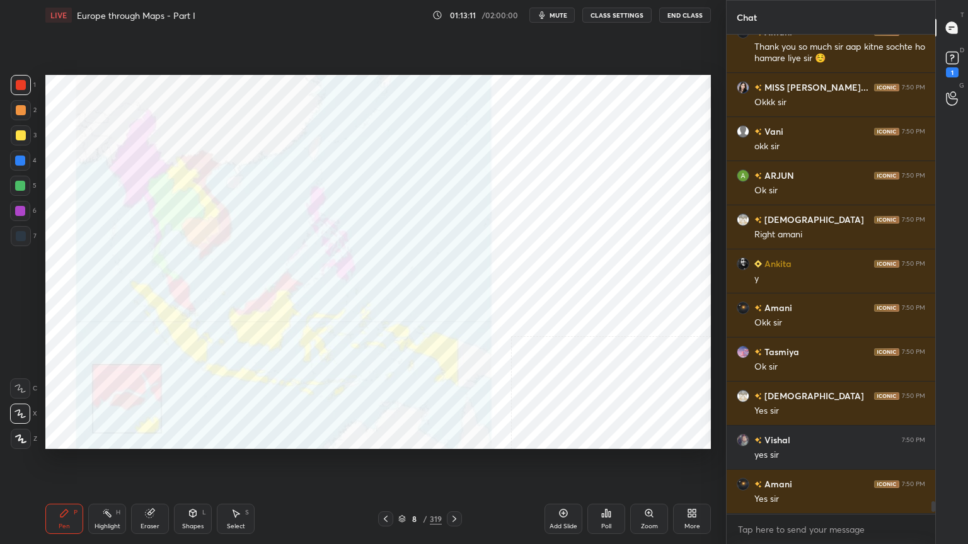
click at [615, 437] on div "Poll" at bounding box center [606, 519] width 38 height 30
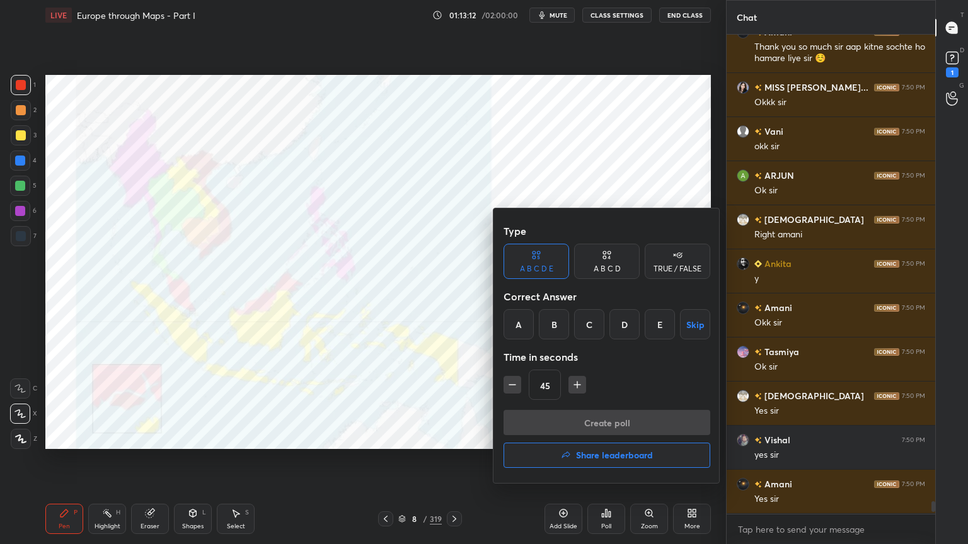
click at [585, 329] on div "C" at bounding box center [589, 324] width 30 height 30
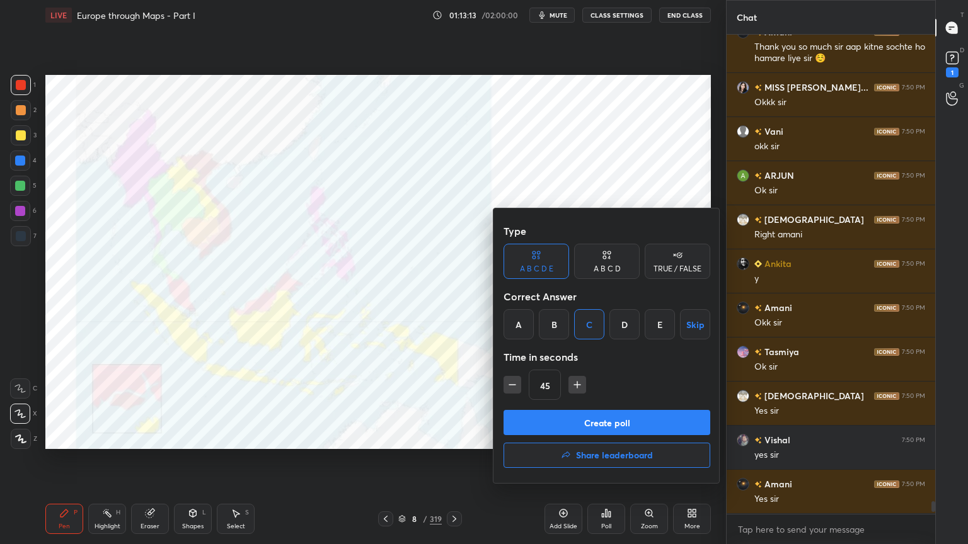
click at [539, 424] on button "Create poll" at bounding box center [606, 422] width 207 height 25
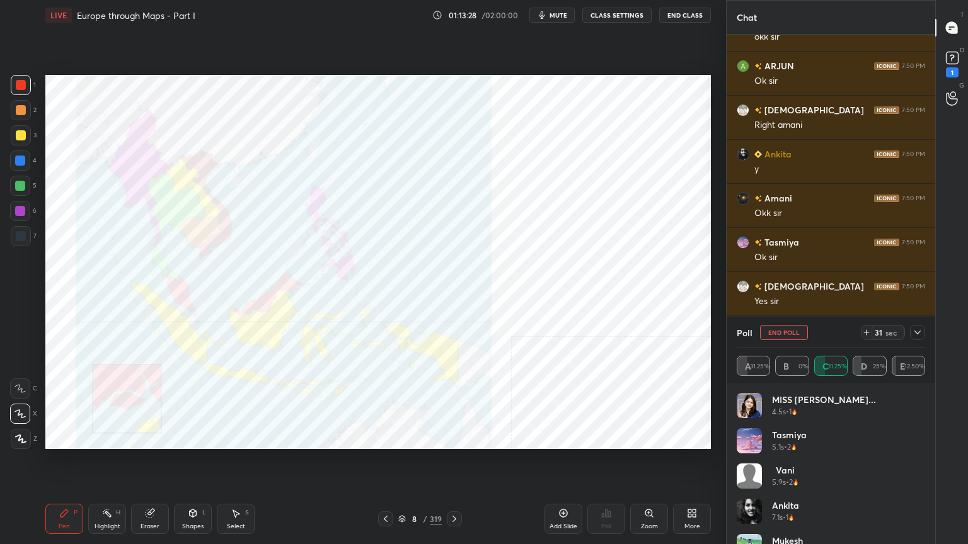
click at [919, 331] on icon at bounding box center [917, 333] width 6 height 4
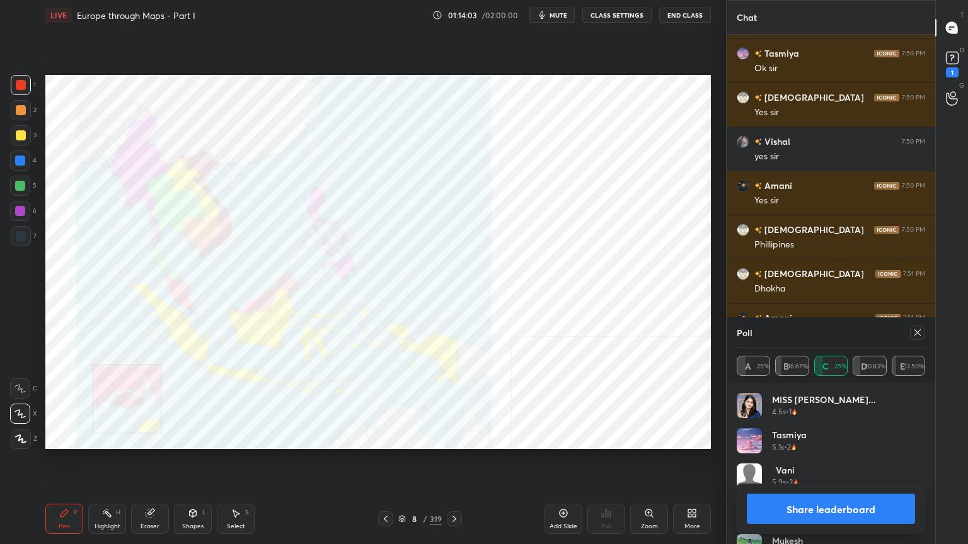
click at [917, 331] on icon at bounding box center [917, 333] width 10 height 10
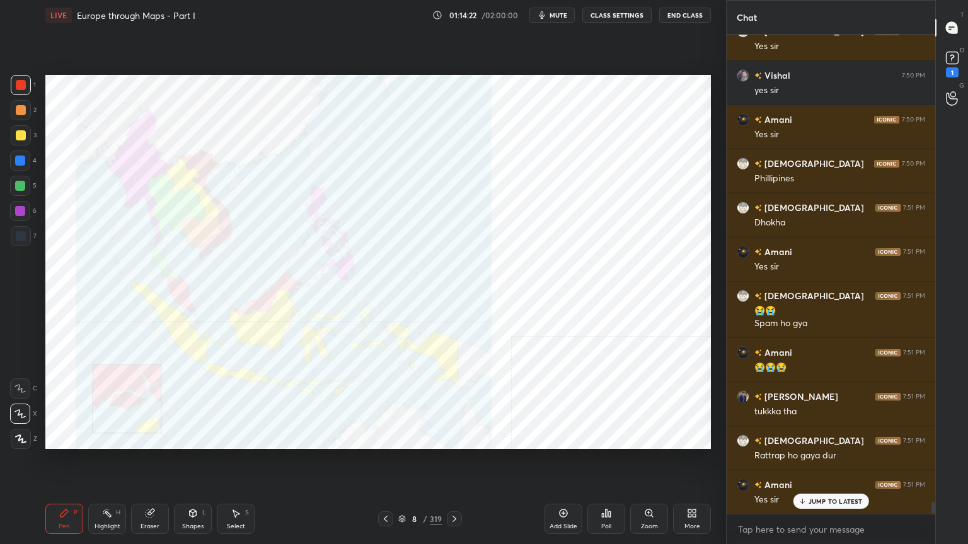
click at [691, 437] on icon at bounding box center [689, 515] width 3 height 3
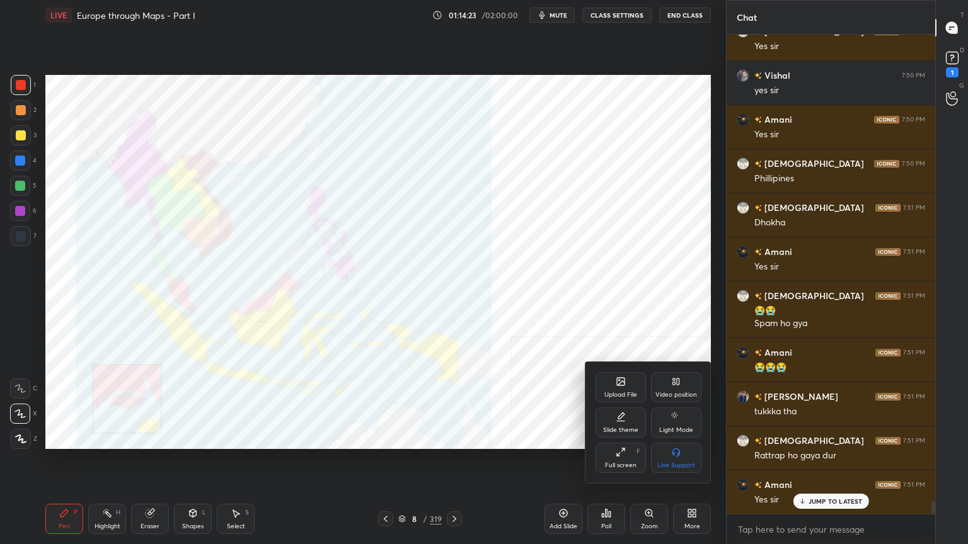
click at [611, 437] on div "Full screen F" at bounding box center [620, 458] width 50 height 30
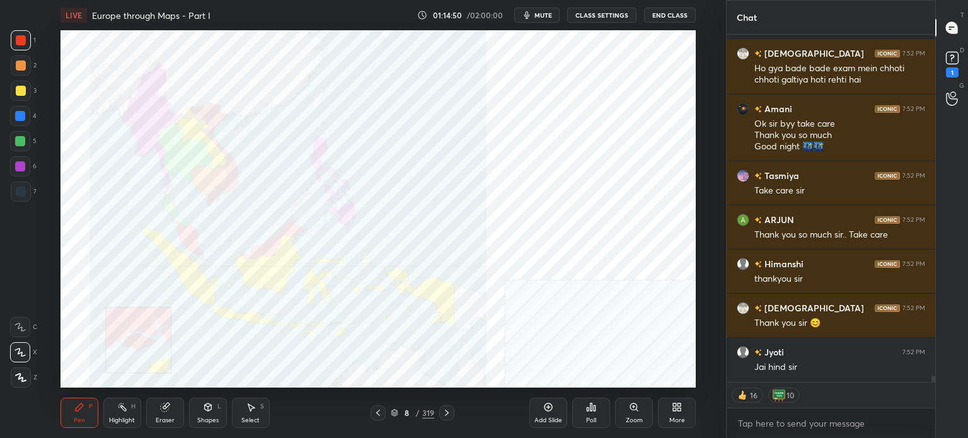
click at [545, 414] on div "Add Slide" at bounding box center [548, 413] width 38 height 30
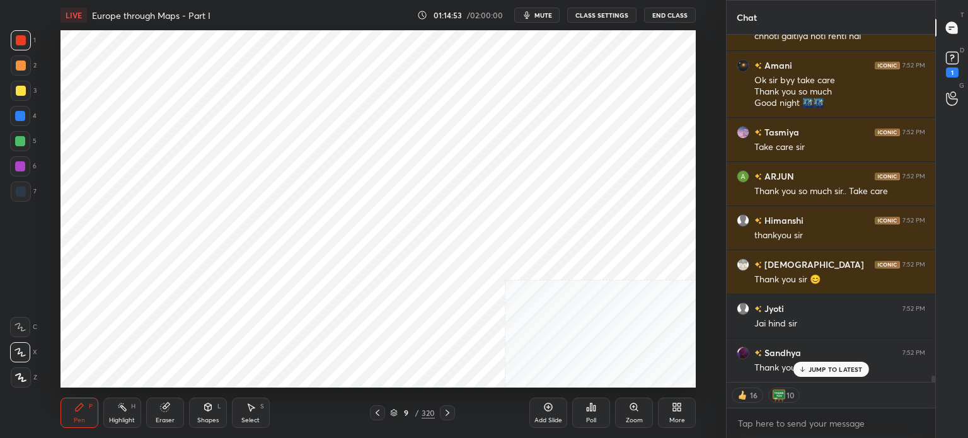
click at [529, 13] on icon "button" at bounding box center [527, 15] width 6 height 8
click at [672, 17] on button "End Class" at bounding box center [670, 15] width 52 height 15
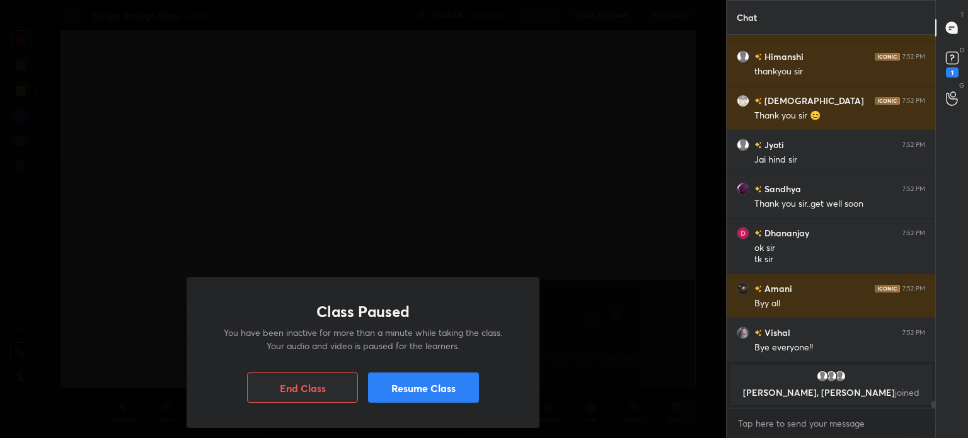
scroll to position [19700, 0]
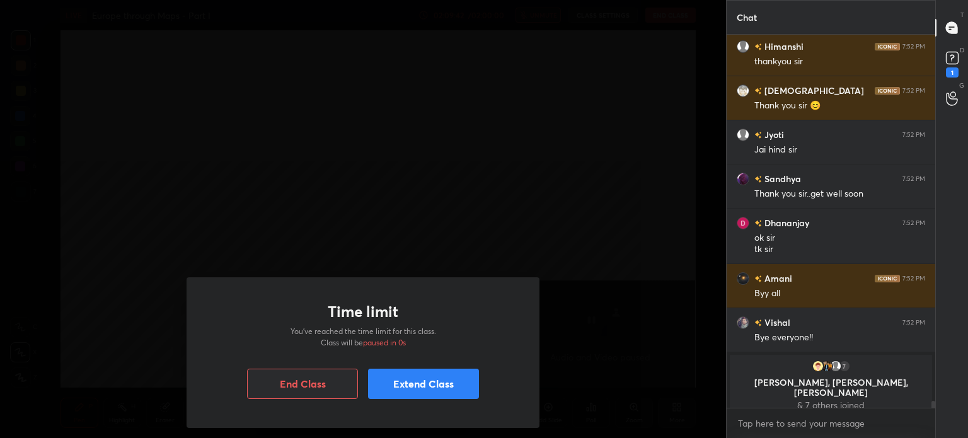
click at [318, 377] on button "End Class" at bounding box center [302, 384] width 111 height 30
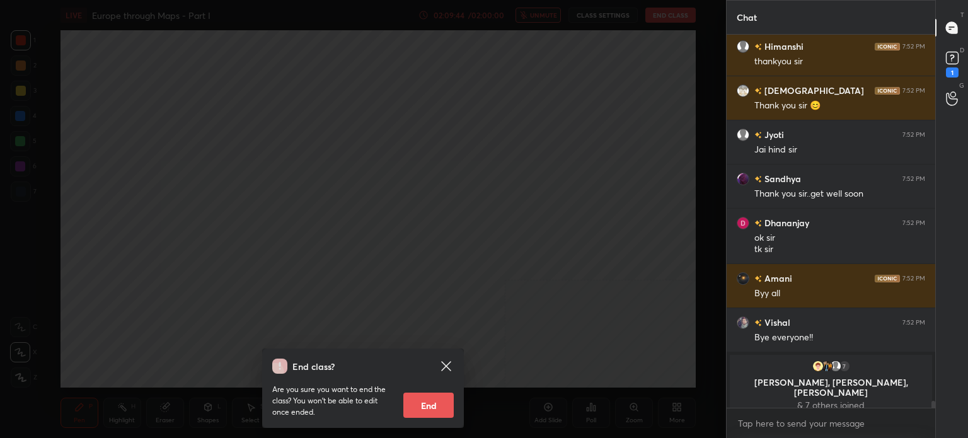
click at [417, 405] on button "End" at bounding box center [428, 405] width 50 height 25
type textarea "x"
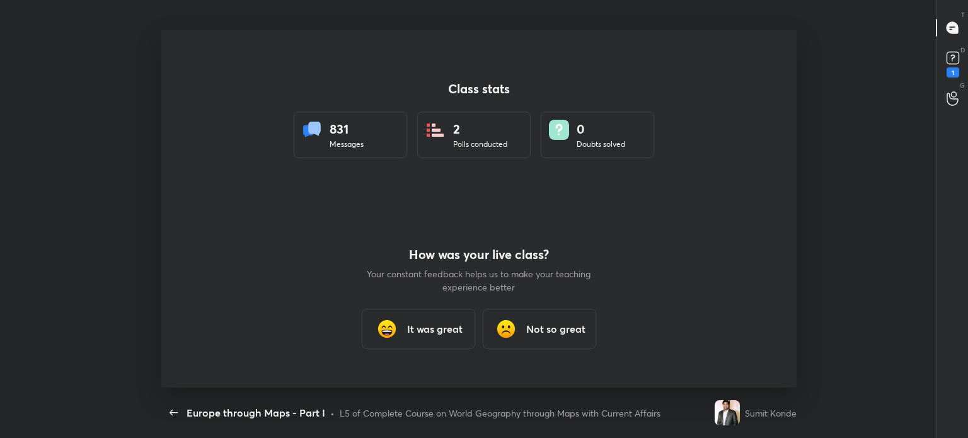
scroll to position [62655, 62121]
click at [421, 317] on div "It was great" at bounding box center [418, 329] width 113 height 40
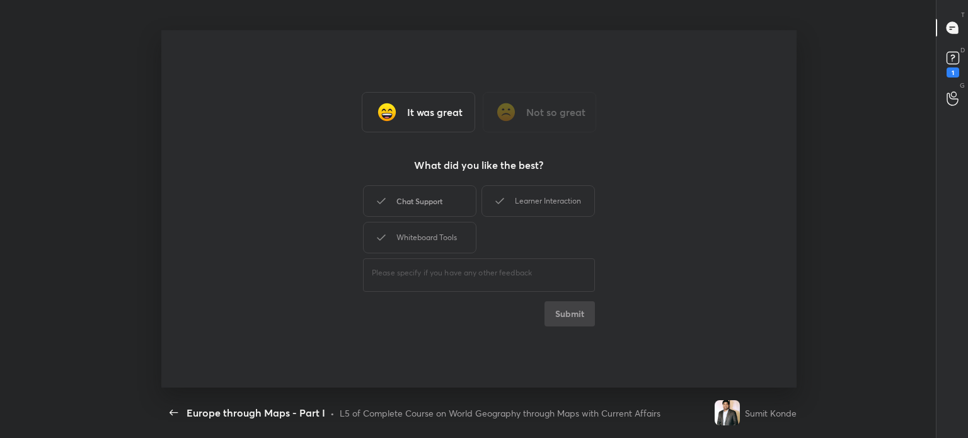
click at [427, 206] on div "Chat Support" at bounding box center [419, 201] width 113 height 32
click at [517, 198] on div "Learner Interaction" at bounding box center [537, 201] width 113 height 32
click at [446, 232] on div "Whiteboard Tools" at bounding box center [419, 238] width 113 height 32
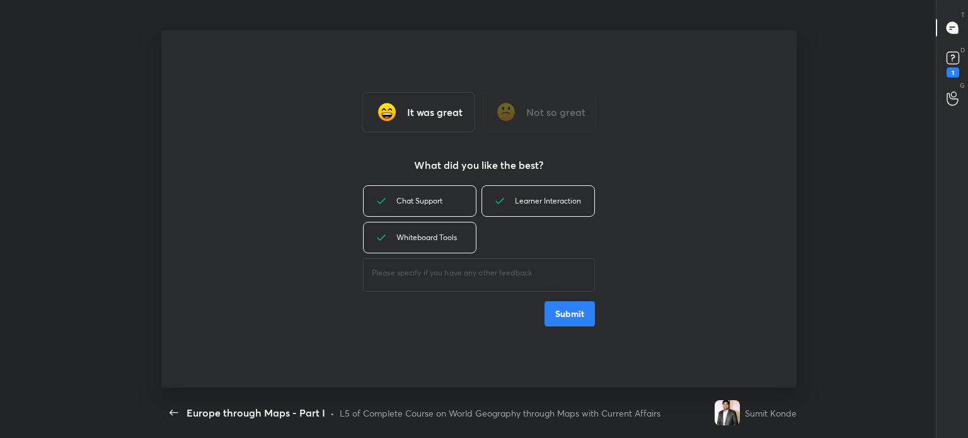
click at [563, 312] on button "Submit" at bounding box center [569, 313] width 50 height 25
